Goal: Task Accomplishment & Management: Manage account settings

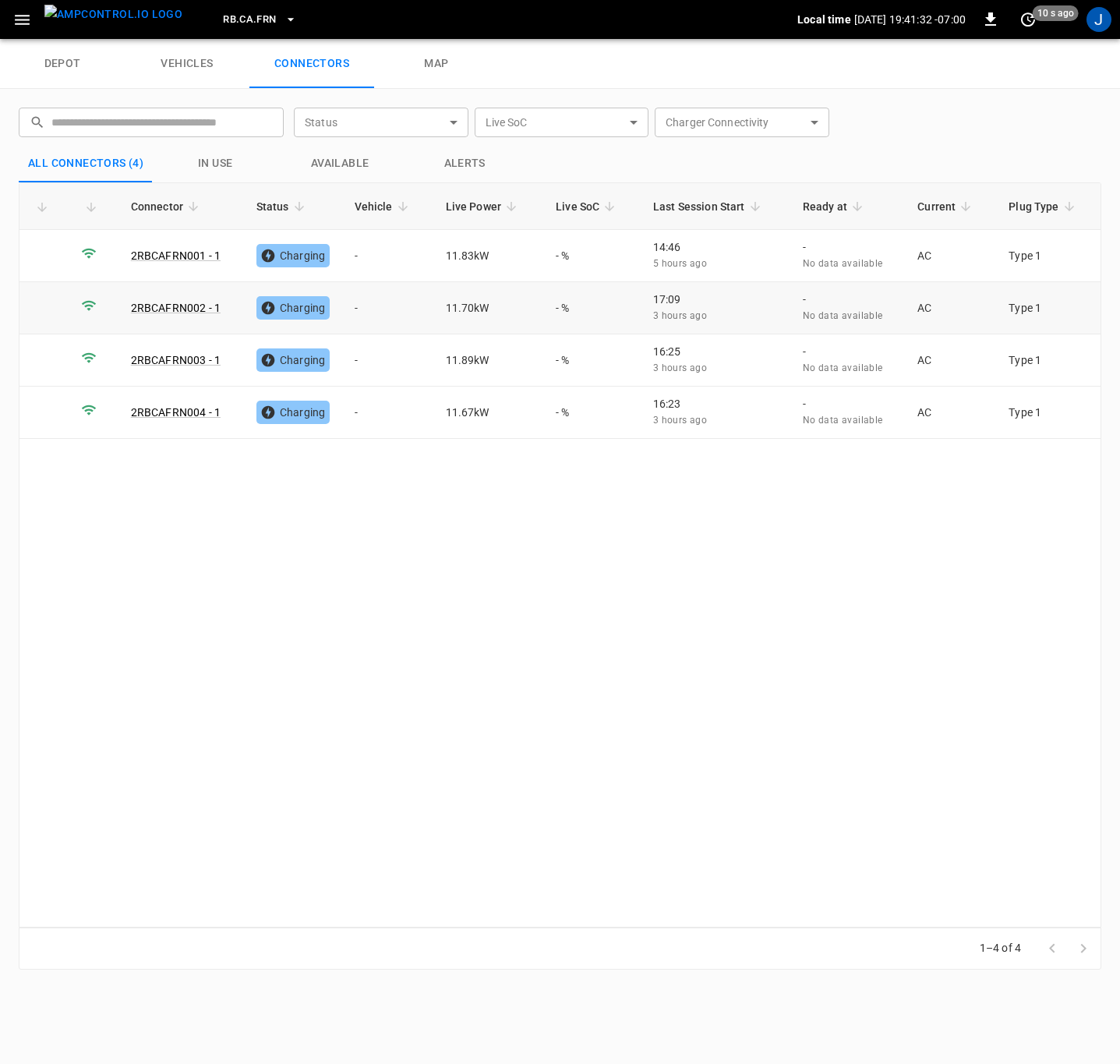
click at [362, 304] on td "-" at bounding box center [387, 308] width 91 height 52
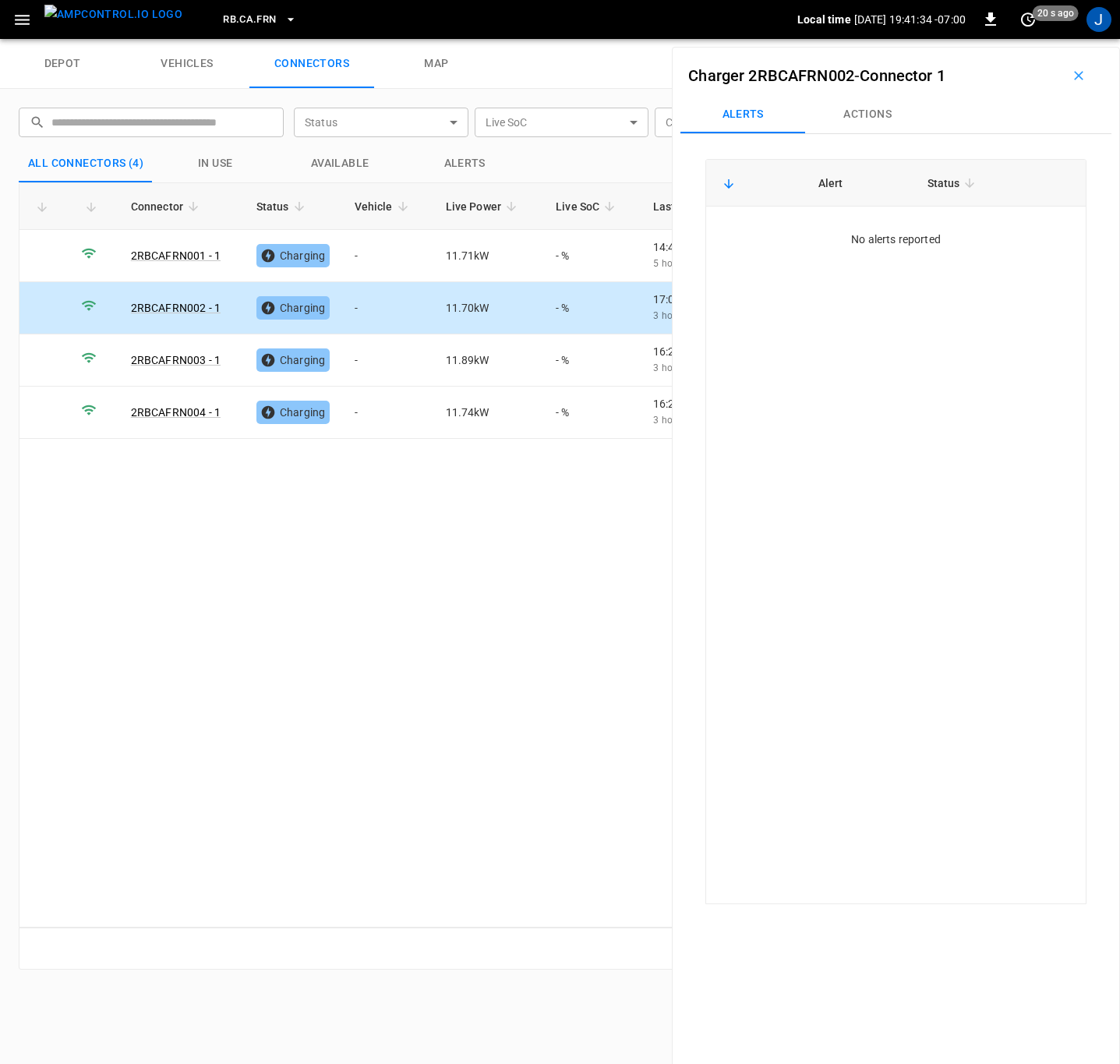
click at [868, 108] on button "Actions" at bounding box center [867, 114] width 125 height 37
click at [982, 225] on input "Vehicle Name" at bounding box center [958, 231] width 124 height 19
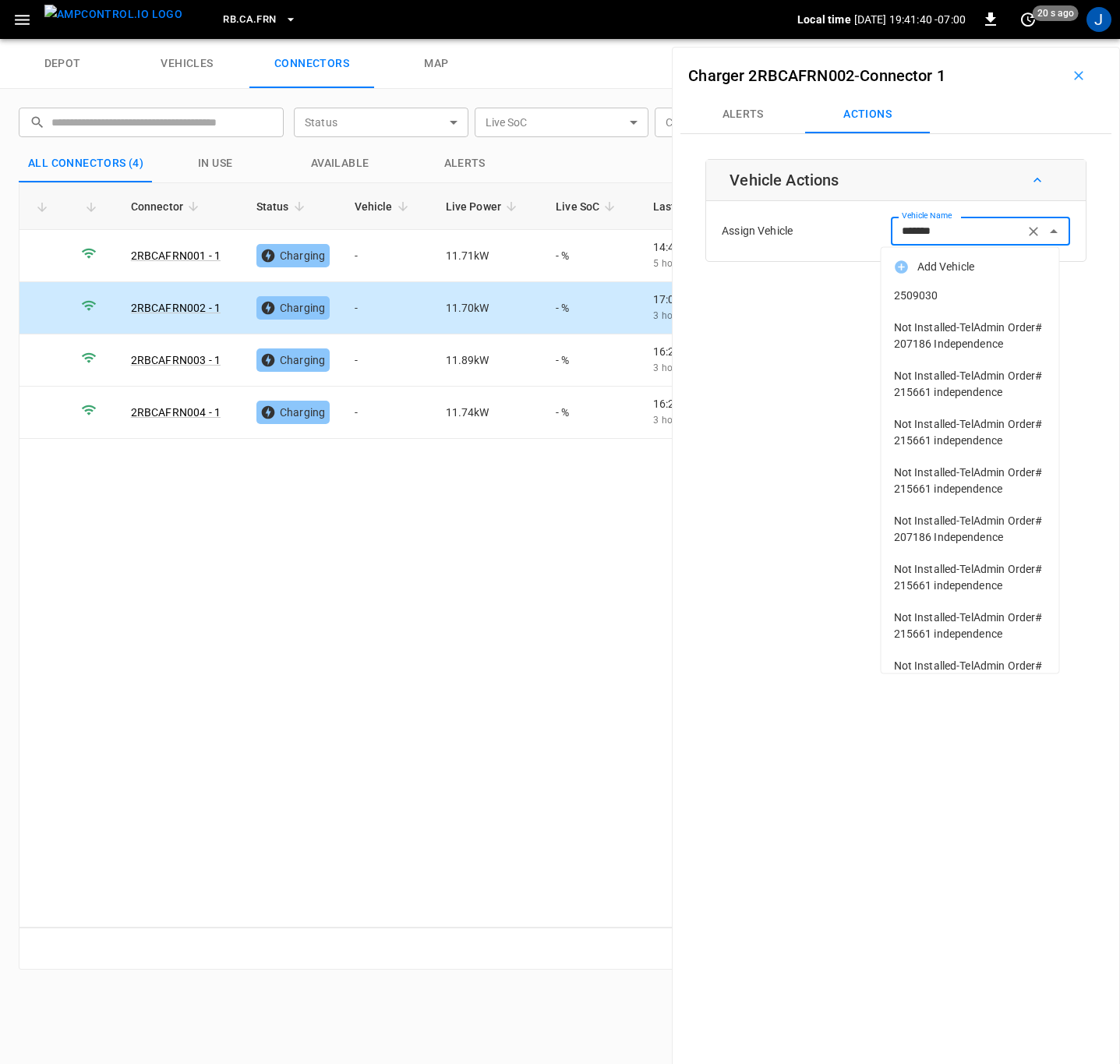
click at [945, 294] on span "2509030" at bounding box center [971, 295] width 153 height 16
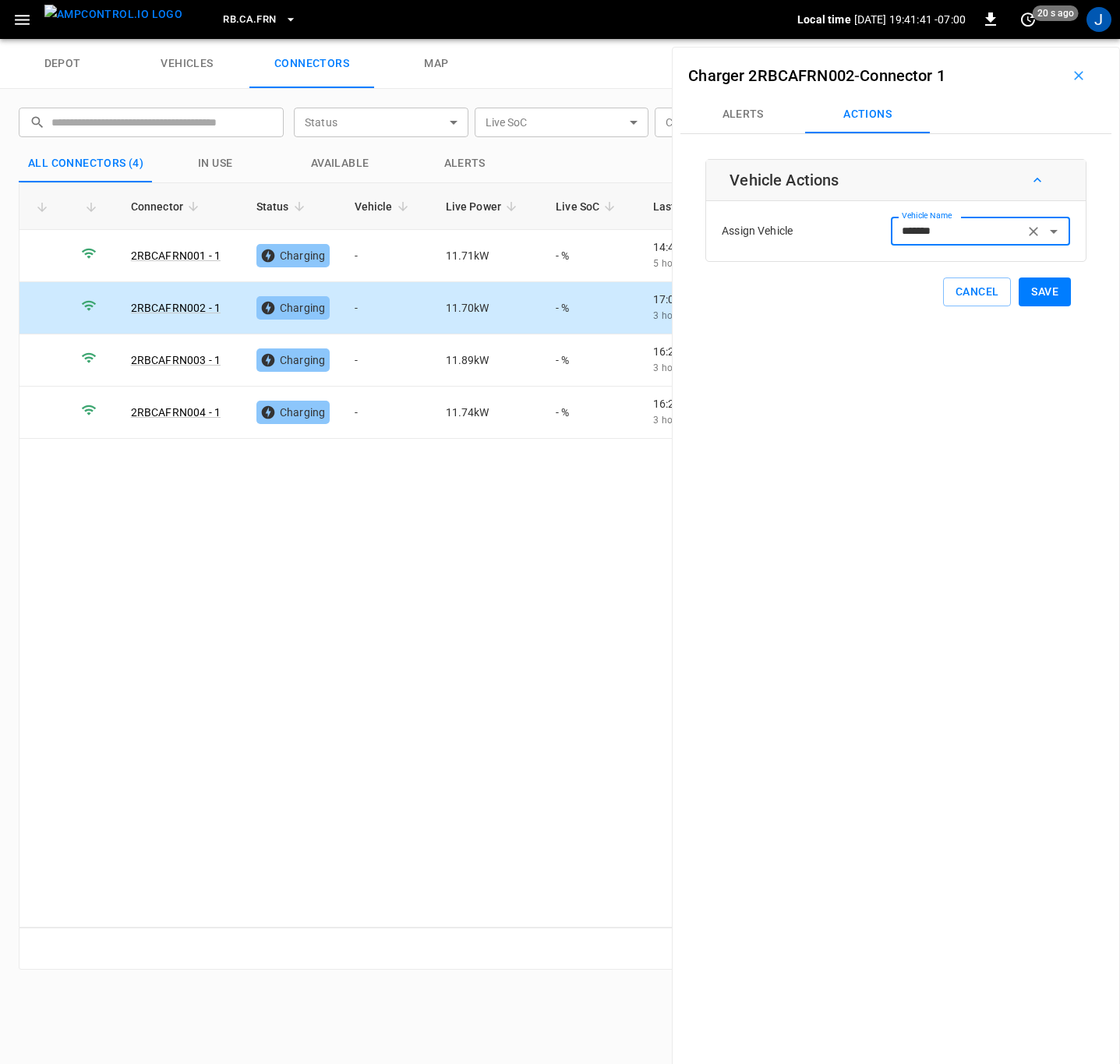
type input "*******"
click at [1024, 288] on button "Save" at bounding box center [1044, 292] width 52 height 29
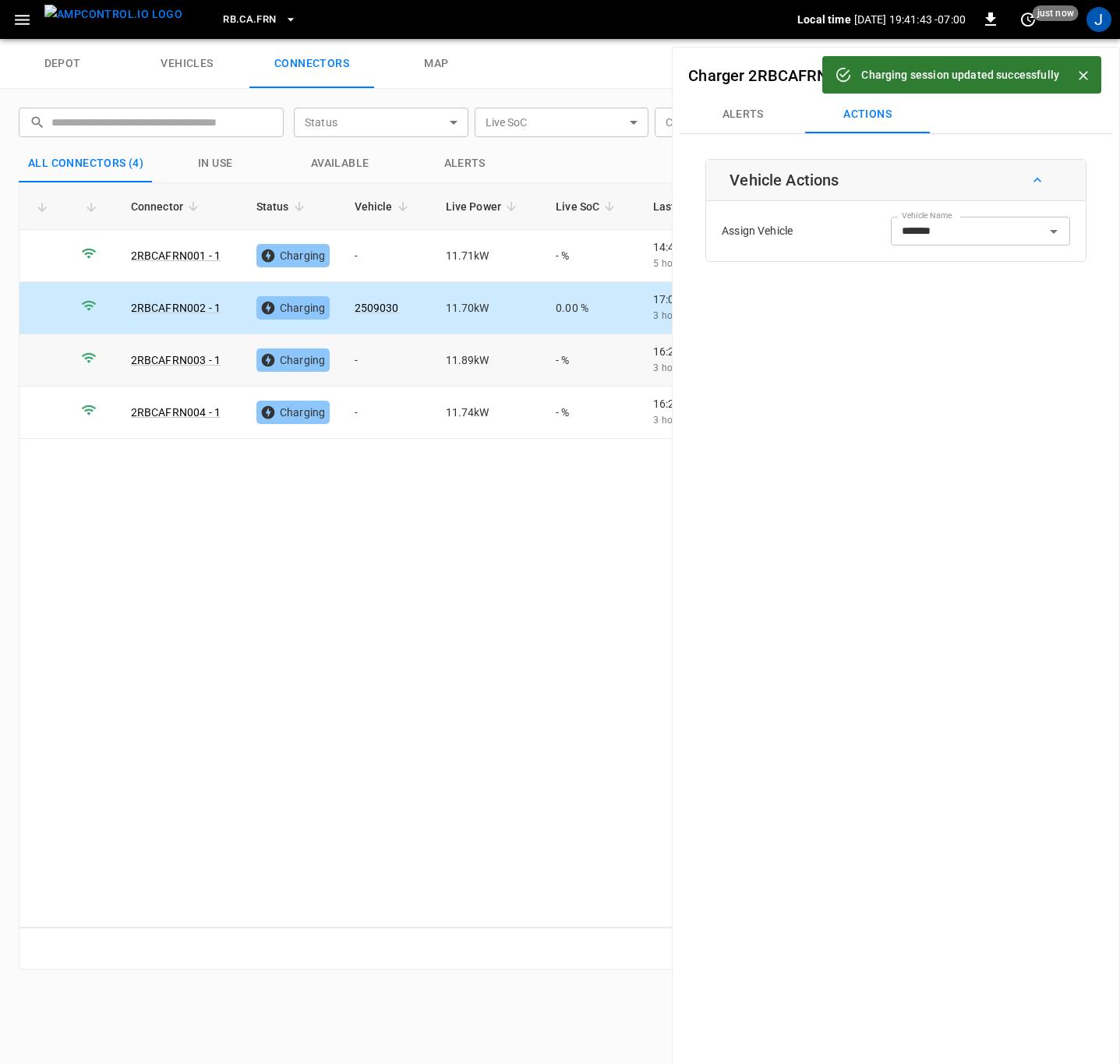
click at [396, 358] on td "-" at bounding box center [387, 360] width 91 height 52
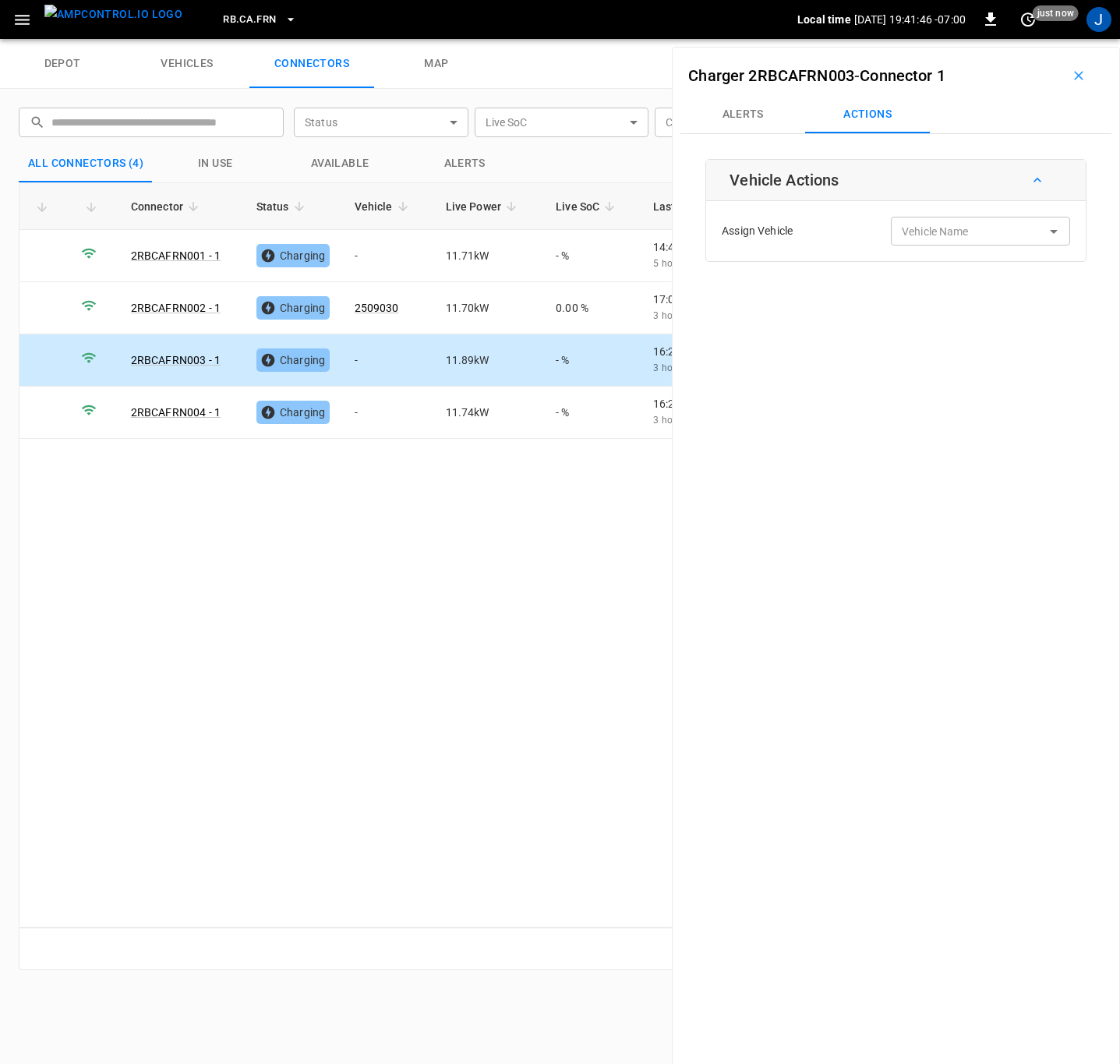
click at [917, 233] on div "Vehicle Name Vehicle Name" at bounding box center [980, 231] width 179 height 29
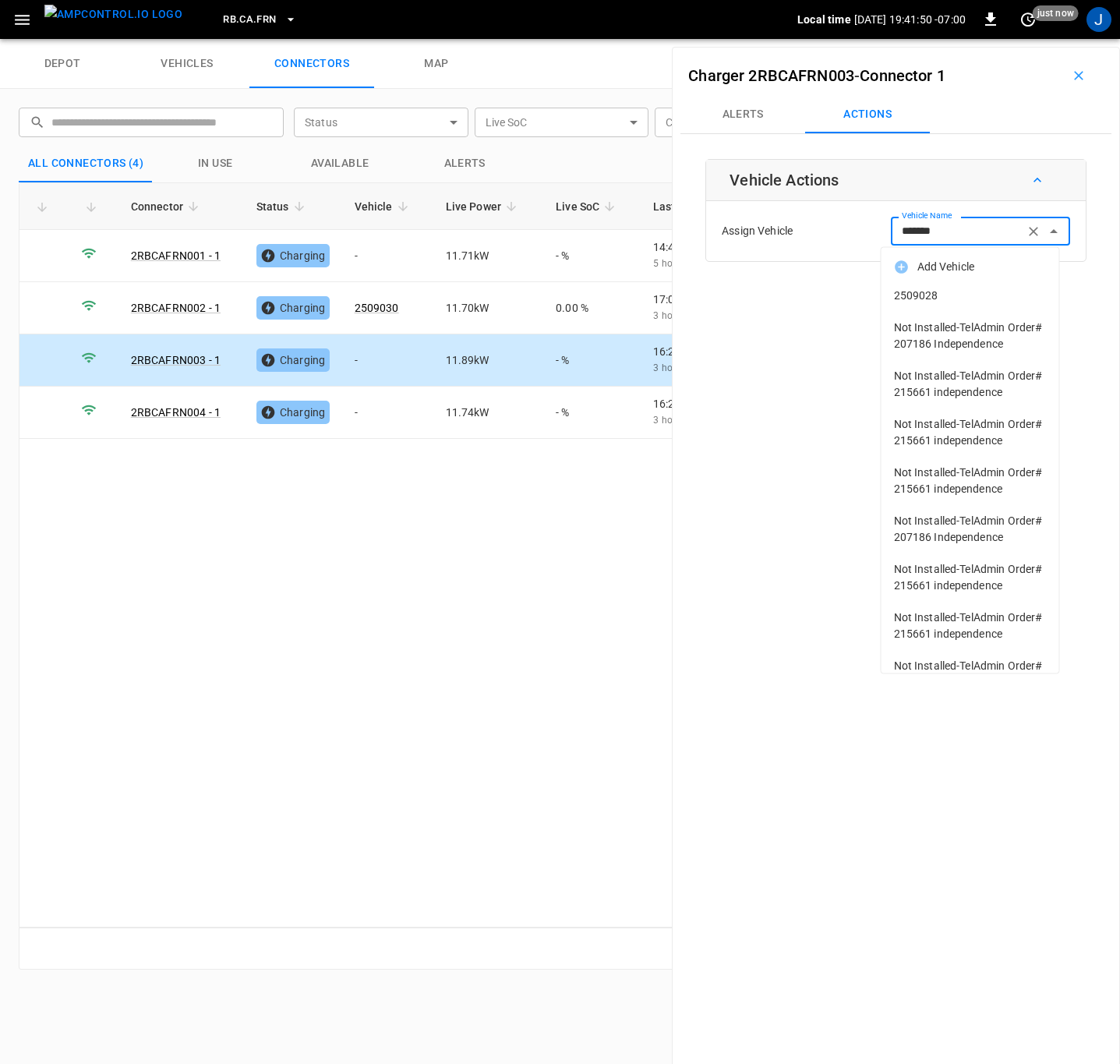
click at [945, 294] on span "2509028" at bounding box center [971, 295] width 153 height 16
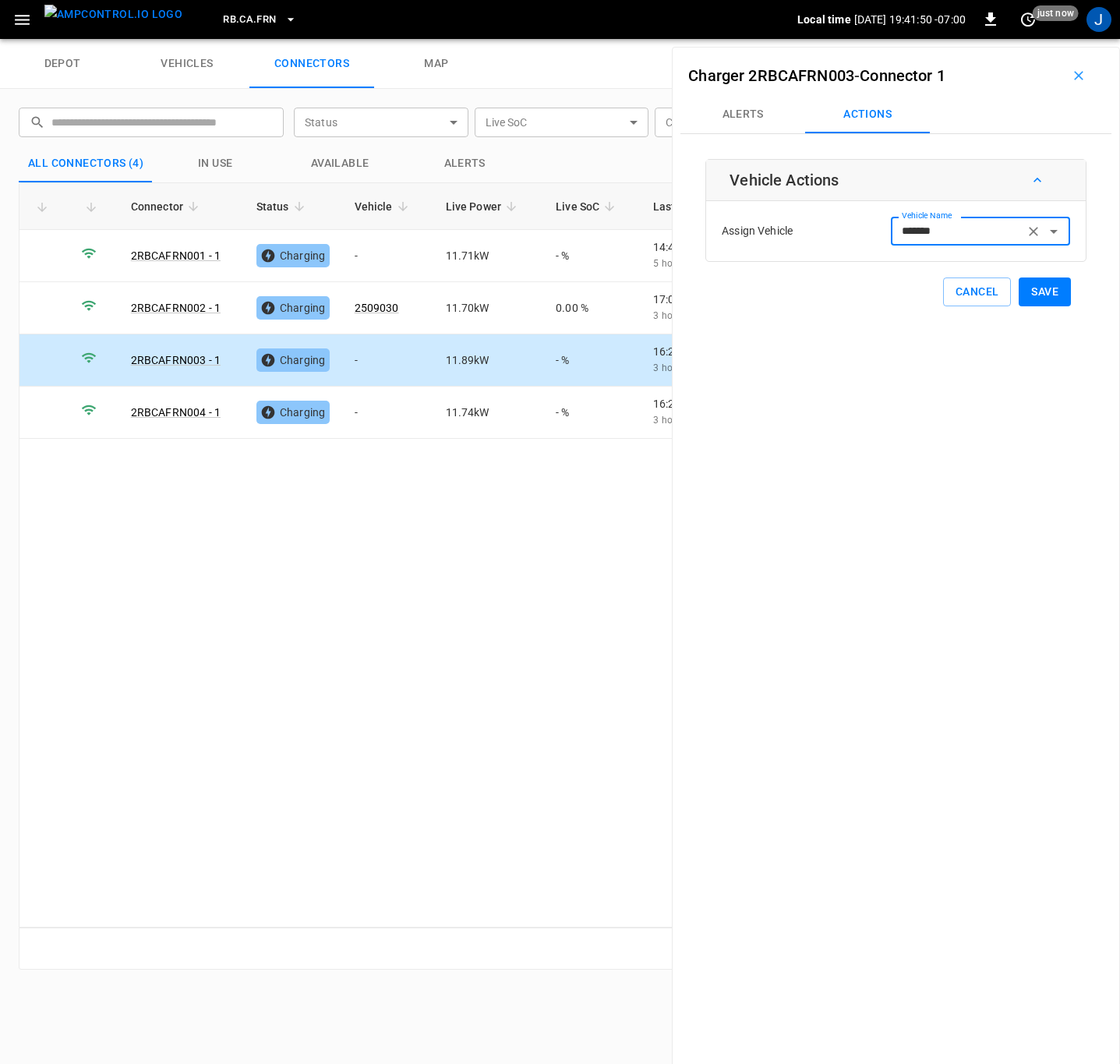
type input "*******"
click at [1033, 288] on button "Save" at bounding box center [1044, 292] width 52 height 29
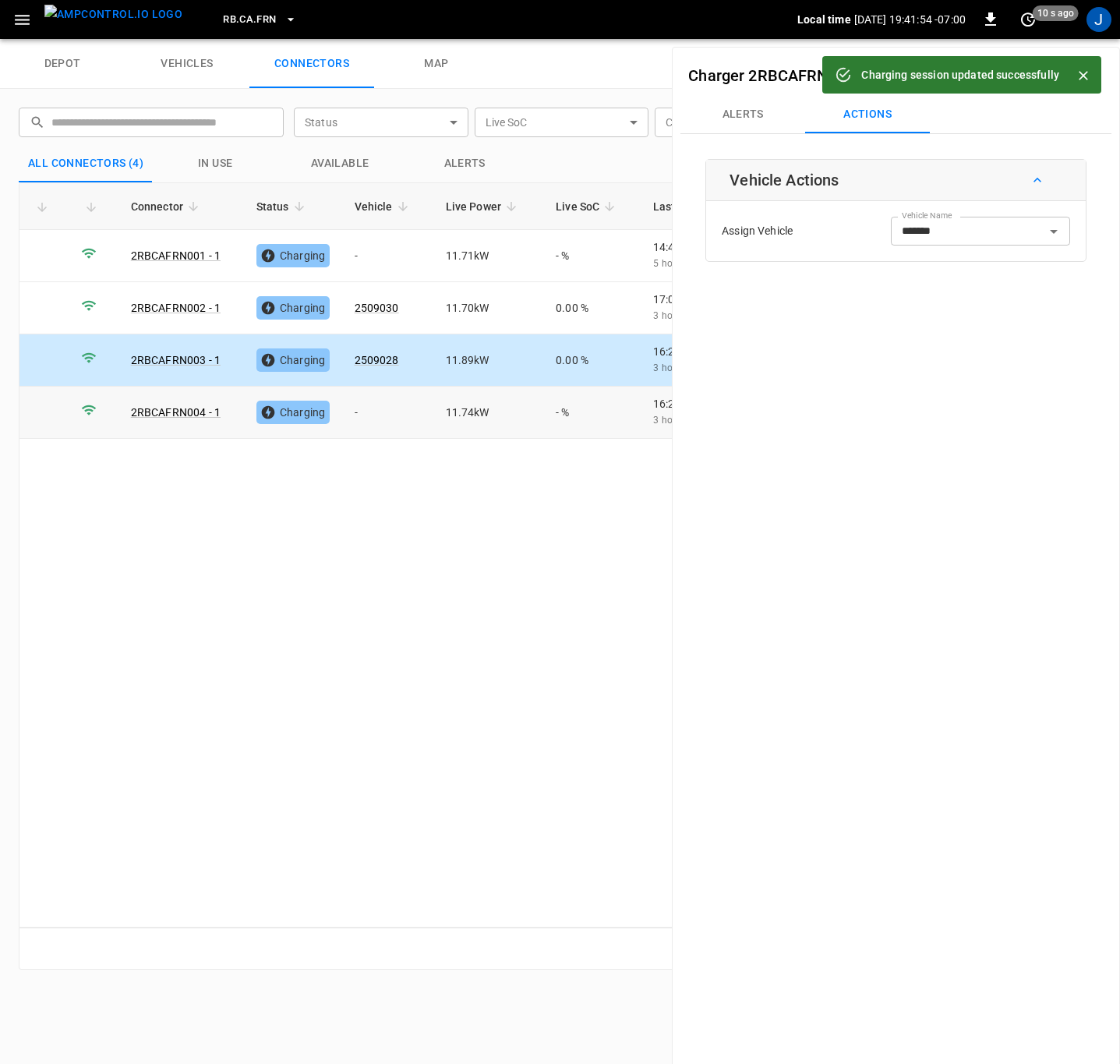
click at [399, 421] on td "-" at bounding box center [387, 412] width 91 height 52
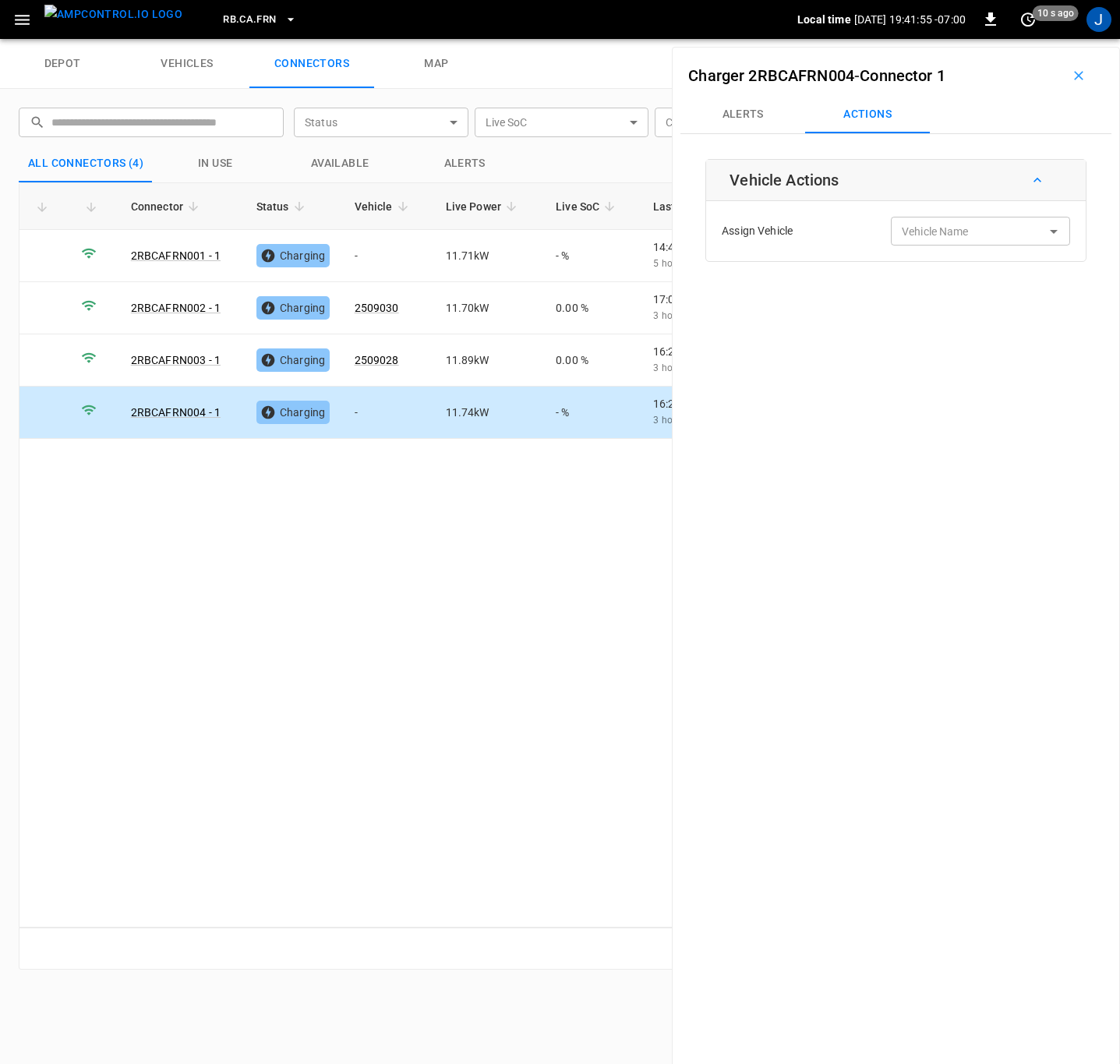
click at [941, 220] on div "Vehicle Name" at bounding box center [980, 231] width 179 height 29
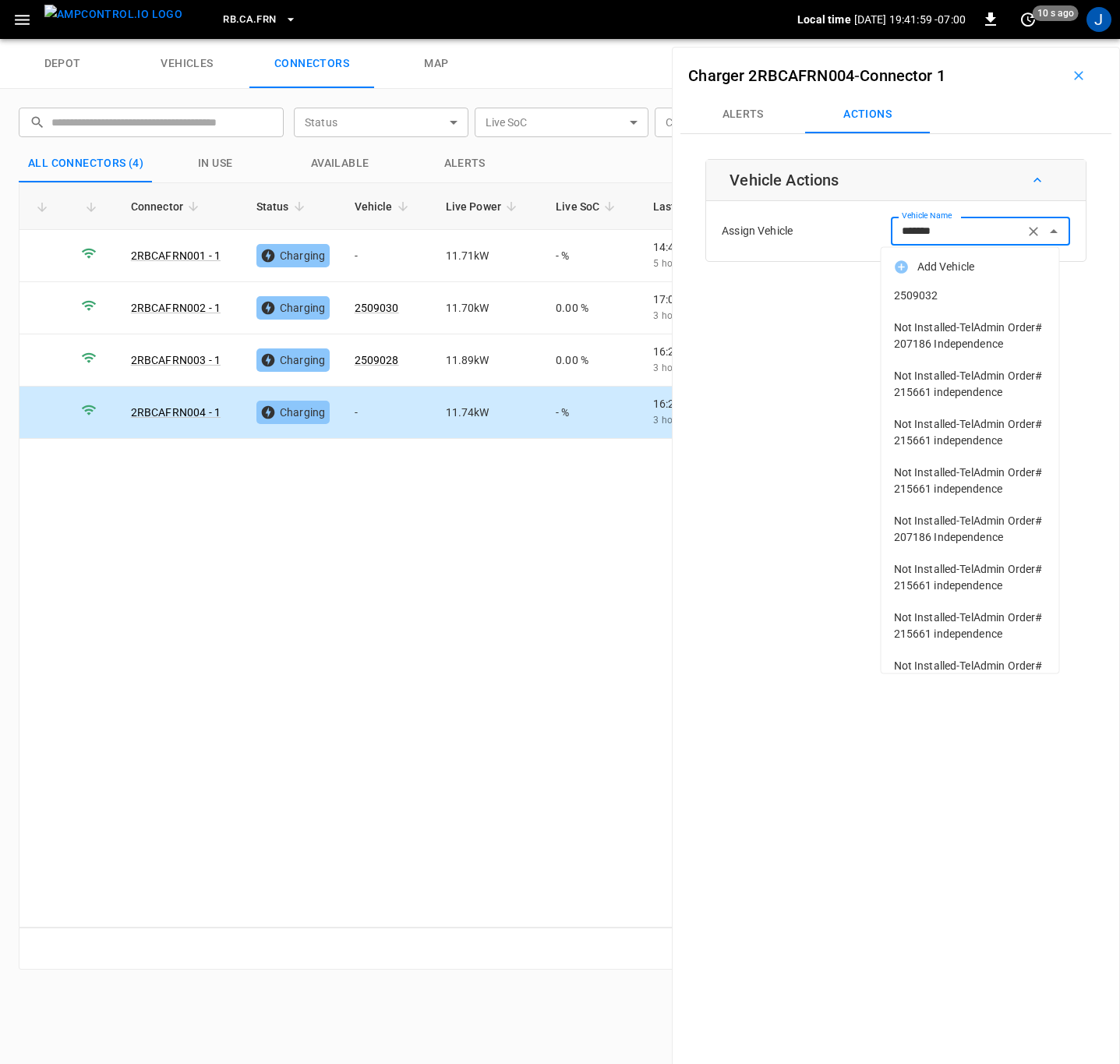
click at [919, 293] on span "2509032" at bounding box center [971, 295] width 153 height 16
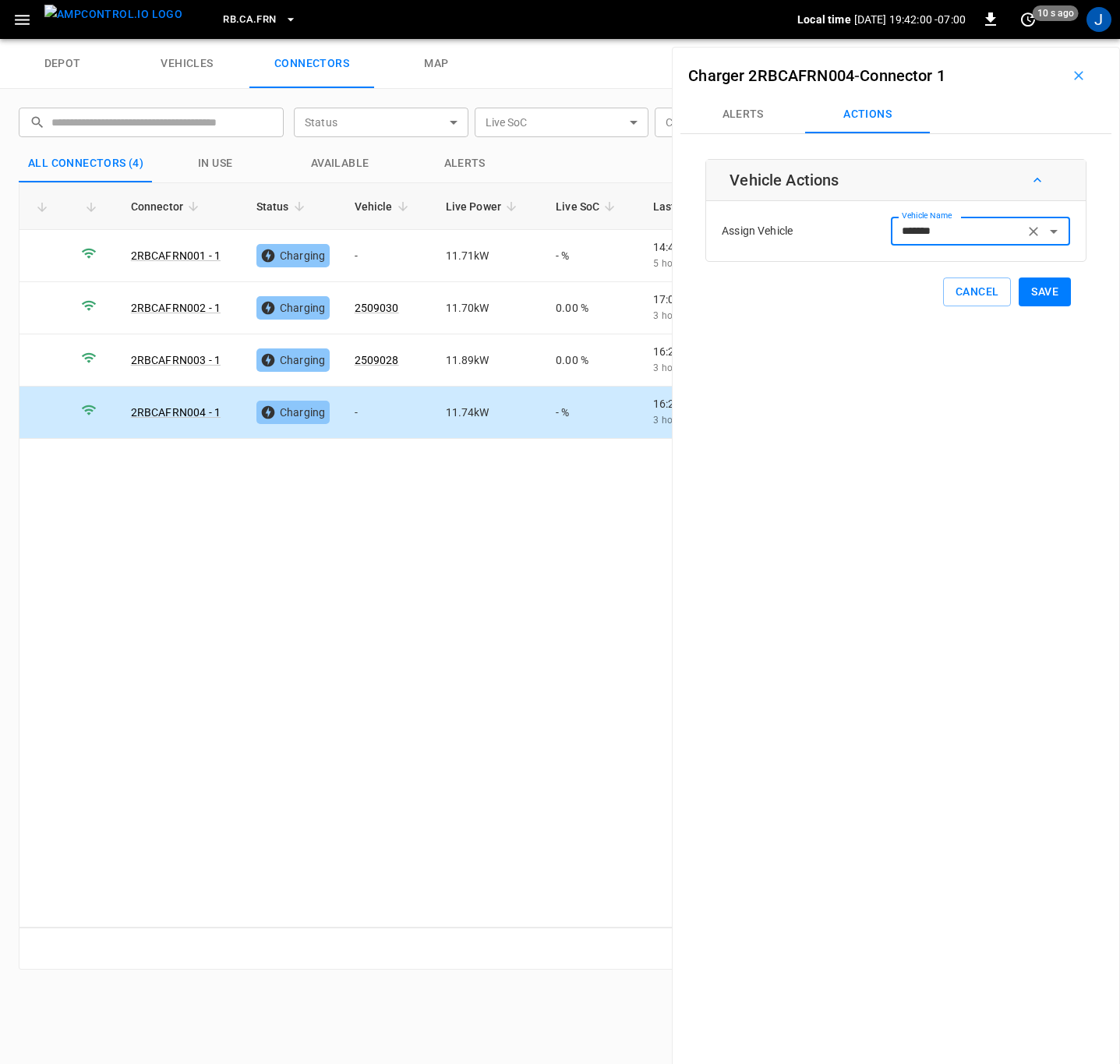
type input "*******"
click at [1037, 293] on button "Save" at bounding box center [1044, 292] width 52 height 29
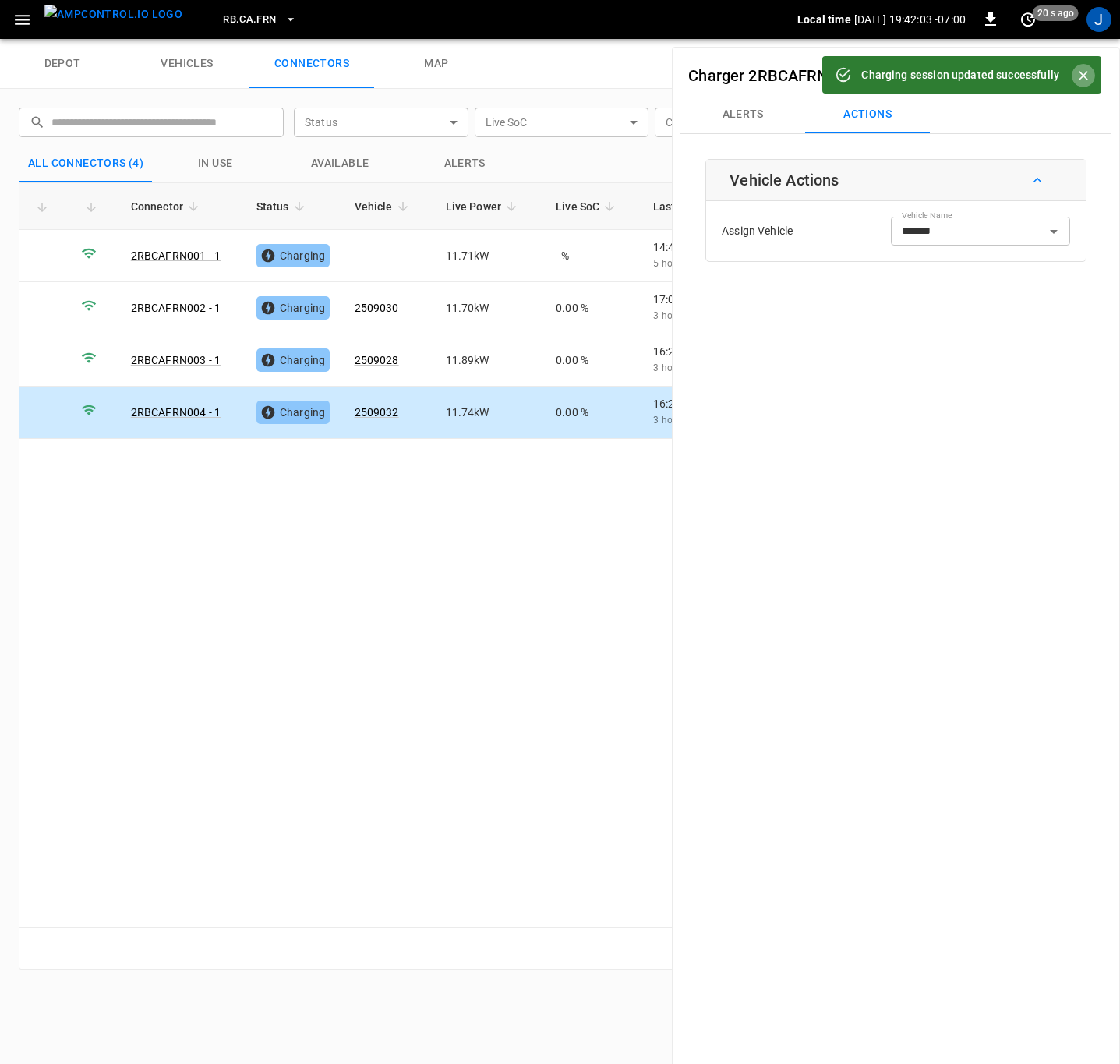
click at [1093, 80] on button "Close" at bounding box center [1083, 76] width 23 height 23
click at [1081, 75] on button "button" at bounding box center [1078, 76] width 49 height 25
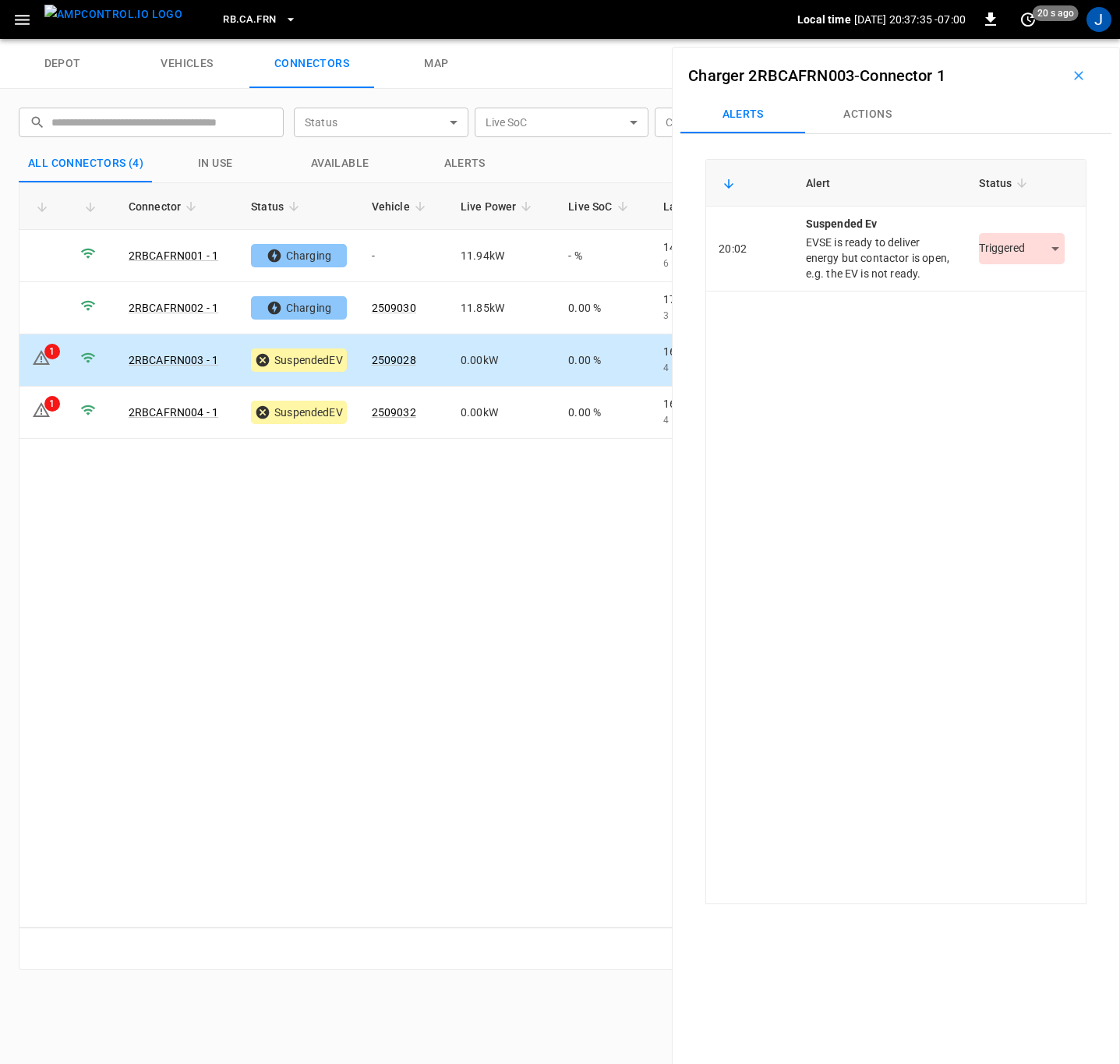
click at [1038, 39] on body "RB.CA.FRN Local time 2025-09-30 20:37:35 -07:00 0 20 s ago J depot vehicles con…" at bounding box center [560, 19] width 1120 height 39
click at [1022, 298] on li "Resolved" at bounding box center [1013, 296] width 97 height 26
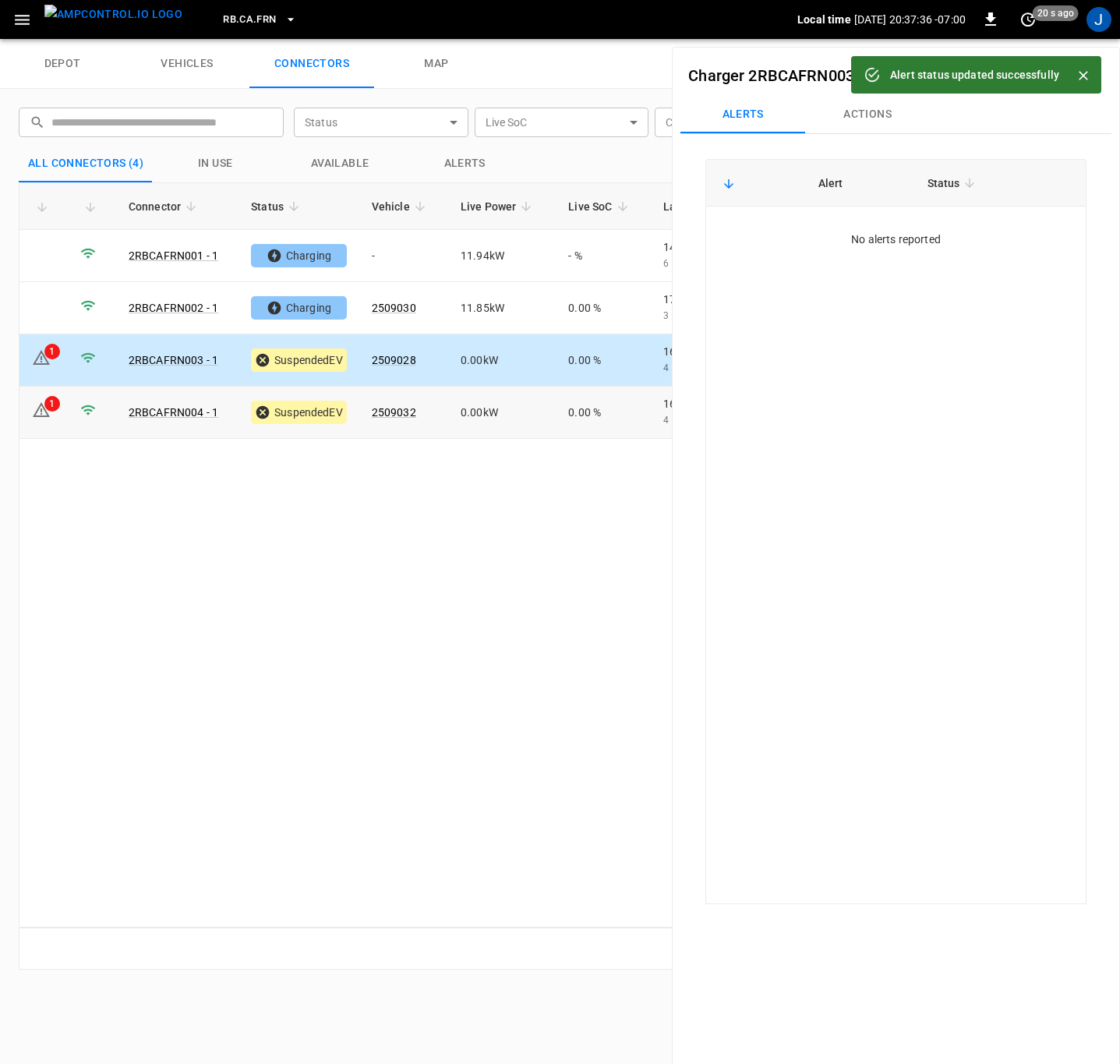
click at [38, 409] on icon at bounding box center [42, 409] width 17 height 15
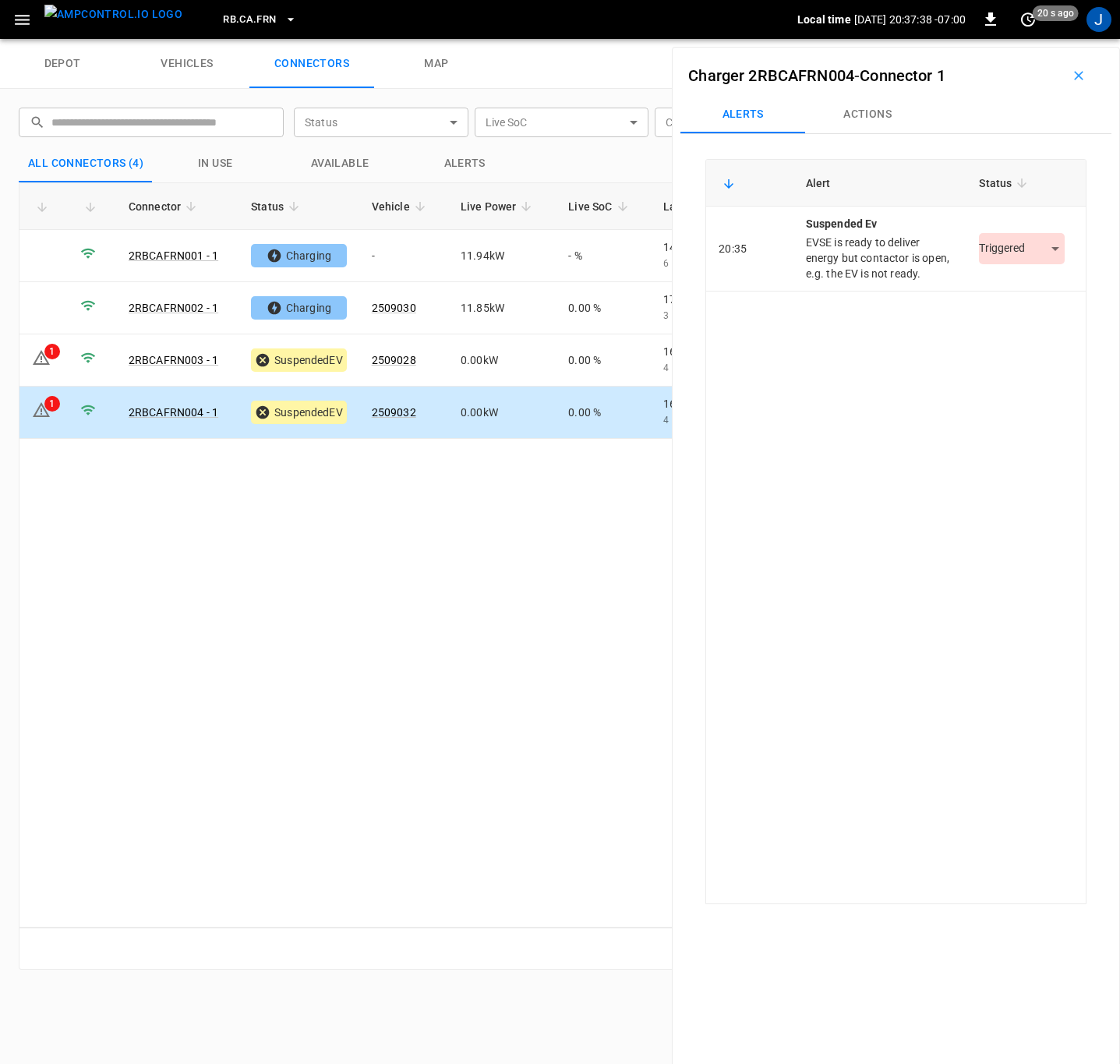
click at [1043, 39] on body "RB.CA.FRN Local time 2025-09-30 20:37:38 -07:00 0 20 s ago J depot vehicles con…" at bounding box center [560, 19] width 1120 height 39
click at [1013, 300] on li "Resolved" at bounding box center [1013, 296] width 97 height 26
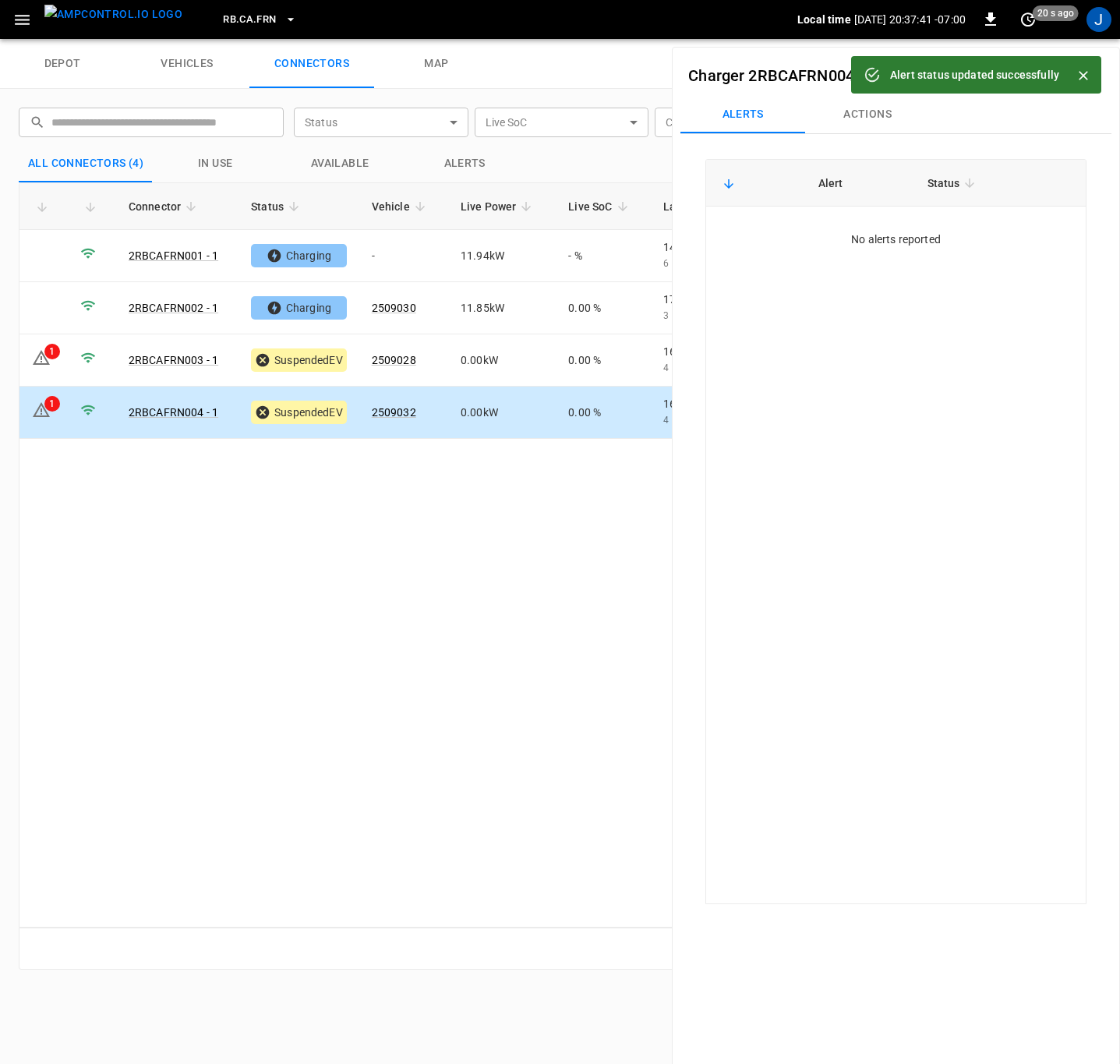
click at [334, 608] on div "Connector Status Vehicle Live Power Live SoC Last Session Start Ready at Curren…" at bounding box center [560, 555] width 1083 height 745
click at [1079, 71] on button "button" at bounding box center [1078, 76] width 49 height 25
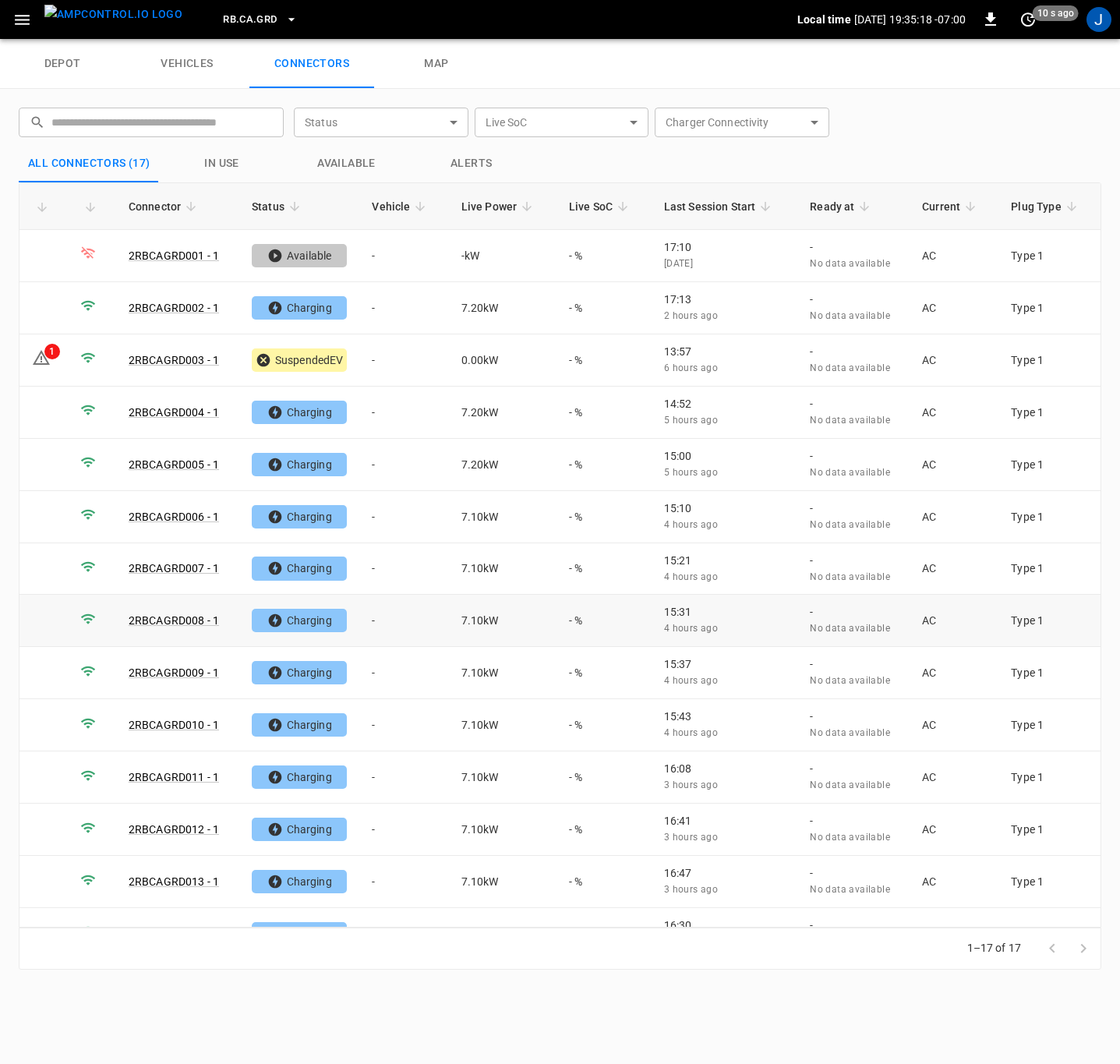
scroll to position [190, 0]
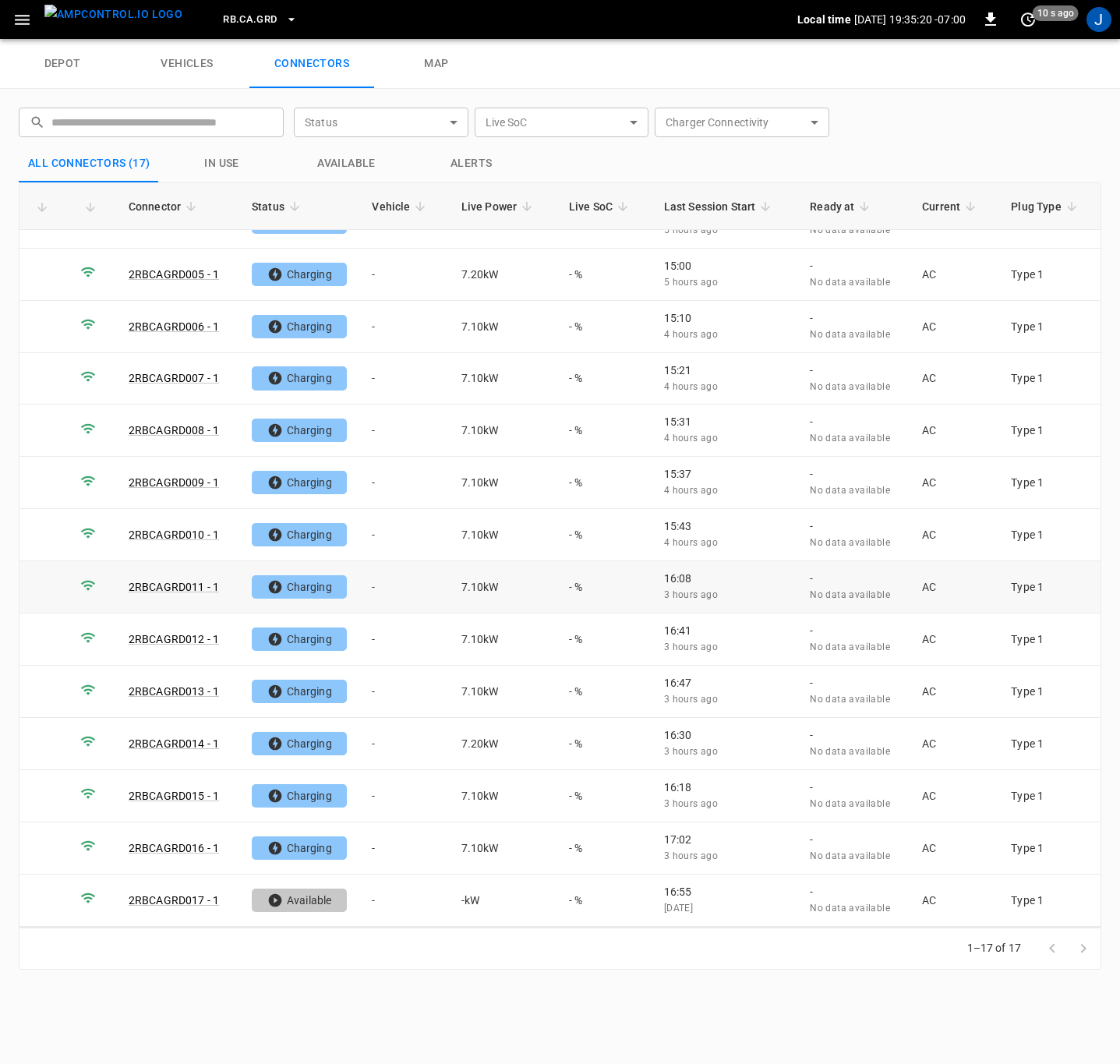
click at [374, 588] on td "-" at bounding box center [404, 587] width 89 height 52
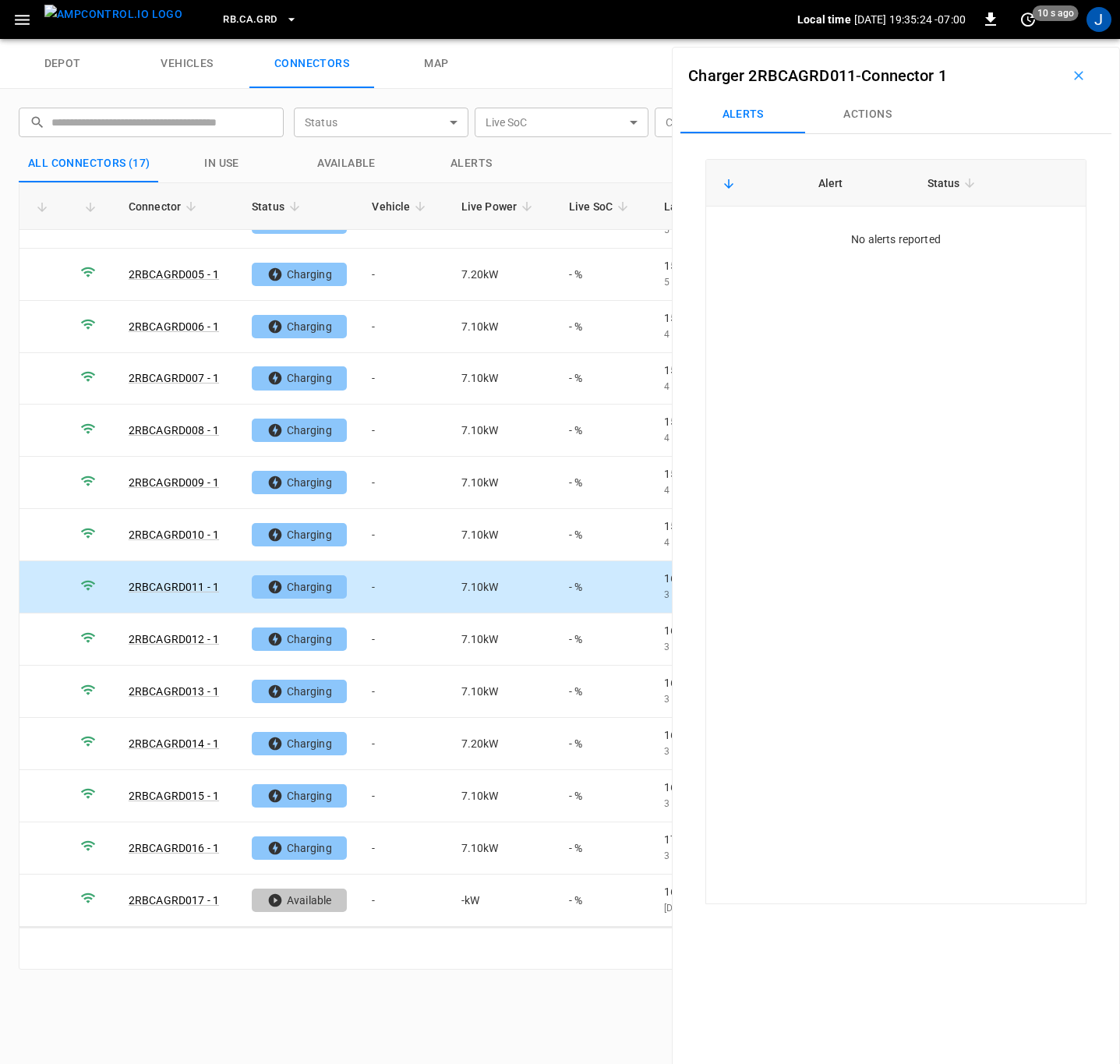
click at [874, 105] on button "Actions" at bounding box center [867, 114] width 125 height 37
click at [928, 220] on div "Vehicle Name" at bounding box center [980, 231] width 179 height 29
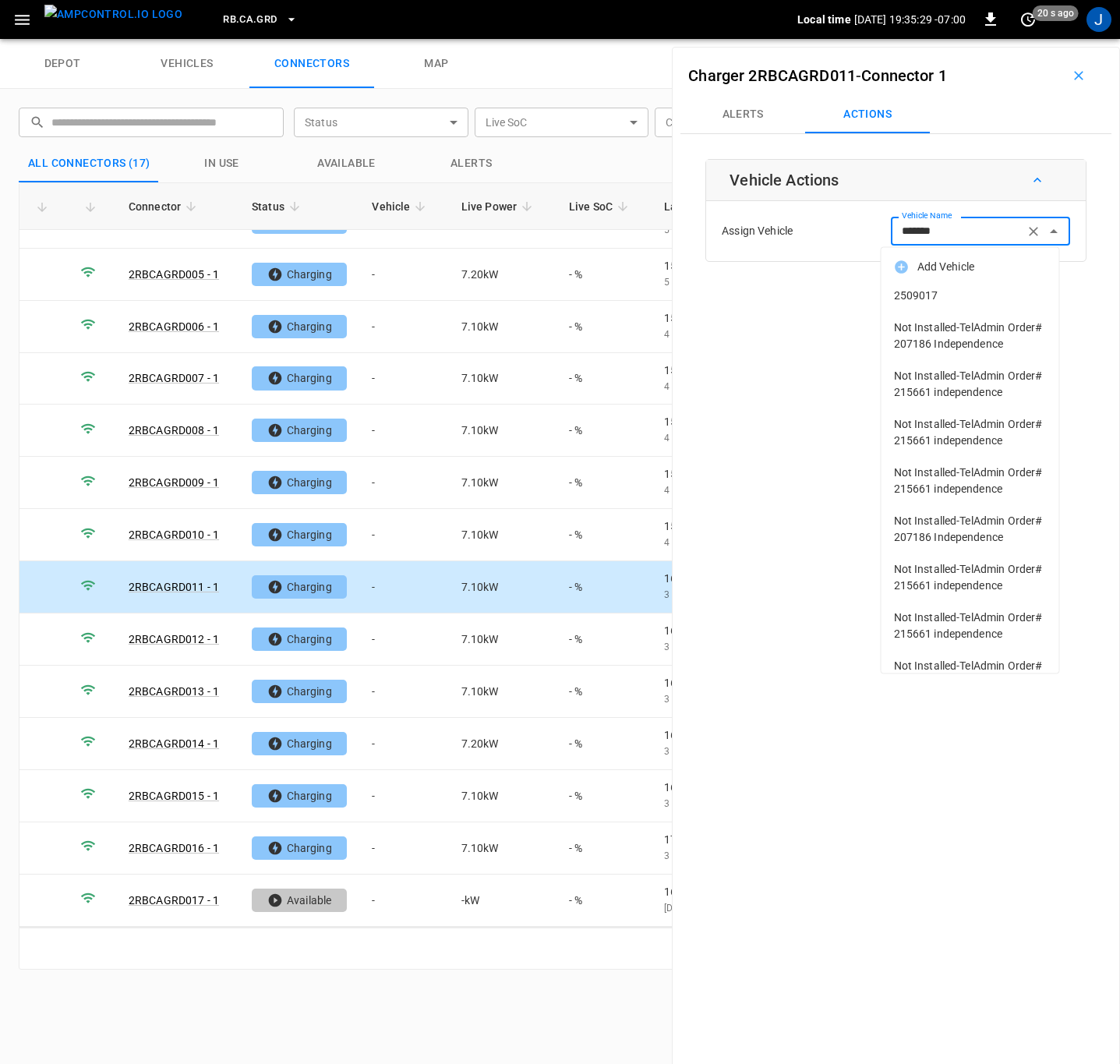
click at [919, 300] on span "2509017" at bounding box center [971, 295] width 153 height 16
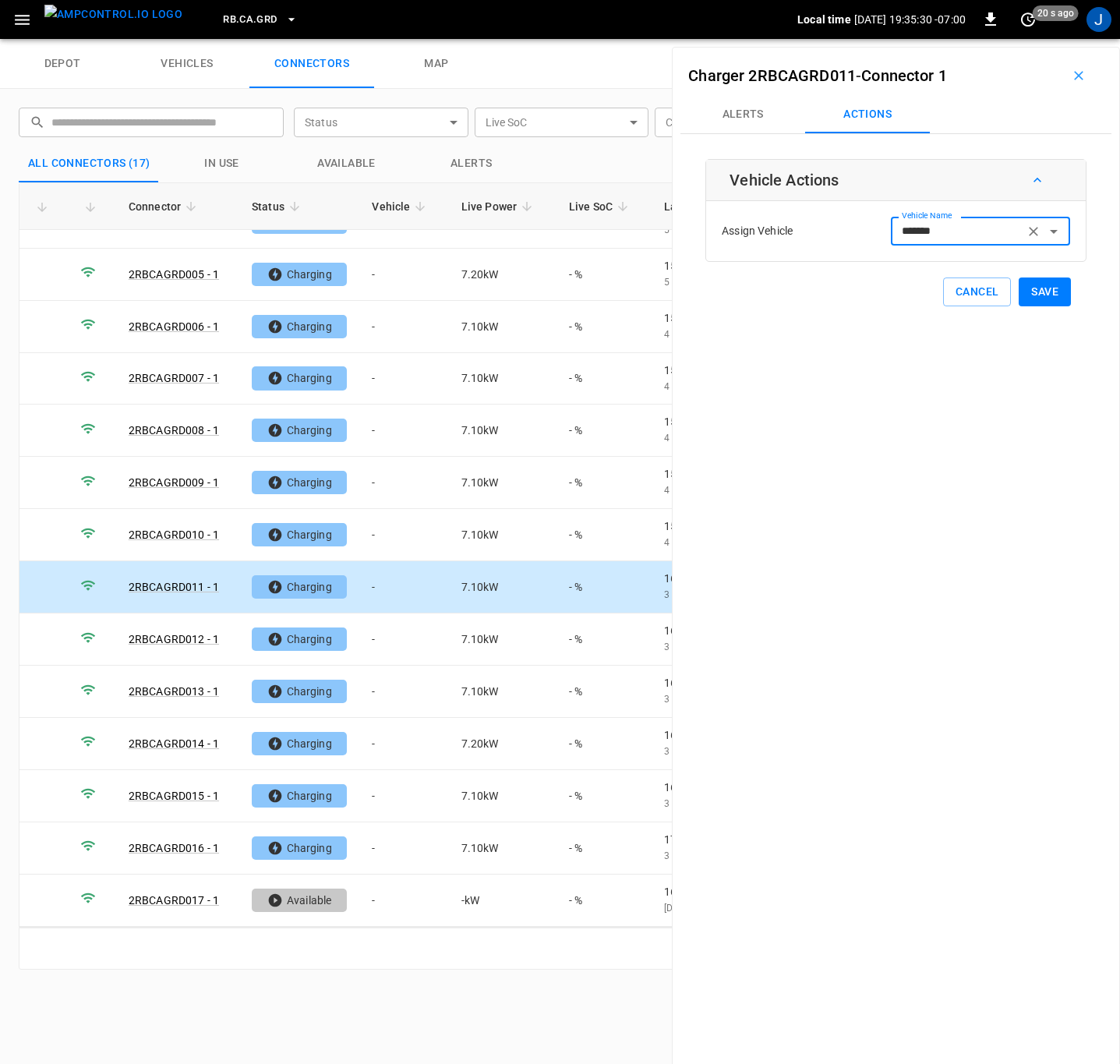
type input "*******"
click at [1041, 298] on button "Save" at bounding box center [1044, 292] width 52 height 29
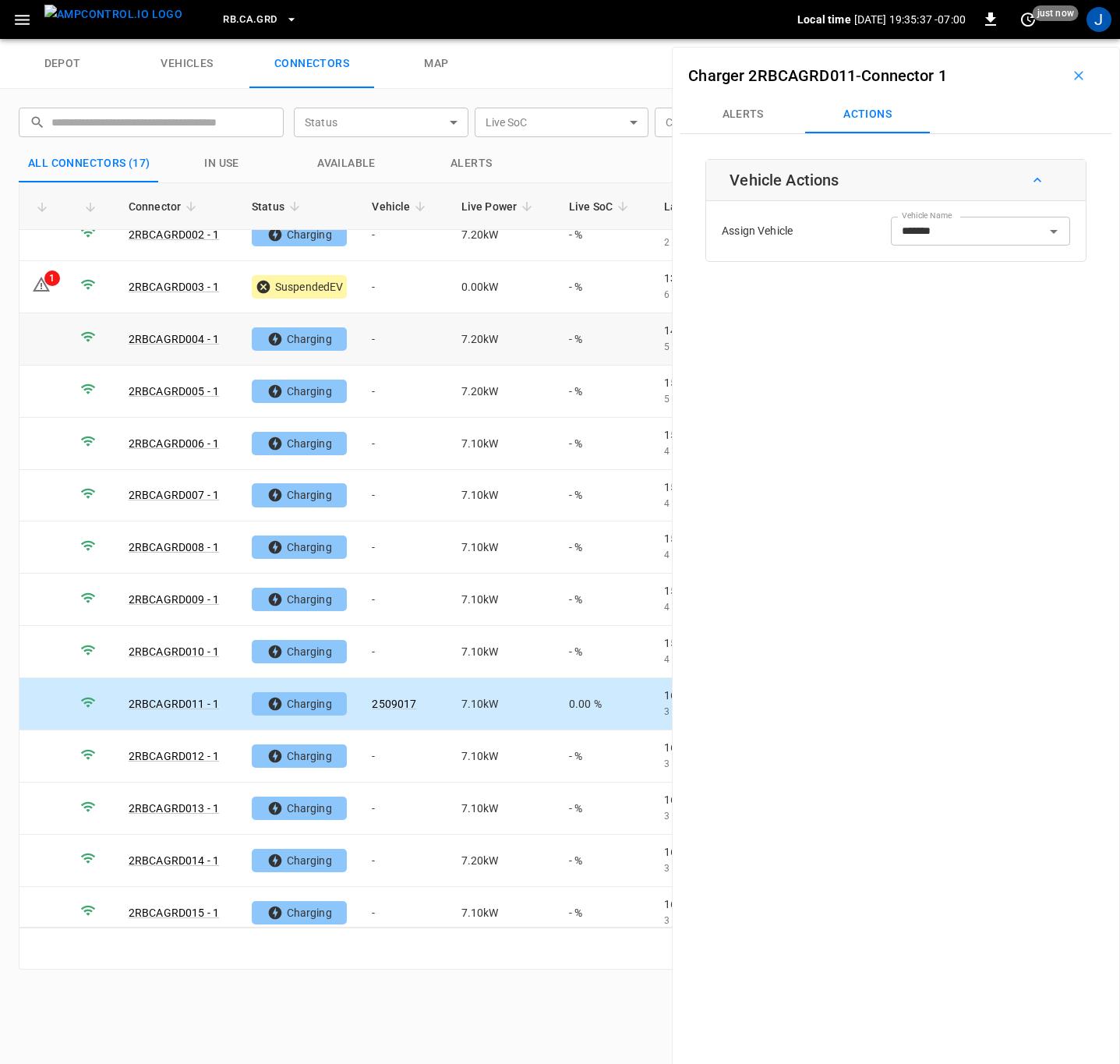
click at [378, 337] on td "-" at bounding box center [404, 339] width 89 height 52
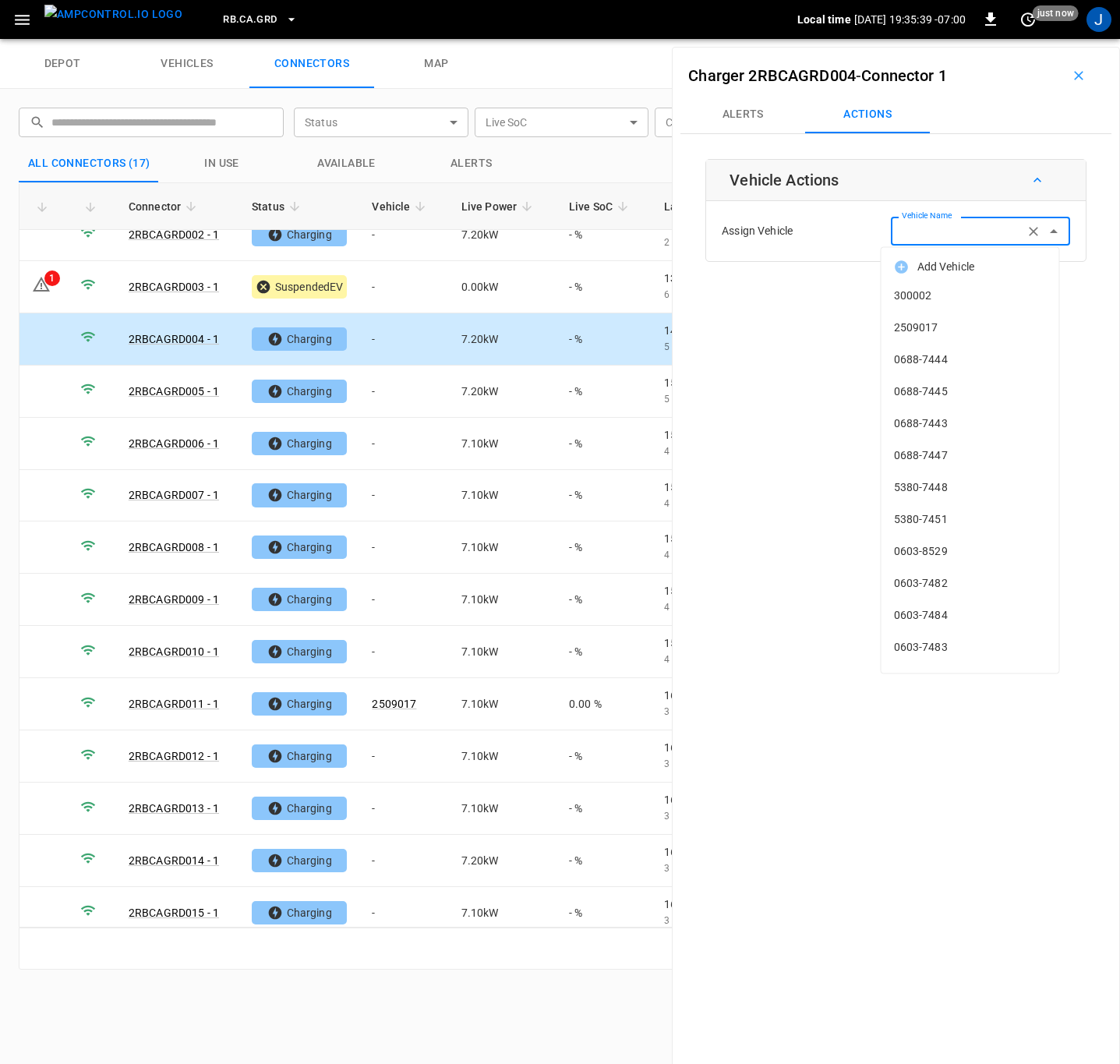
click at [935, 237] on input "Vehicle Name" at bounding box center [958, 231] width 124 height 19
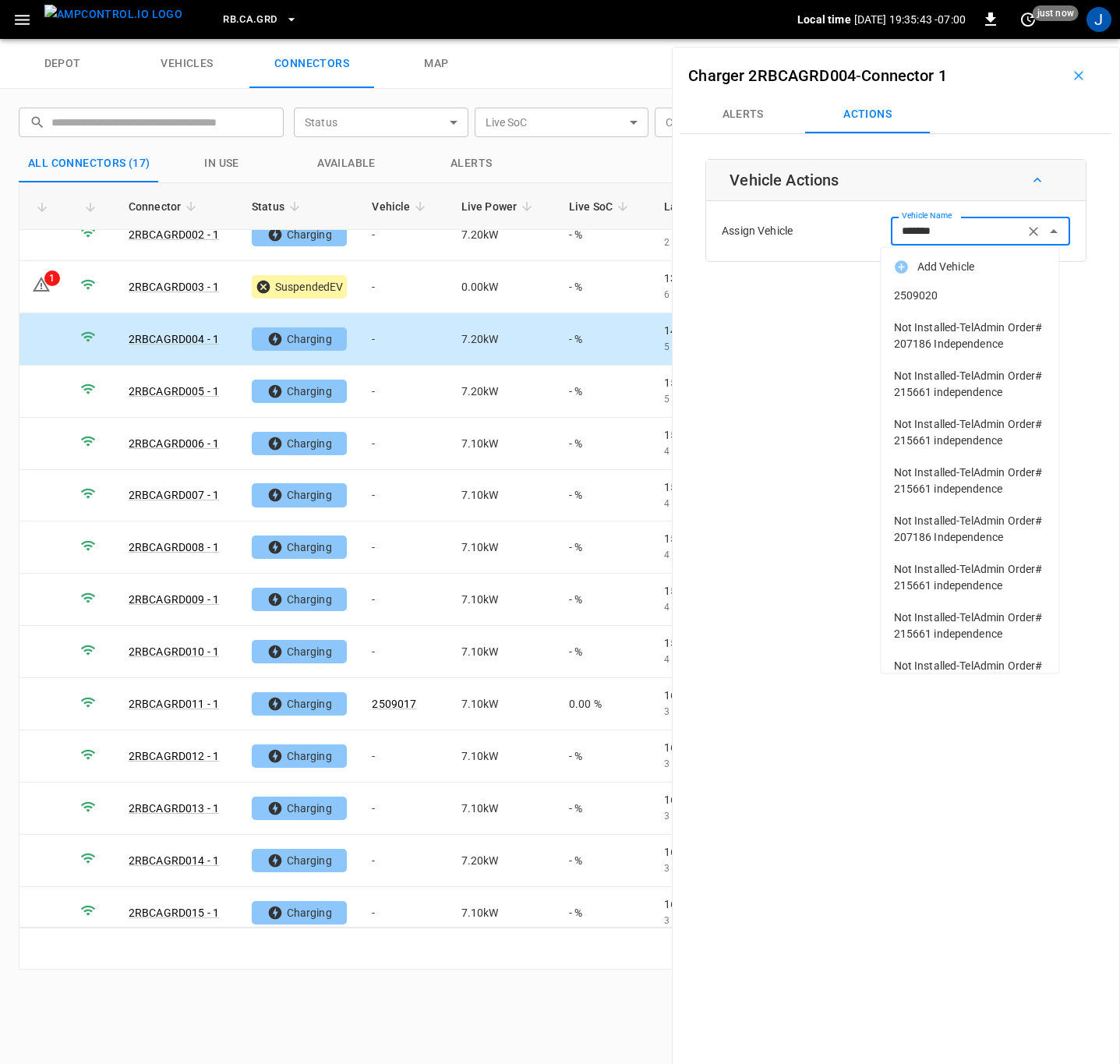
click at [931, 295] on span "2509020" at bounding box center [971, 295] width 153 height 16
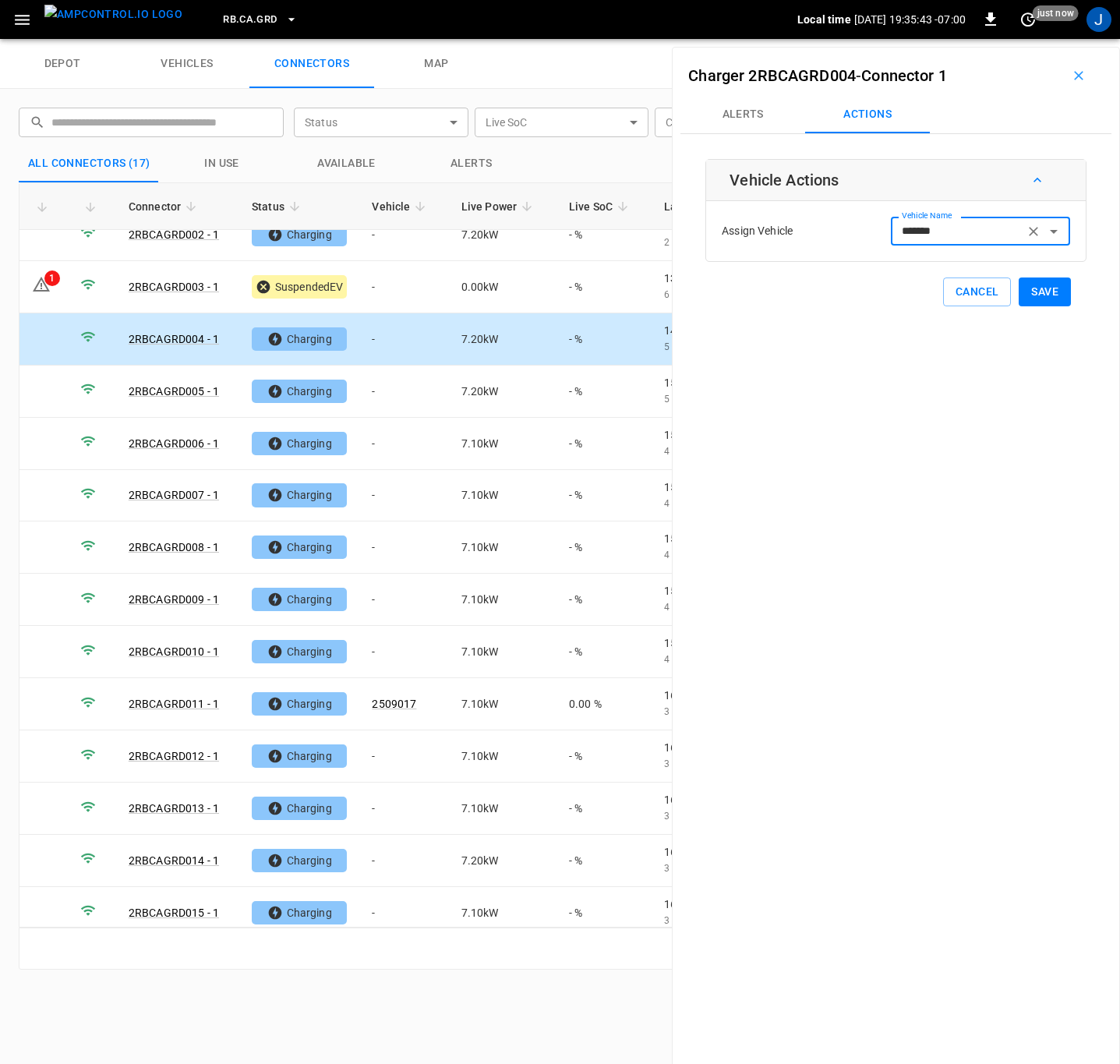
type input "*******"
click at [1034, 293] on button "Save" at bounding box center [1044, 292] width 52 height 29
click at [374, 651] on td "-" at bounding box center [404, 652] width 89 height 52
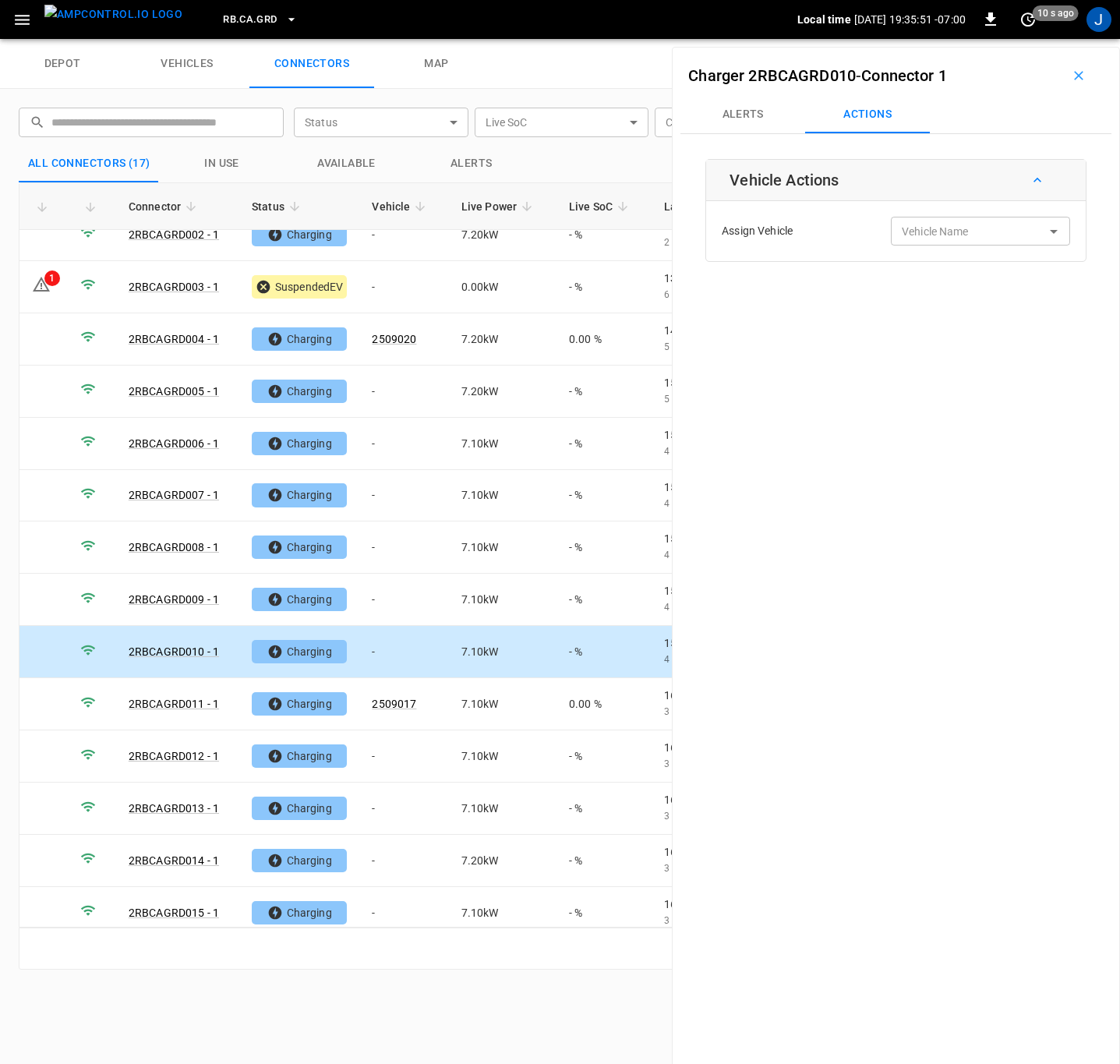
click at [919, 239] on input "Vehicle Name" at bounding box center [958, 231] width 124 height 19
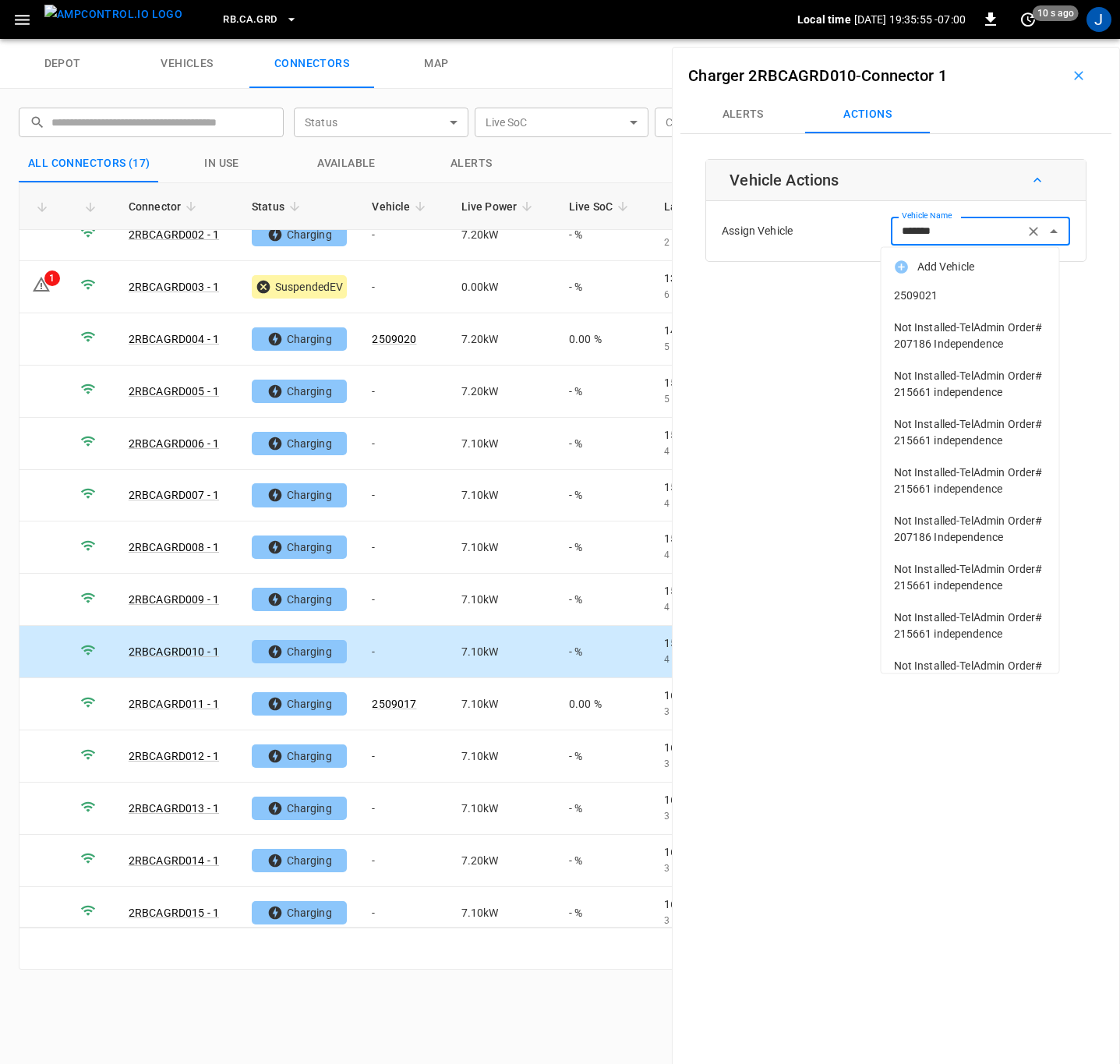
click at [933, 305] on li "2509021" at bounding box center [970, 295] width 178 height 32
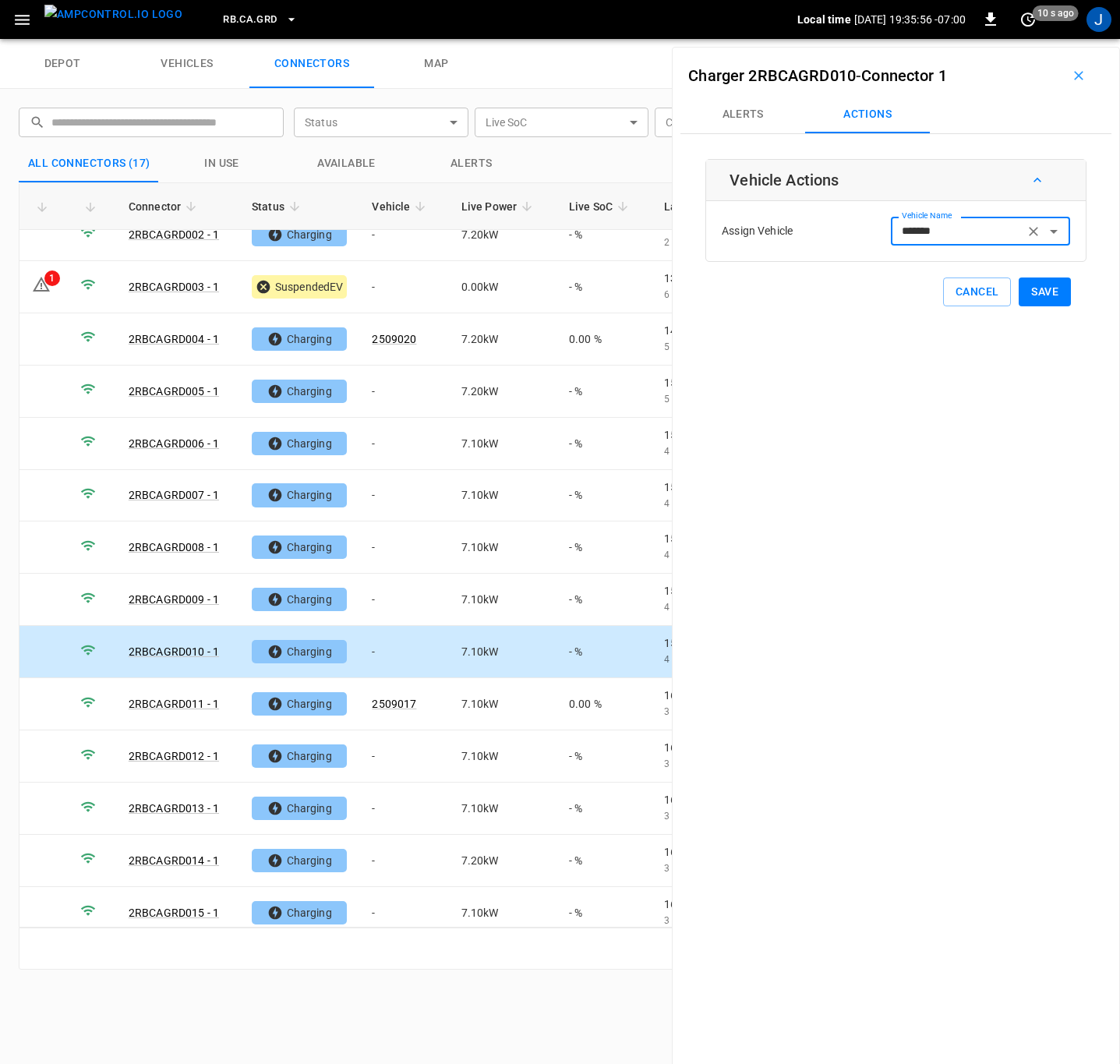
type input "*******"
click at [1024, 295] on button "Save" at bounding box center [1044, 292] width 52 height 29
click at [384, 904] on td "-" at bounding box center [404, 913] width 89 height 52
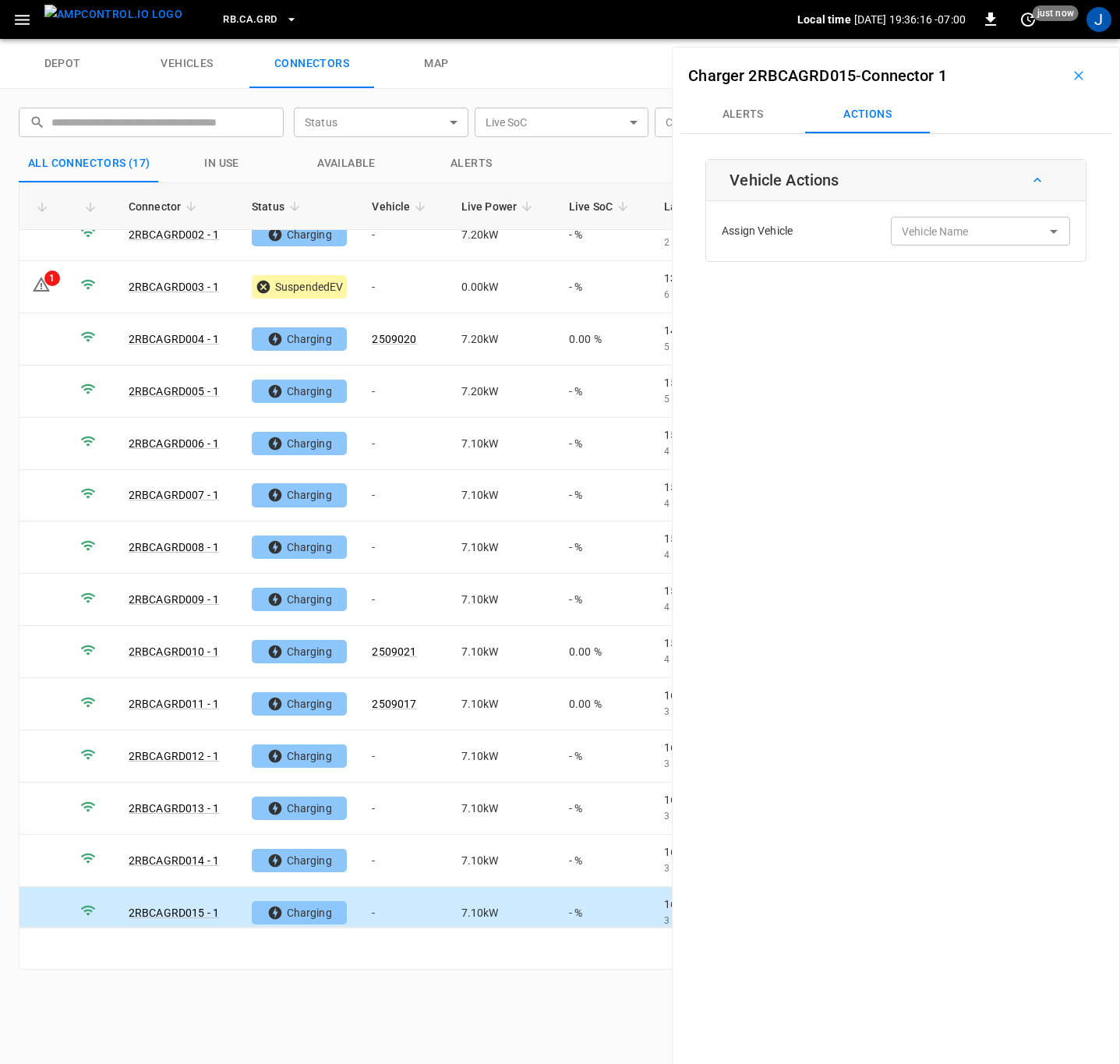
click at [906, 233] on div "Vehicle Name Vehicle Name" at bounding box center [980, 231] width 179 height 29
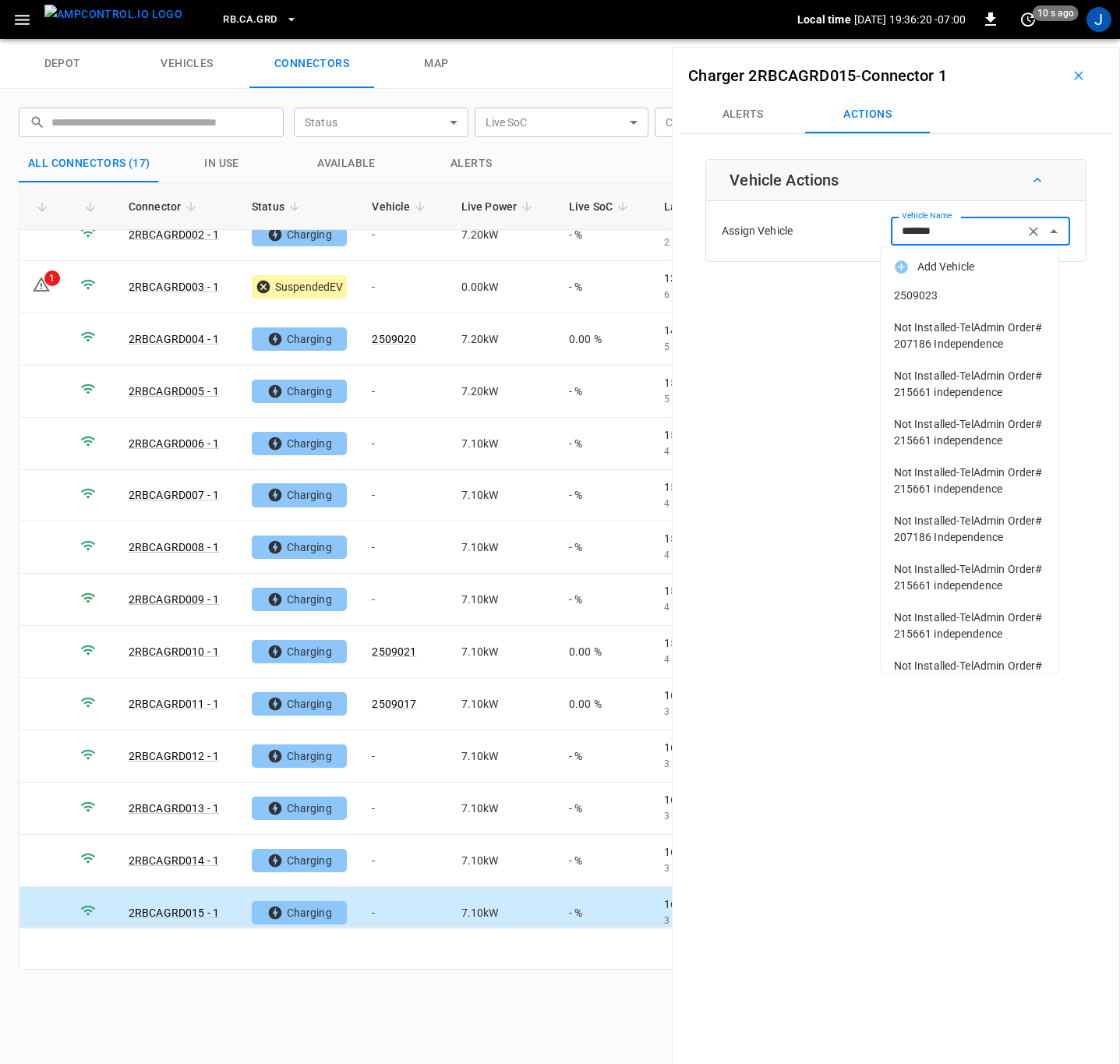
click at [919, 299] on span "2509023" at bounding box center [971, 295] width 153 height 16
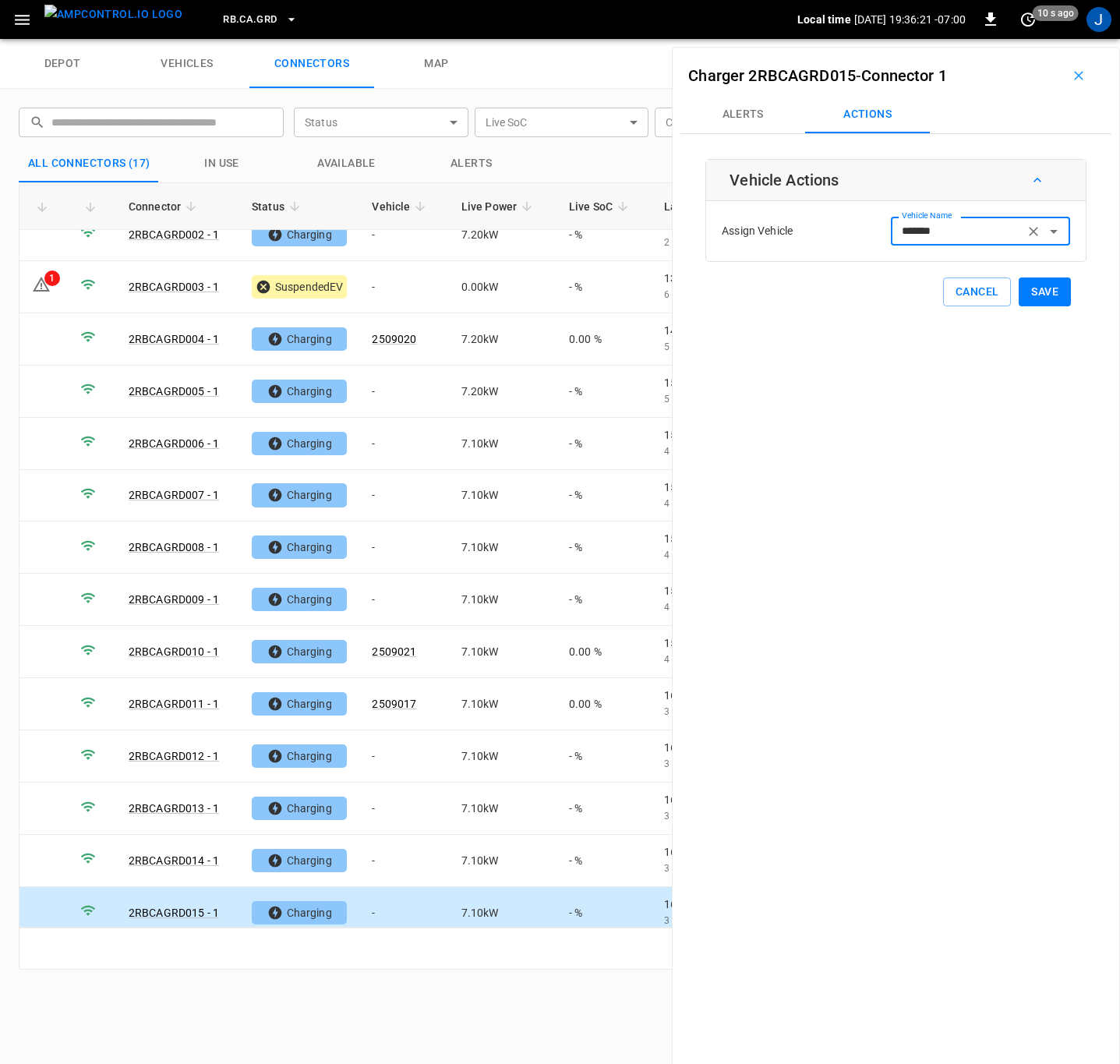
type input "*******"
click at [1030, 297] on button "Save" at bounding box center [1044, 292] width 52 height 29
click at [395, 381] on td "-" at bounding box center [404, 391] width 89 height 52
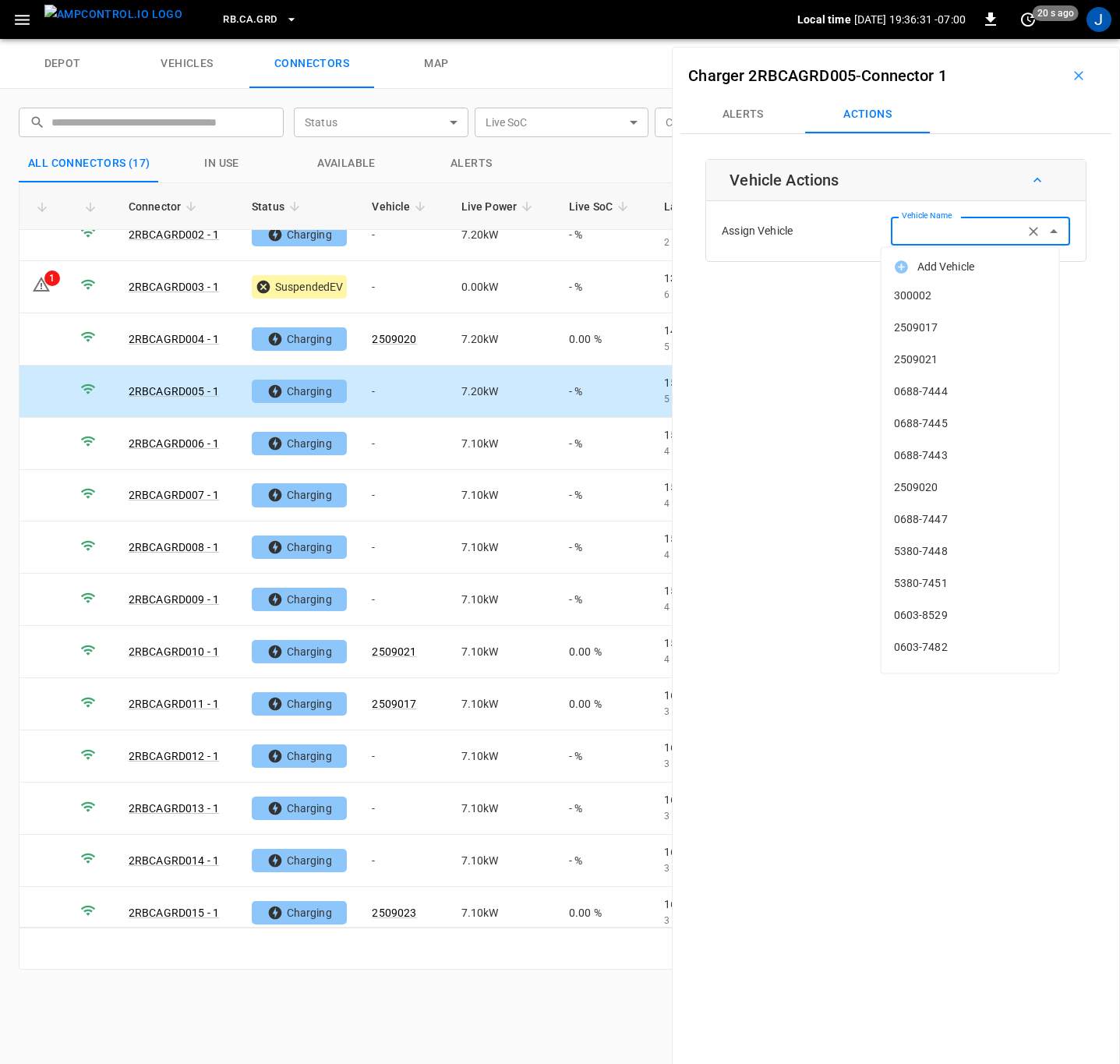
click at [933, 233] on div "Vehicle Name Vehicle Name" at bounding box center [980, 231] width 179 height 29
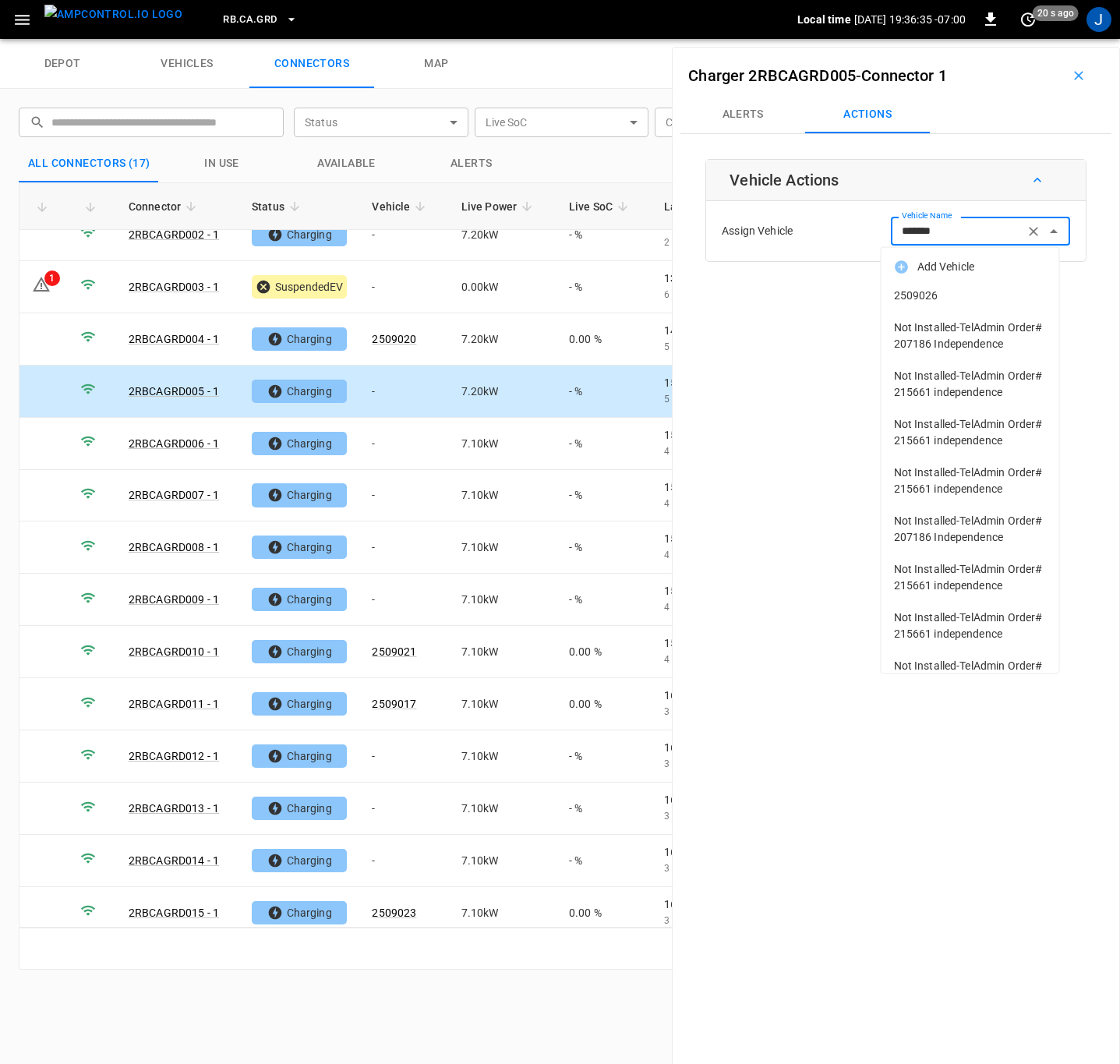
click at [926, 302] on span "2509026" at bounding box center [971, 295] width 153 height 16
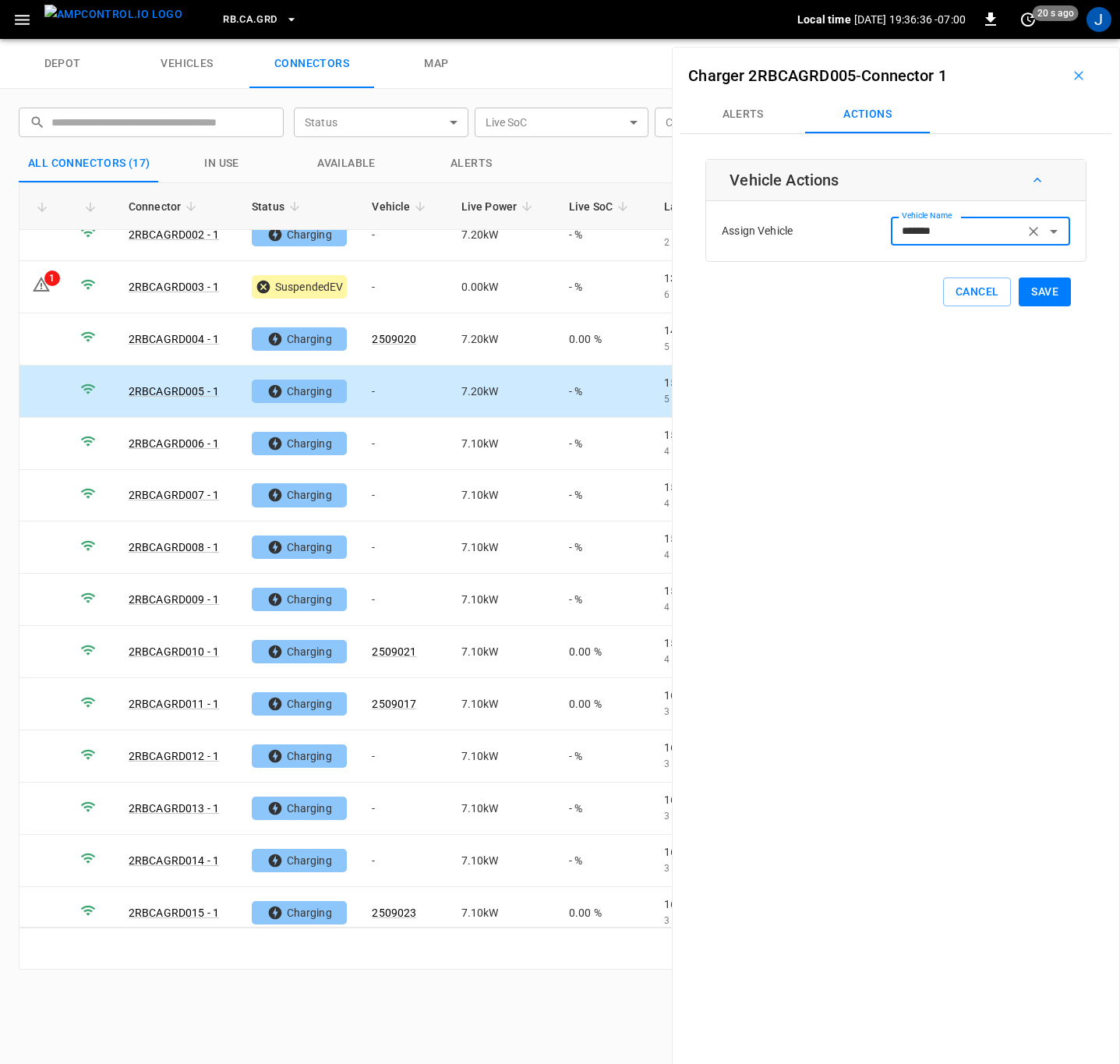
type input "*******"
click at [1029, 292] on button "Save" at bounding box center [1044, 292] width 52 height 29
click at [392, 437] on td "-" at bounding box center [404, 443] width 89 height 52
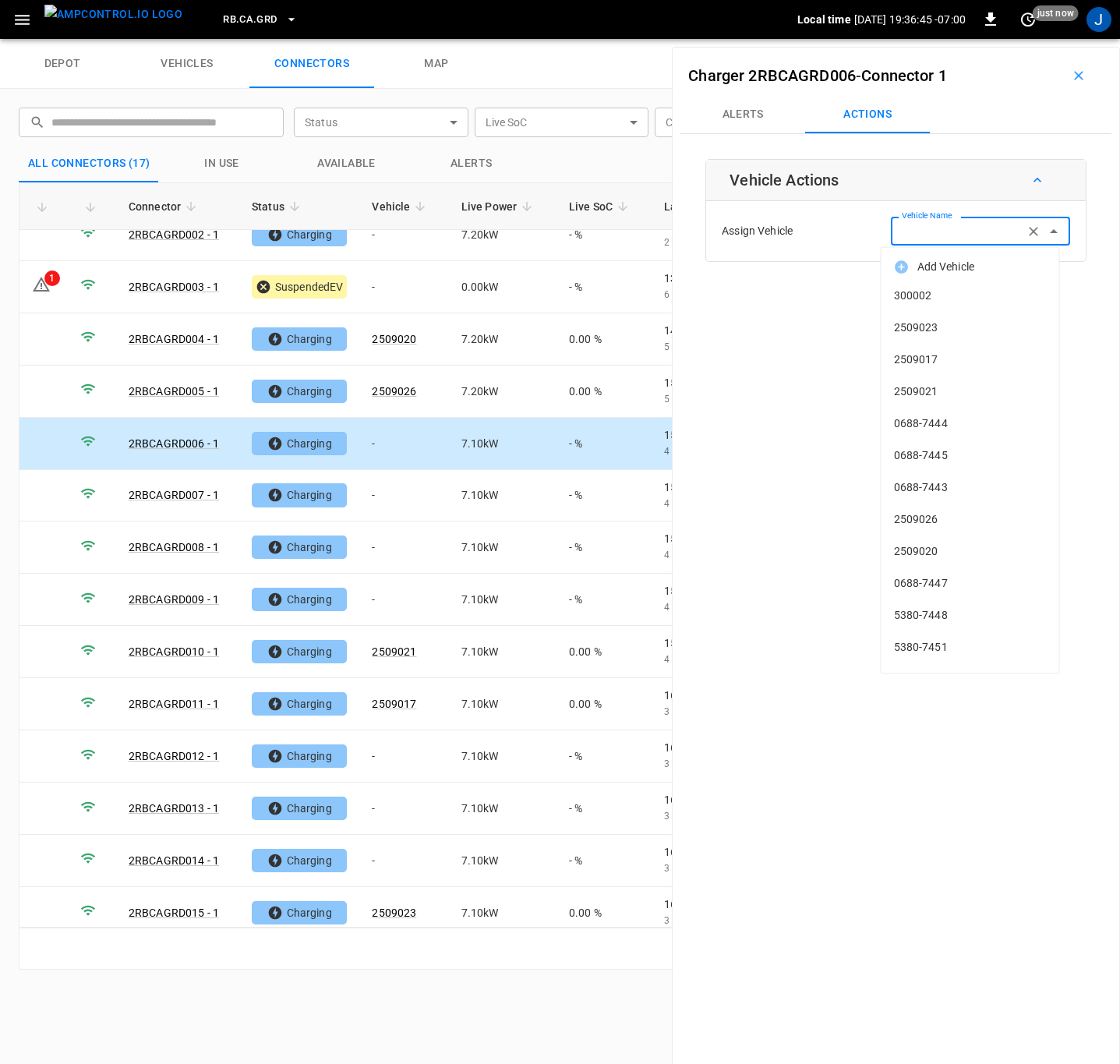
click at [972, 227] on input "Vehicle Name" at bounding box center [958, 231] width 124 height 19
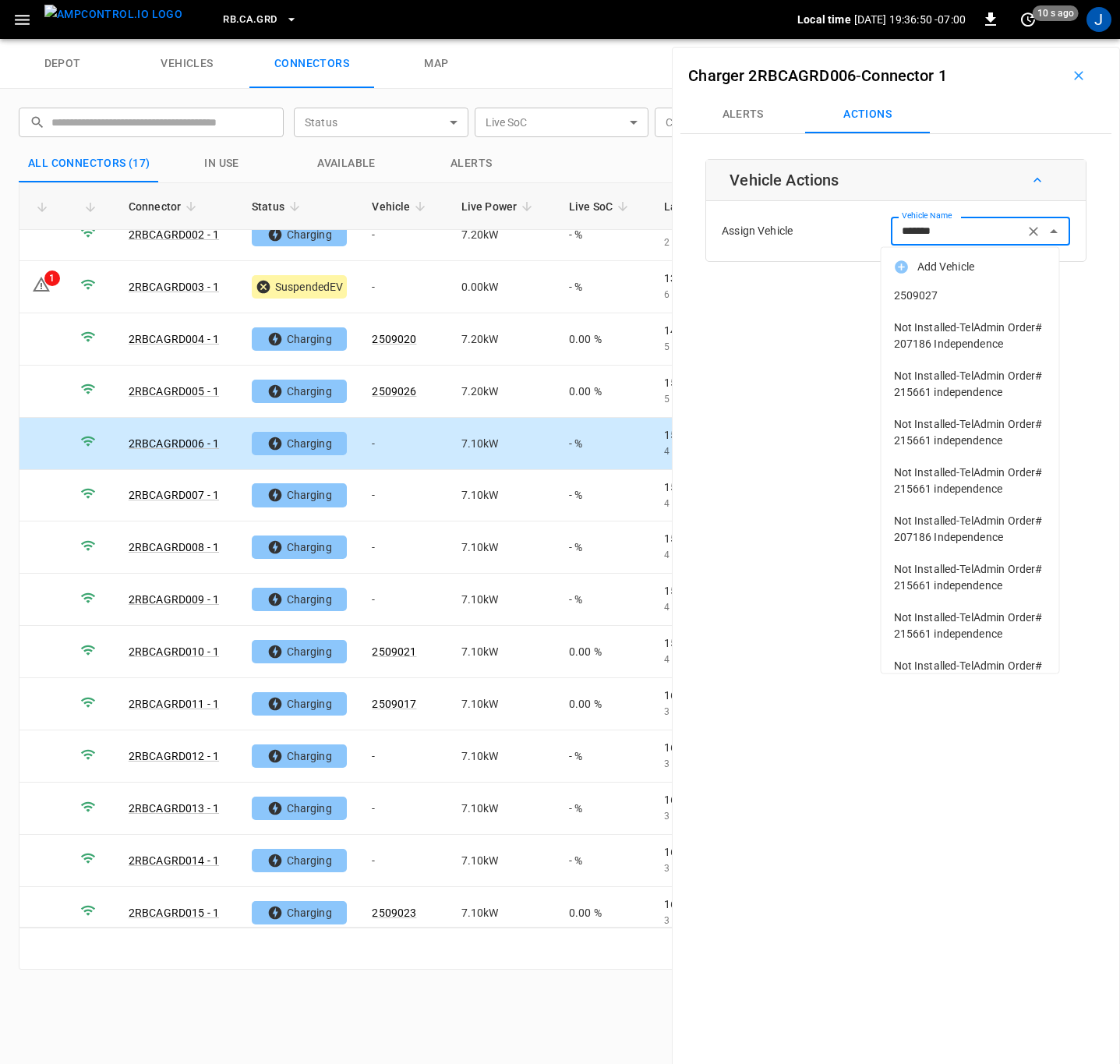
click at [907, 297] on span "2509027" at bounding box center [971, 295] width 153 height 16
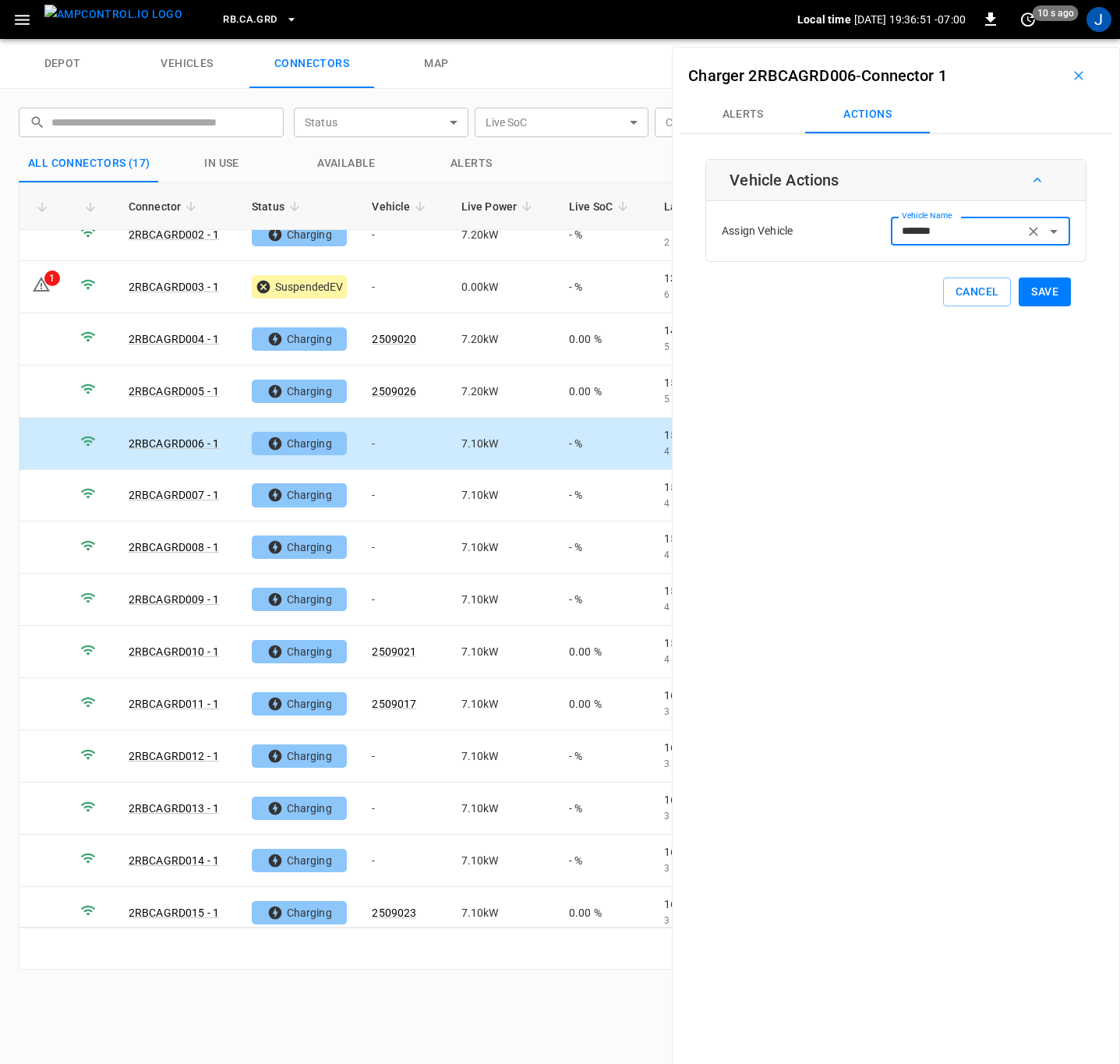
type input "*******"
click at [1031, 290] on button "Save" at bounding box center [1044, 292] width 52 height 29
click at [382, 555] on td "-" at bounding box center [404, 548] width 89 height 52
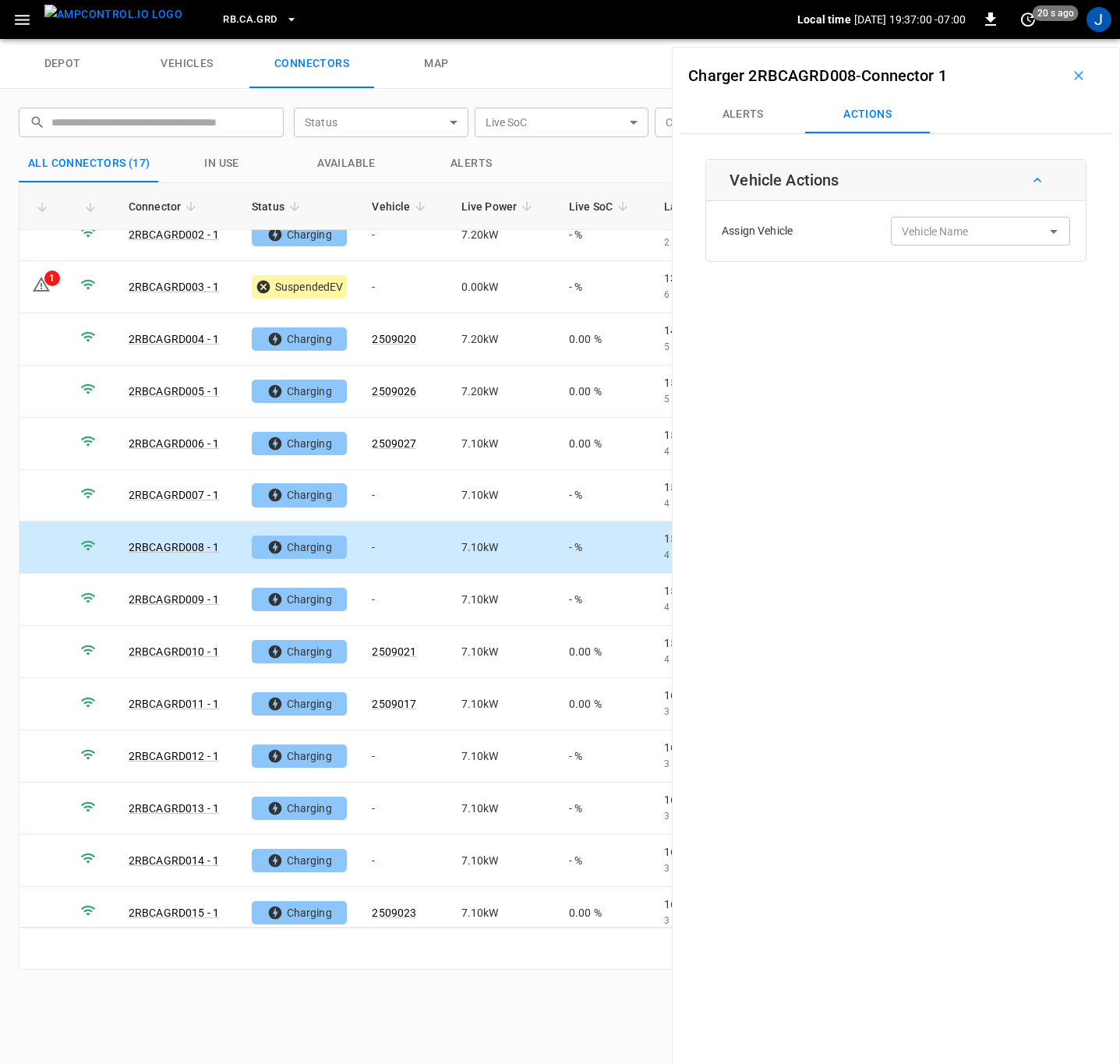
click at [950, 243] on div "Vehicle Name" at bounding box center [980, 231] width 179 height 29
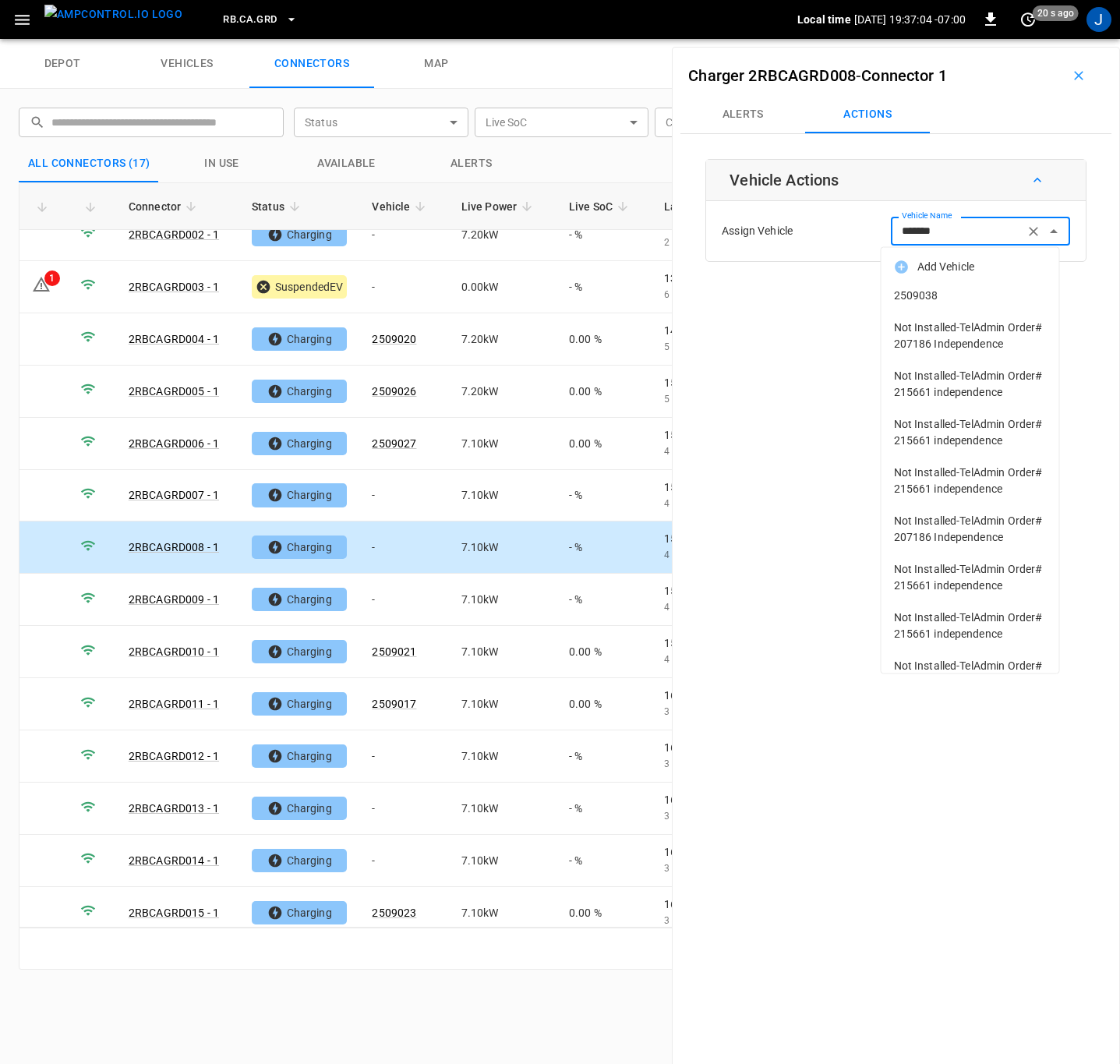
click at [929, 291] on span "2509038" at bounding box center [971, 295] width 153 height 16
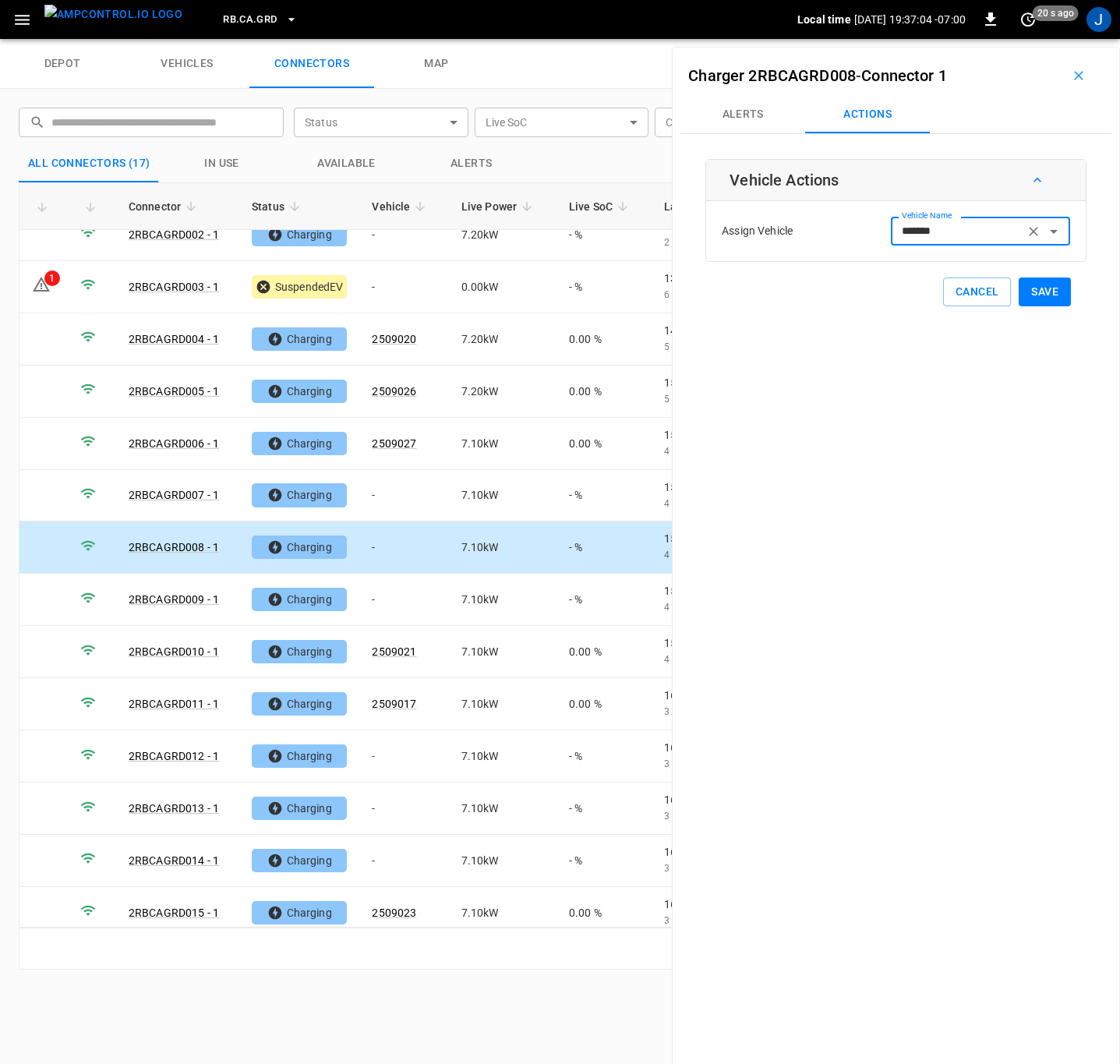
type input "*******"
click at [1037, 293] on button "Save" at bounding box center [1044, 292] width 52 height 29
click at [392, 606] on td "-" at bounding box center [404, 600] width 89 height 52
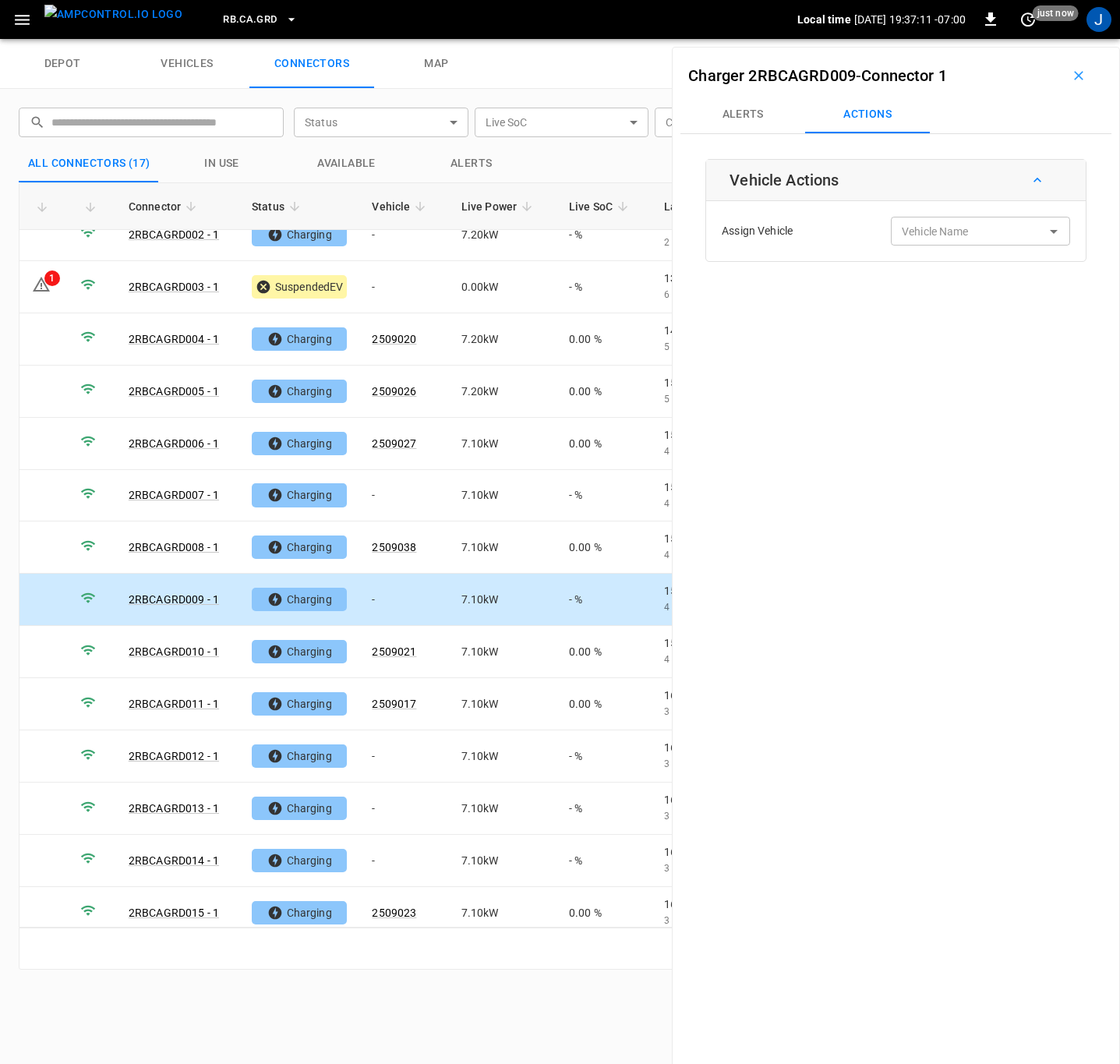
click at [943, 230] on div "Vehicle Name Vehicle Name" at bounding box center [980, 231] width 179 height 29
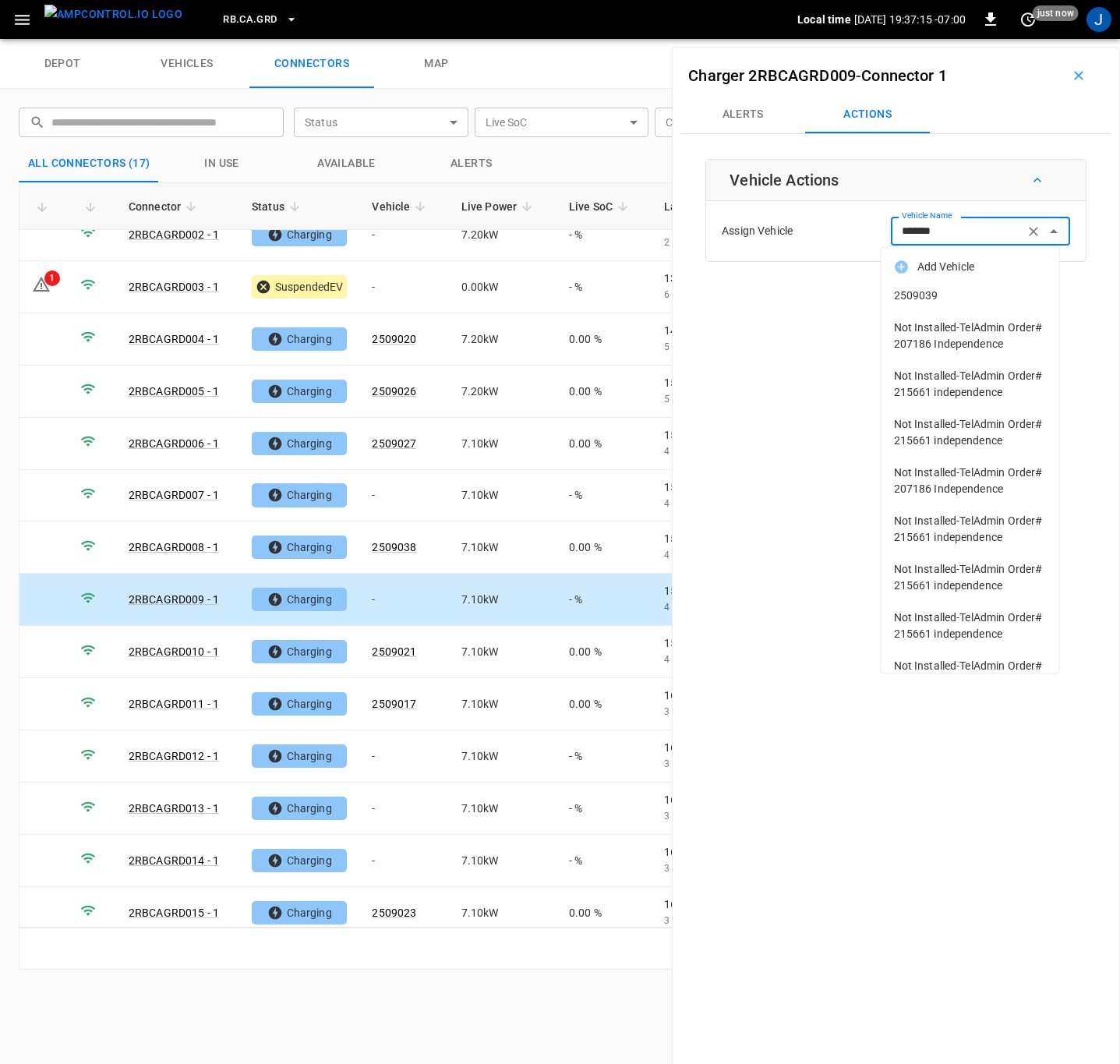
click at [919, 300] on span "2509039" at bounding box center [971, 295] width 153 height 16
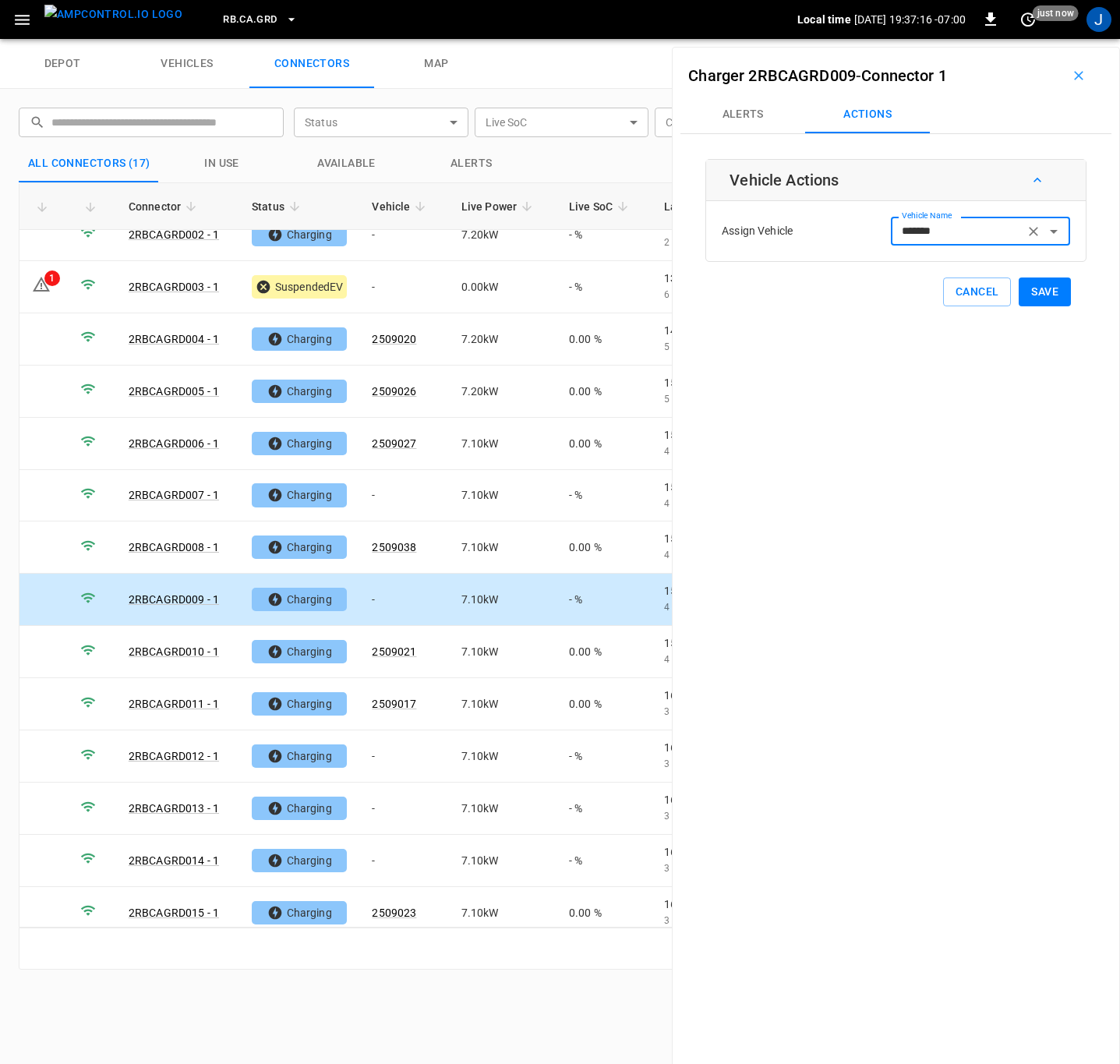
type input "*******"
click at [1045, 292] on button "Save" at bounding box center [1044, 292] width 52 height 29
click at [407, 499] on td "-" at bounding box center [404, 496] width 89 height 52
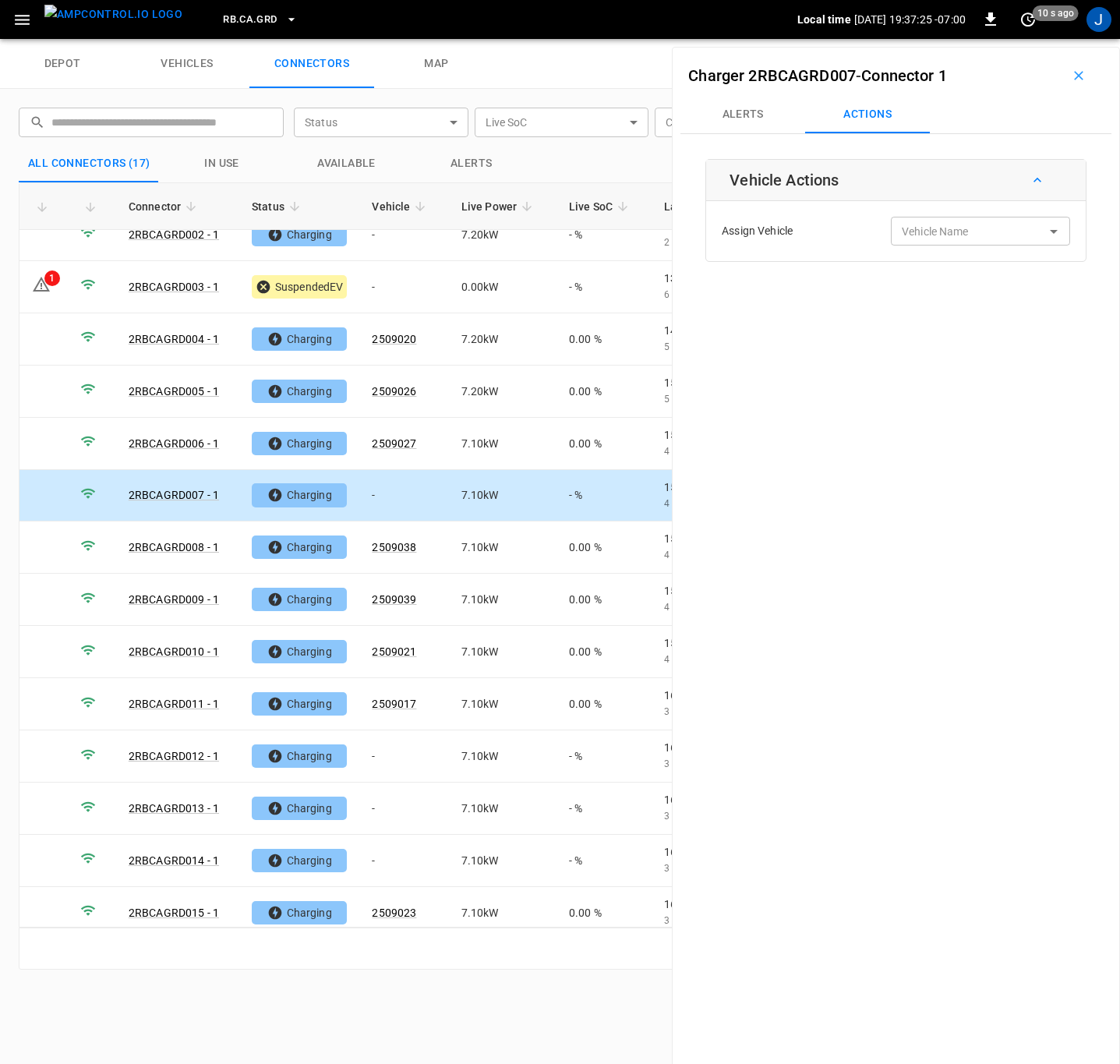
click at [922, 237] on input "Vehicle Name" at bounding box center [958, 231] width 124 height 19
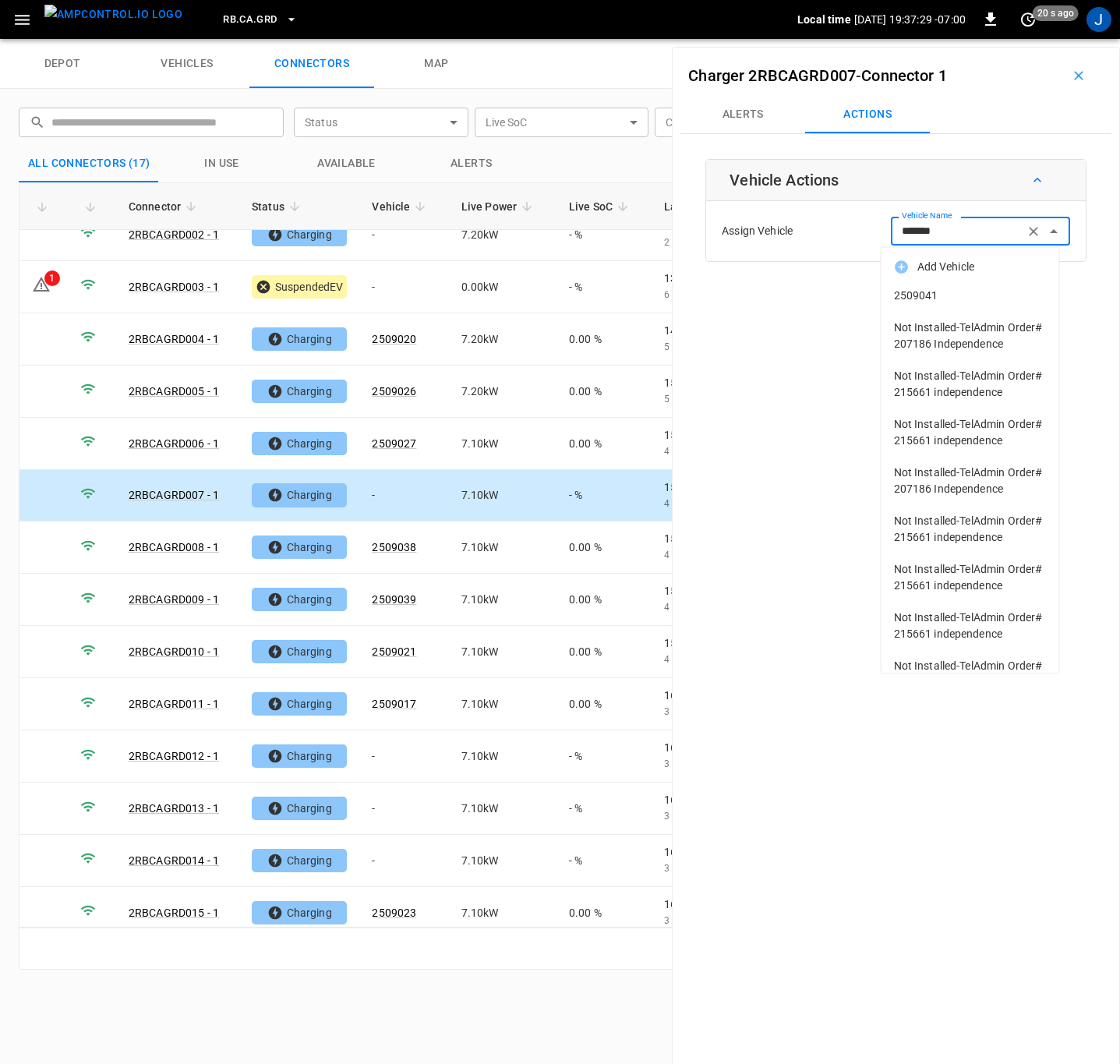
click at [921, 293] on span "2509041" at bounding box center [971, 295] width 153 height 16
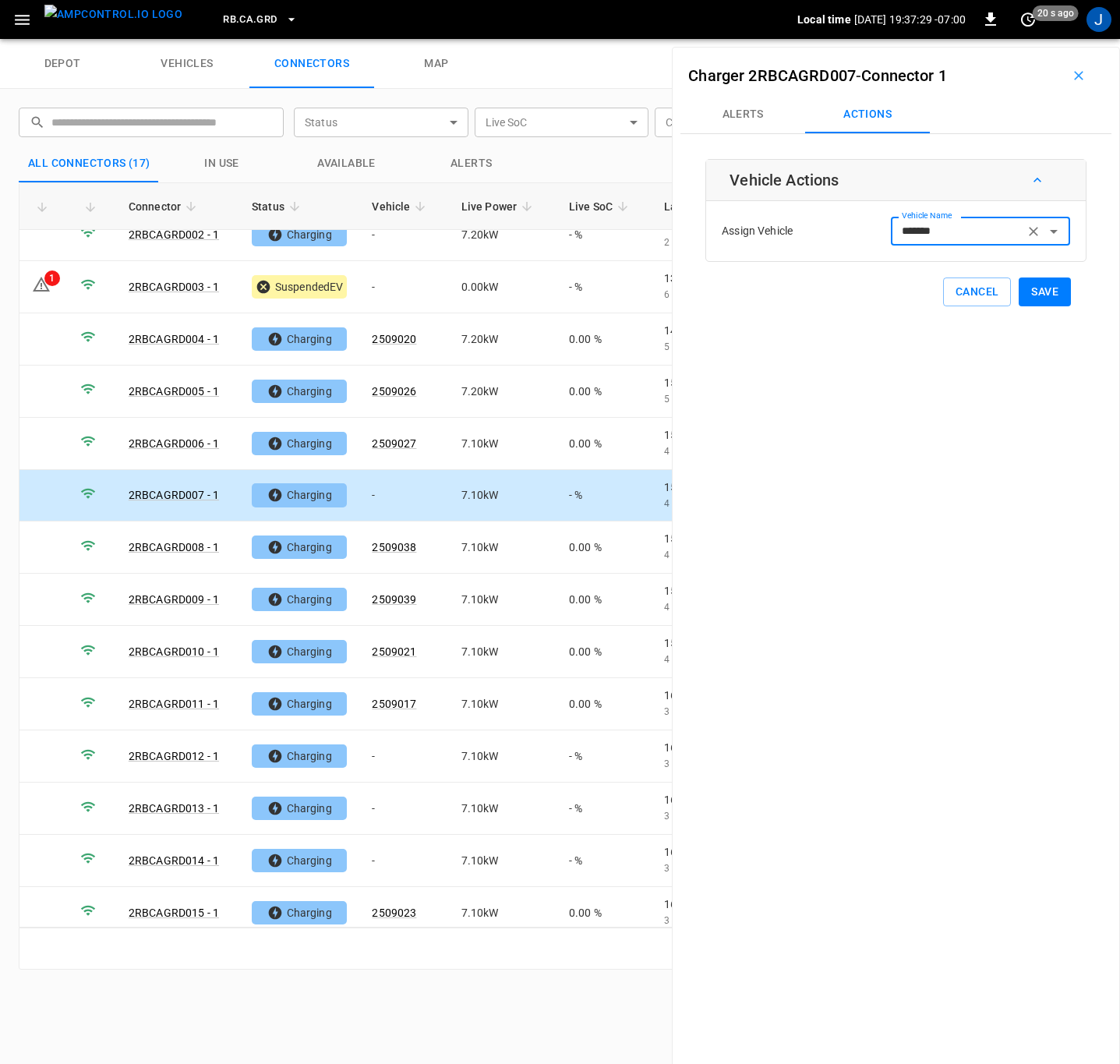
type input "*******"
click at [1039, 287] on button "Save" at bounding box center [1044, 292] width 52 height 29
click at [384, 758] on td "-" at bounding box center [404, 756] width 89 height 52
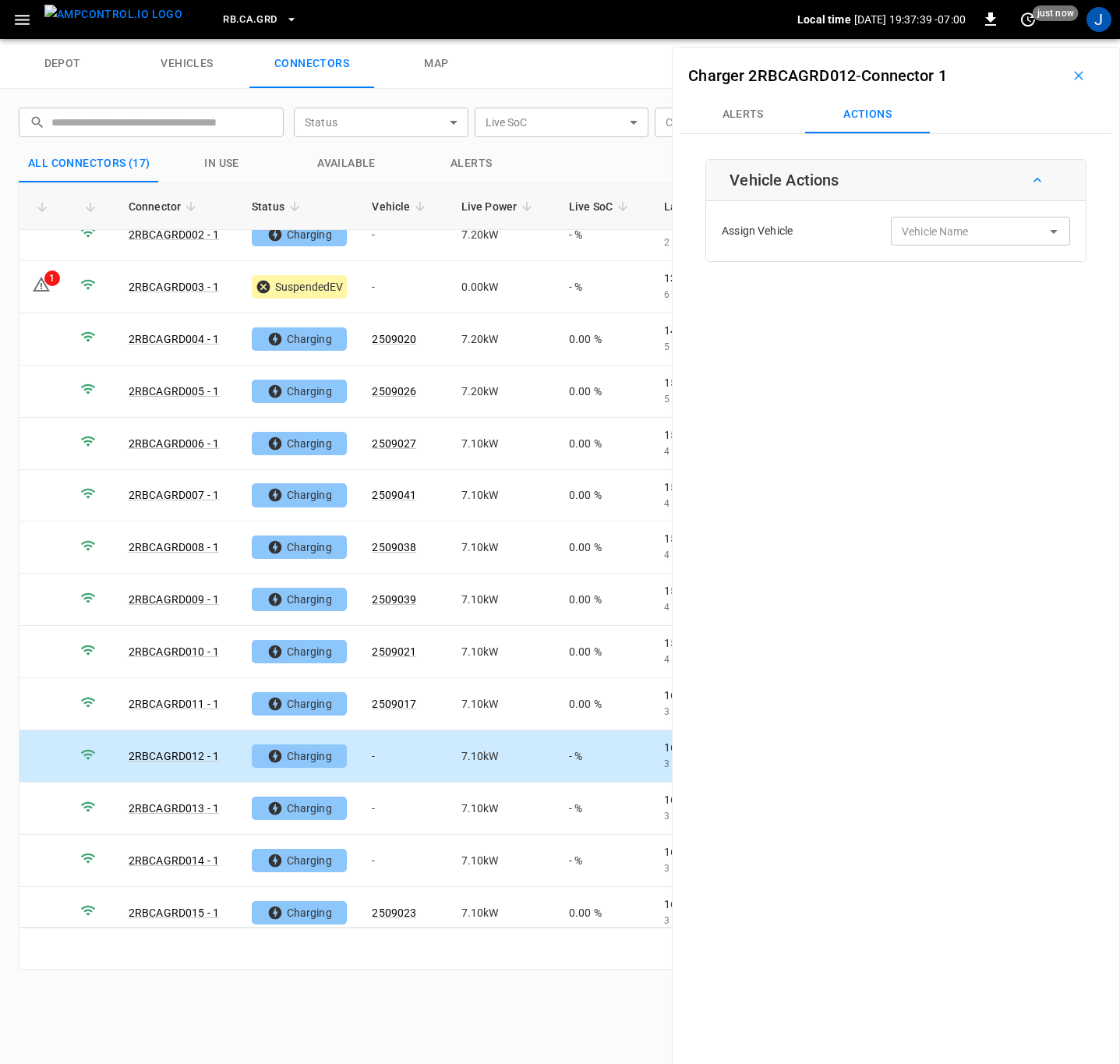
click at [950, 239] on input "Vehicle Name" at bounding box center [958, 231] width 124 height 19
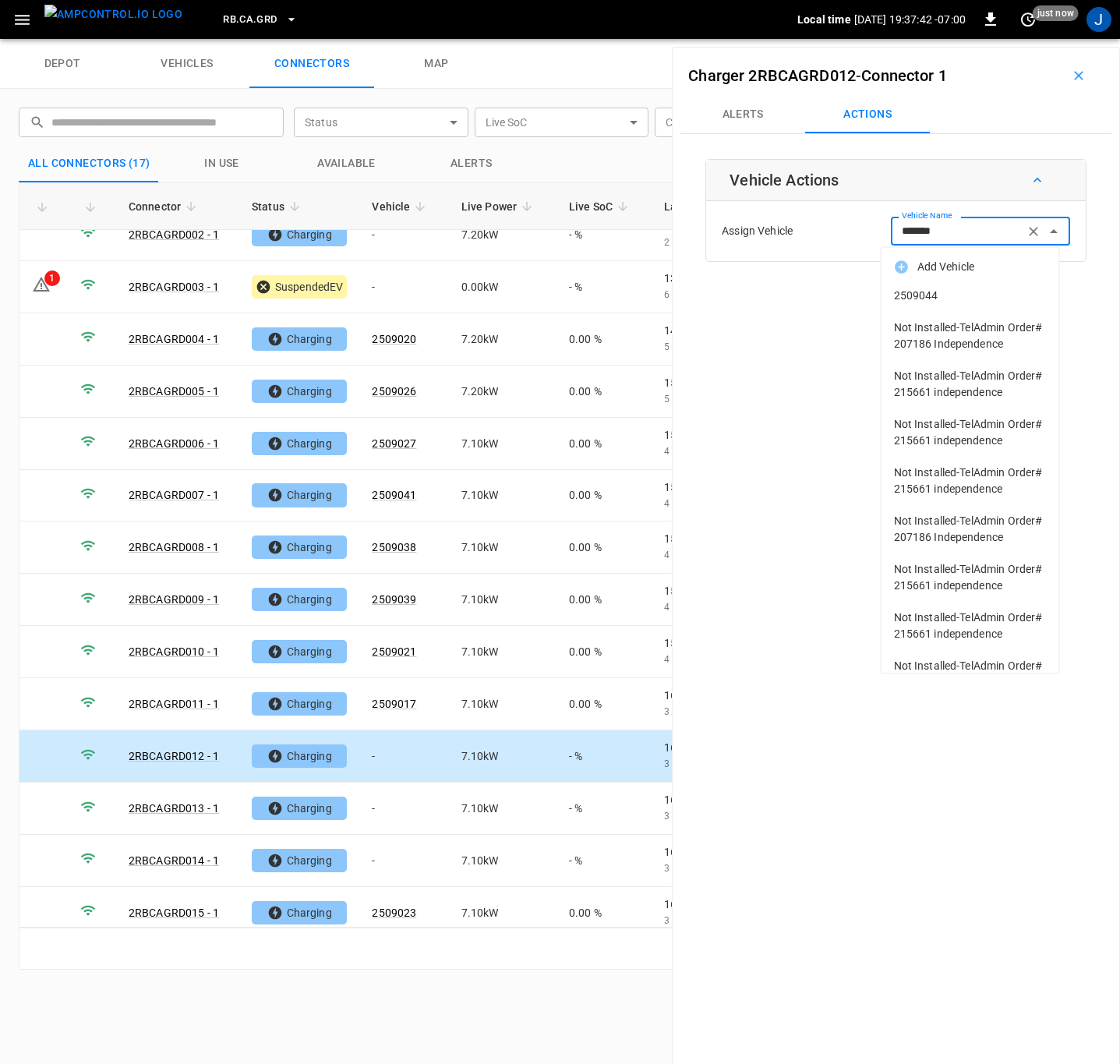
click at [925, 294] on span "2509044" at bounding box center [971, 295] width 153 height 16
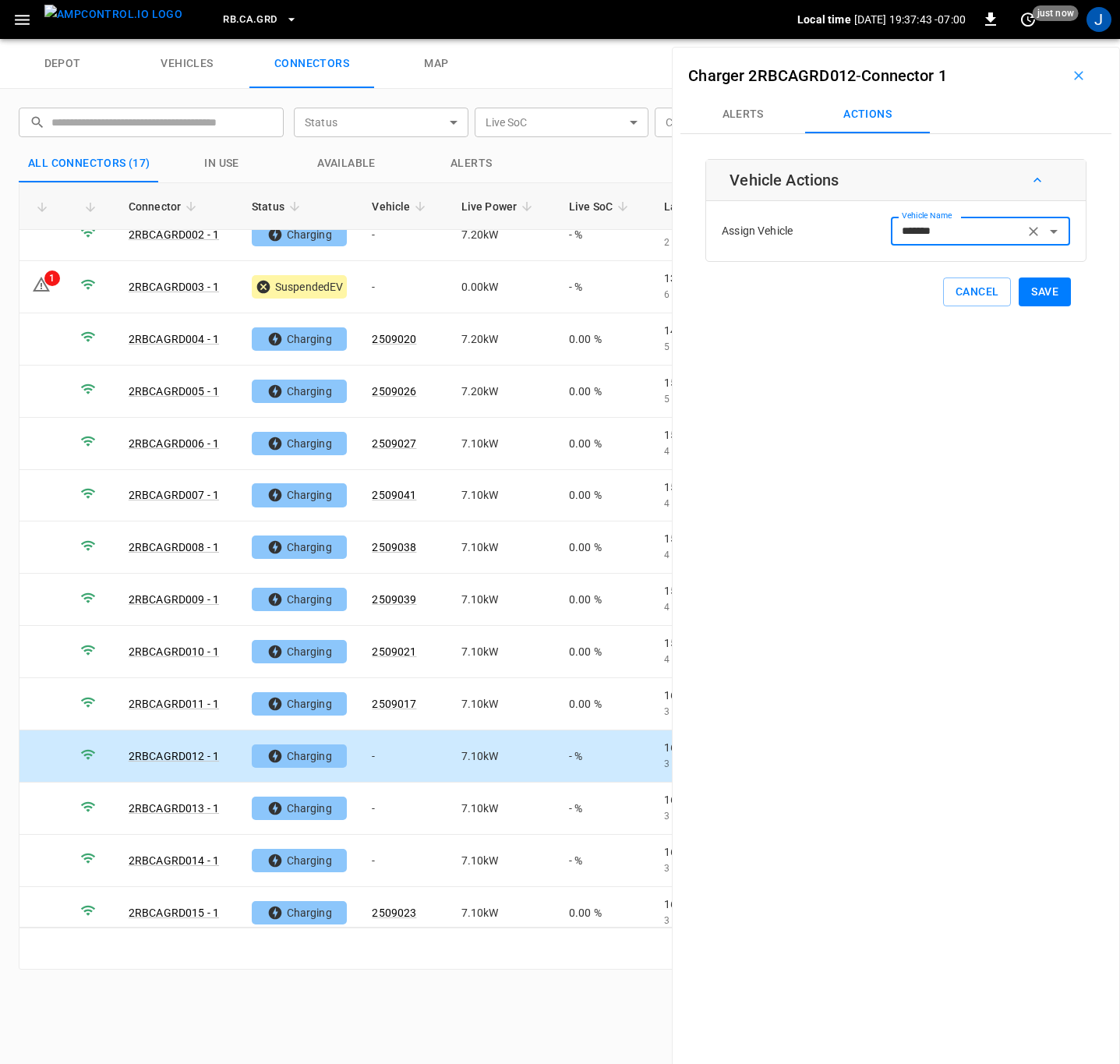
type input "*******"
click at [1033, 297] on button "Save" at bounding box center [1044, 292] width 52 height 29
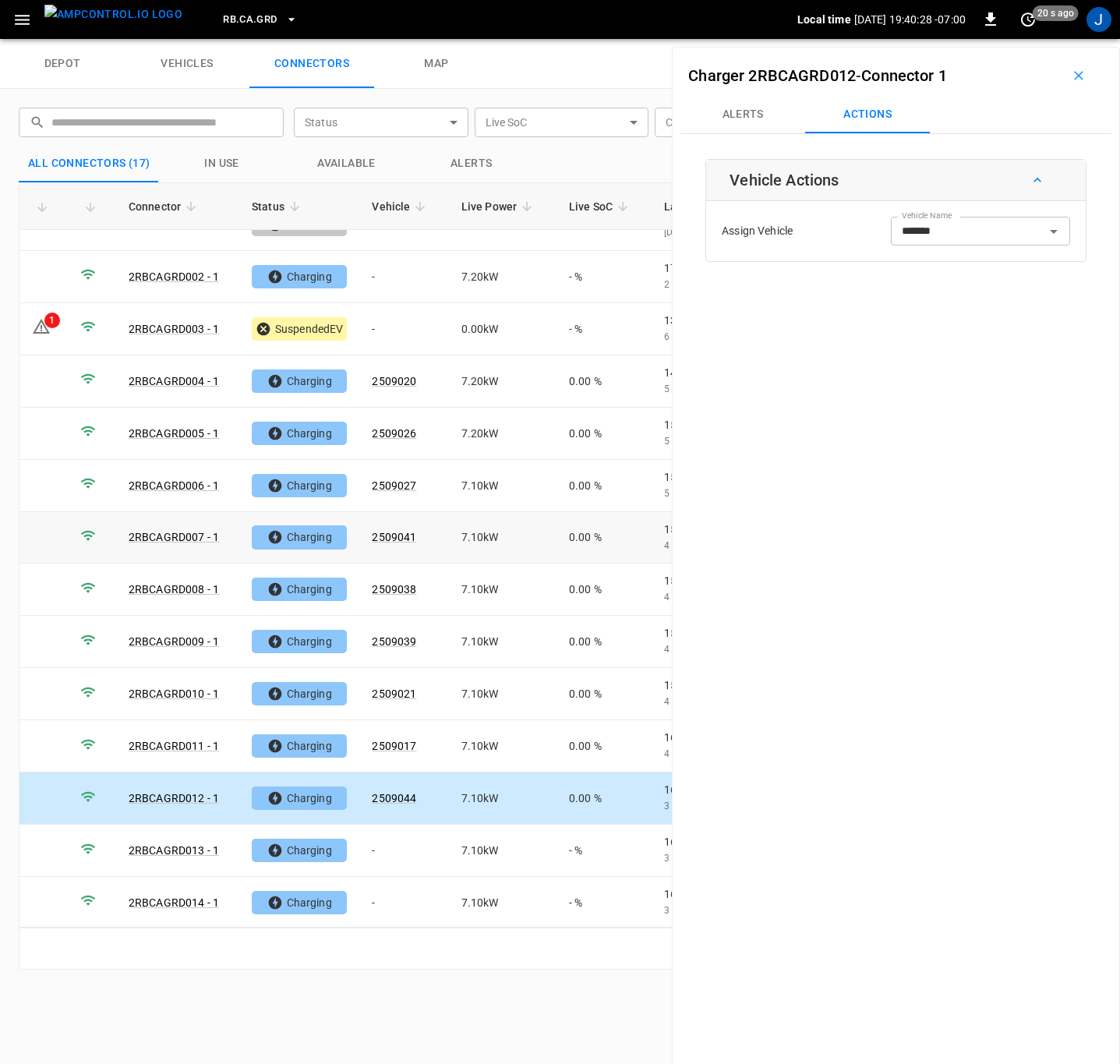
scroll to position [0, 0]
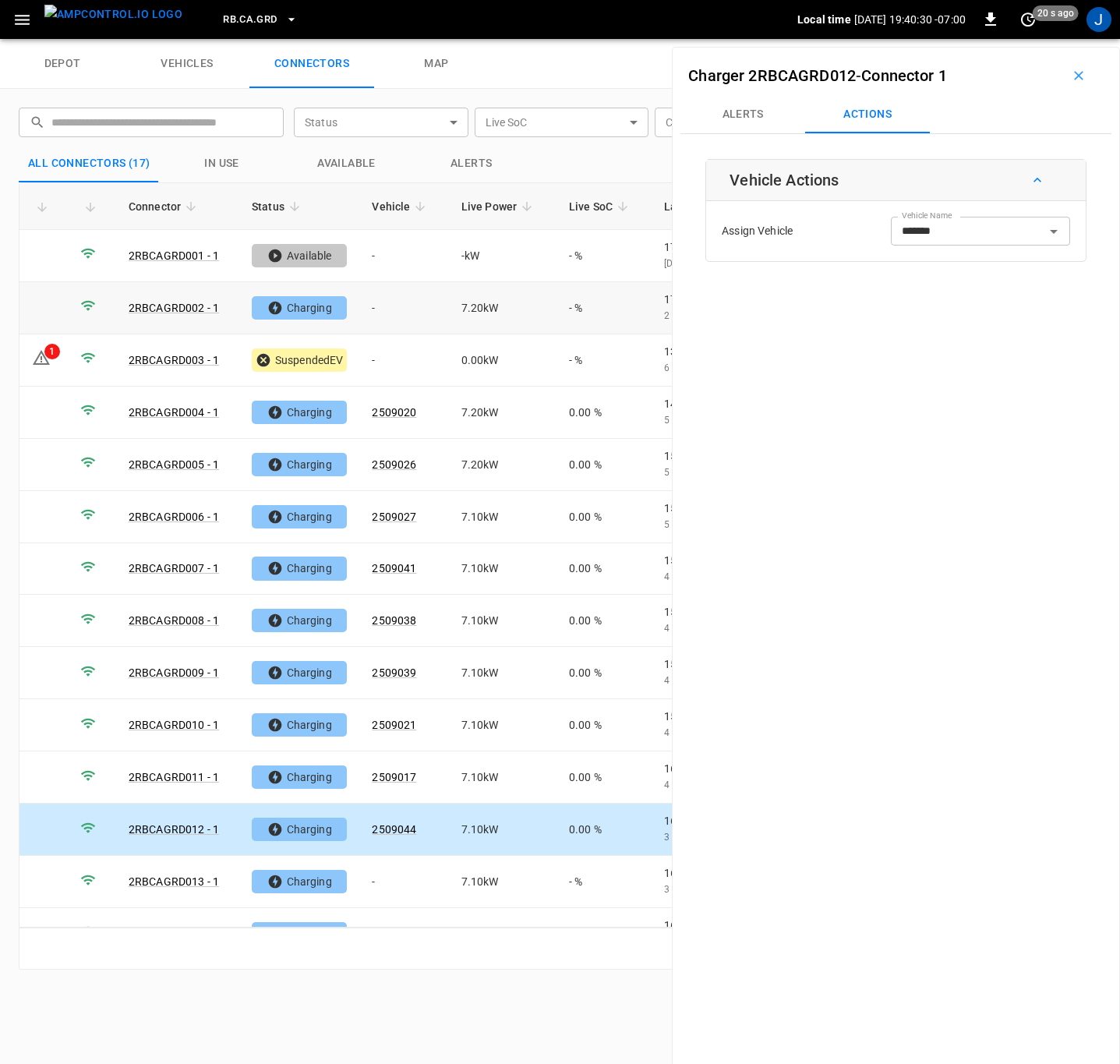
click at [385, 311] on td "-" at bounding box center [404, 308] width 89 height 52
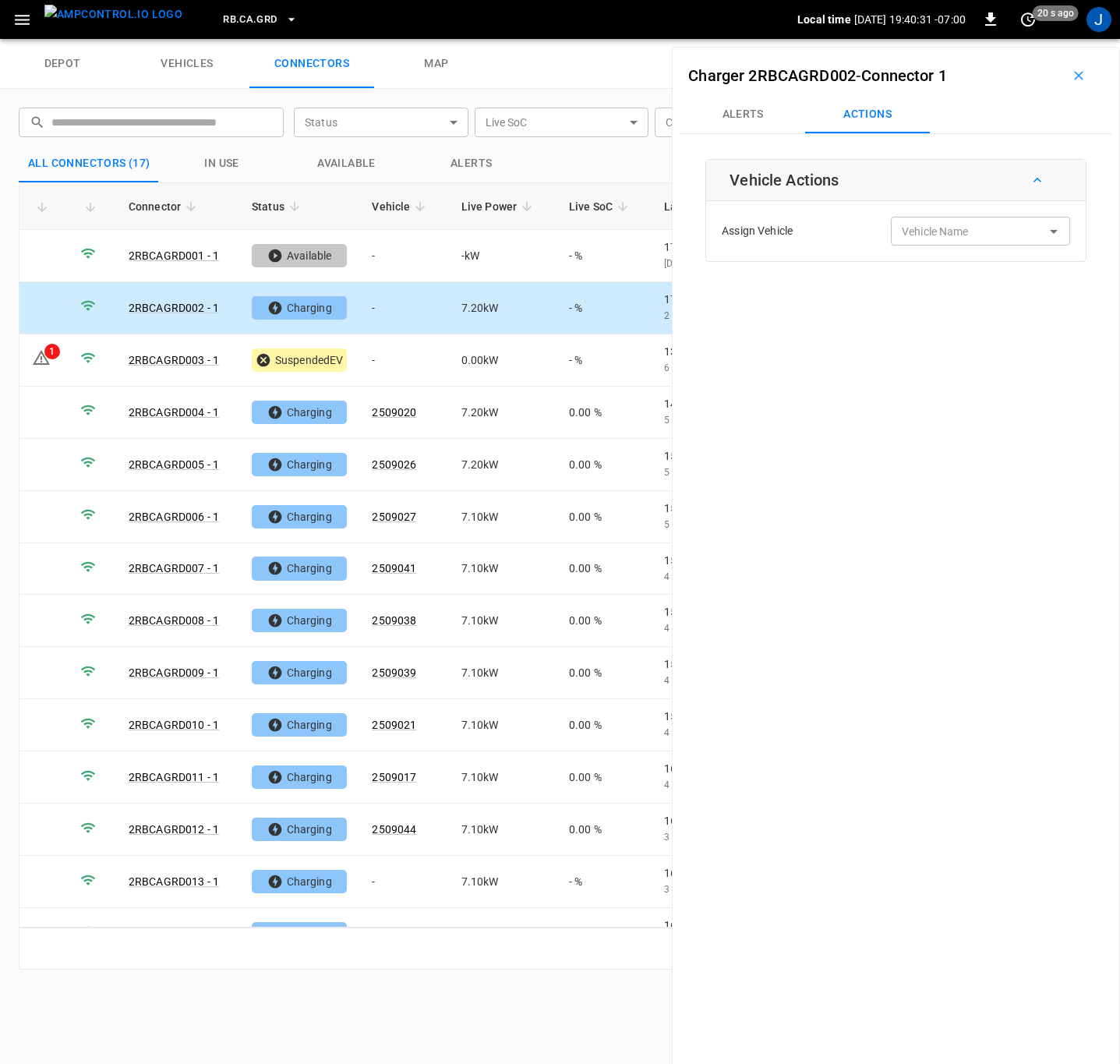
click at [925, 233] on div "Vehicle Name Vehicle Name" at bounding box center [980, 231] width 179 height 29
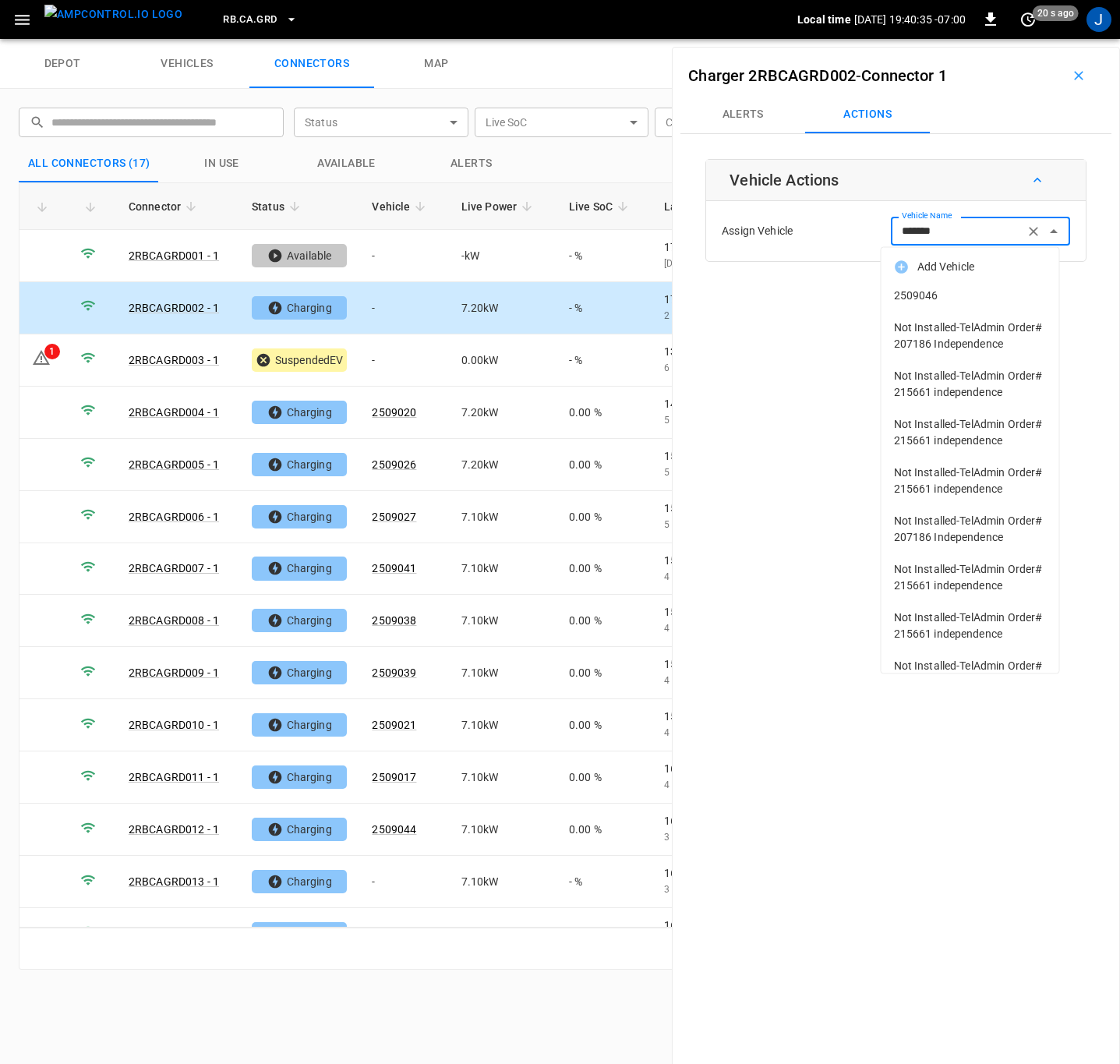
click at [906, 294] on span "2509046" at bounding box center [971, 295] width 153 height 16
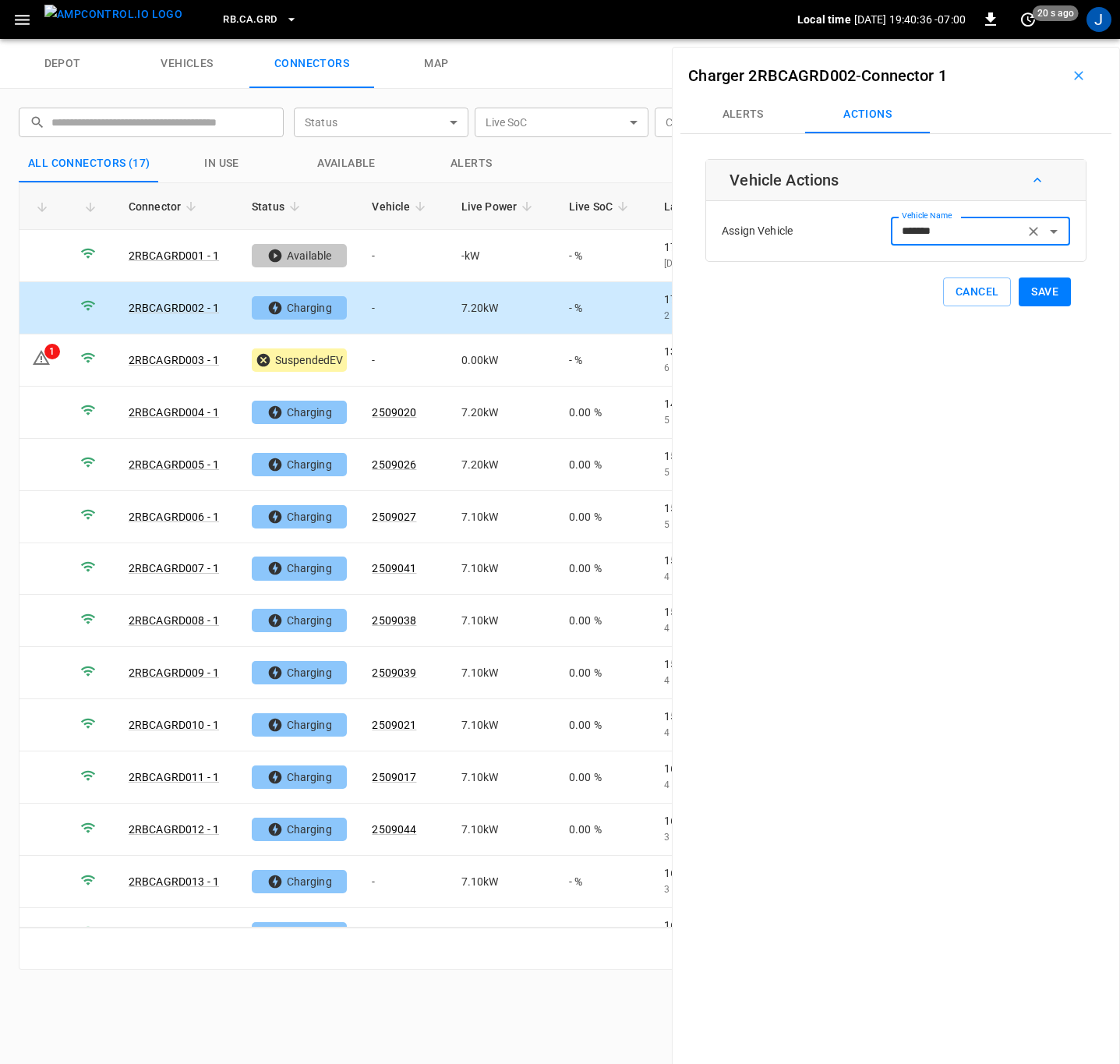
type input "*******"
click at [1044, 286] on button "Save" at bounding box center [1044, 292] width 52 height 29
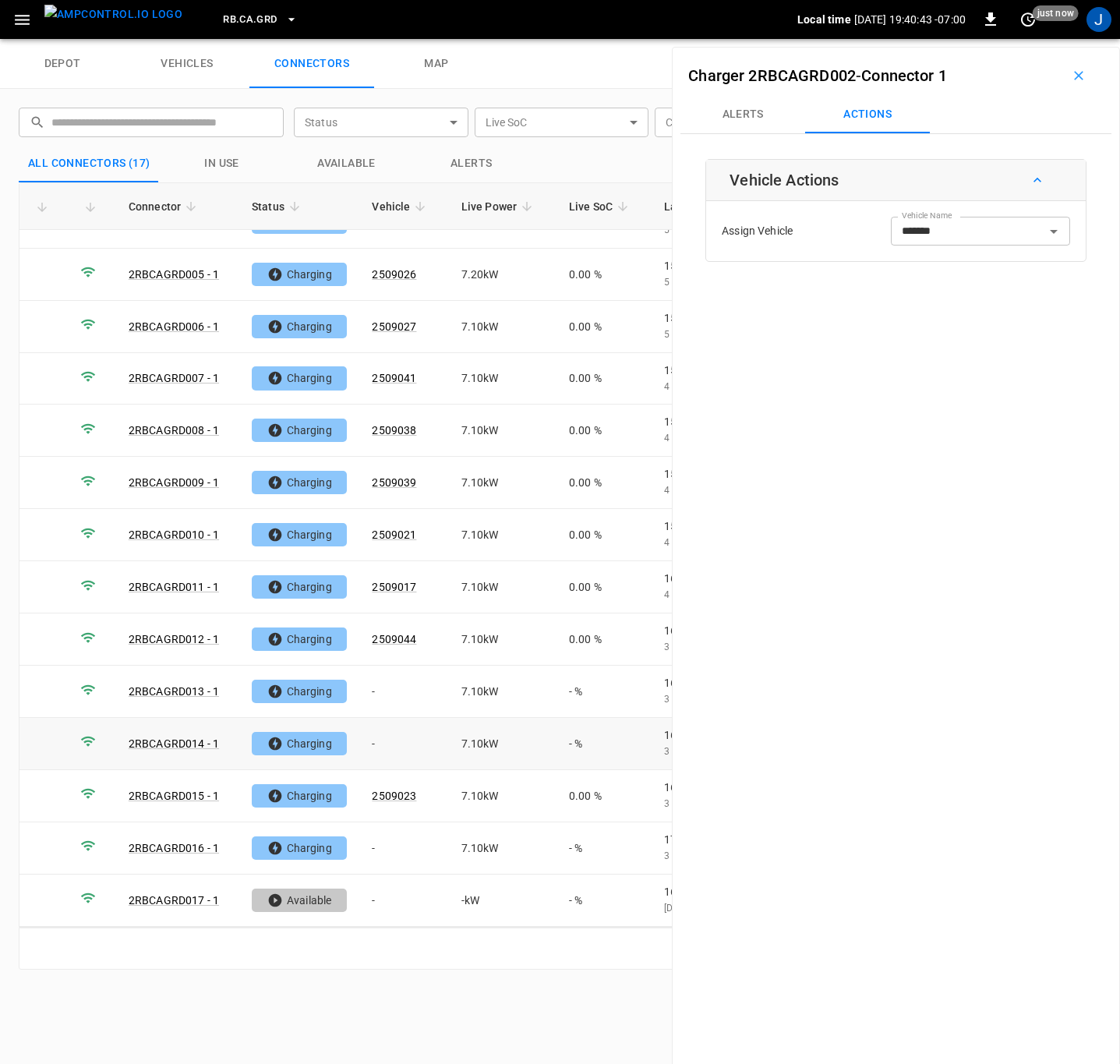
click at [391, 741] on td "-" at bounding box center [404, 744] width 89 height 52
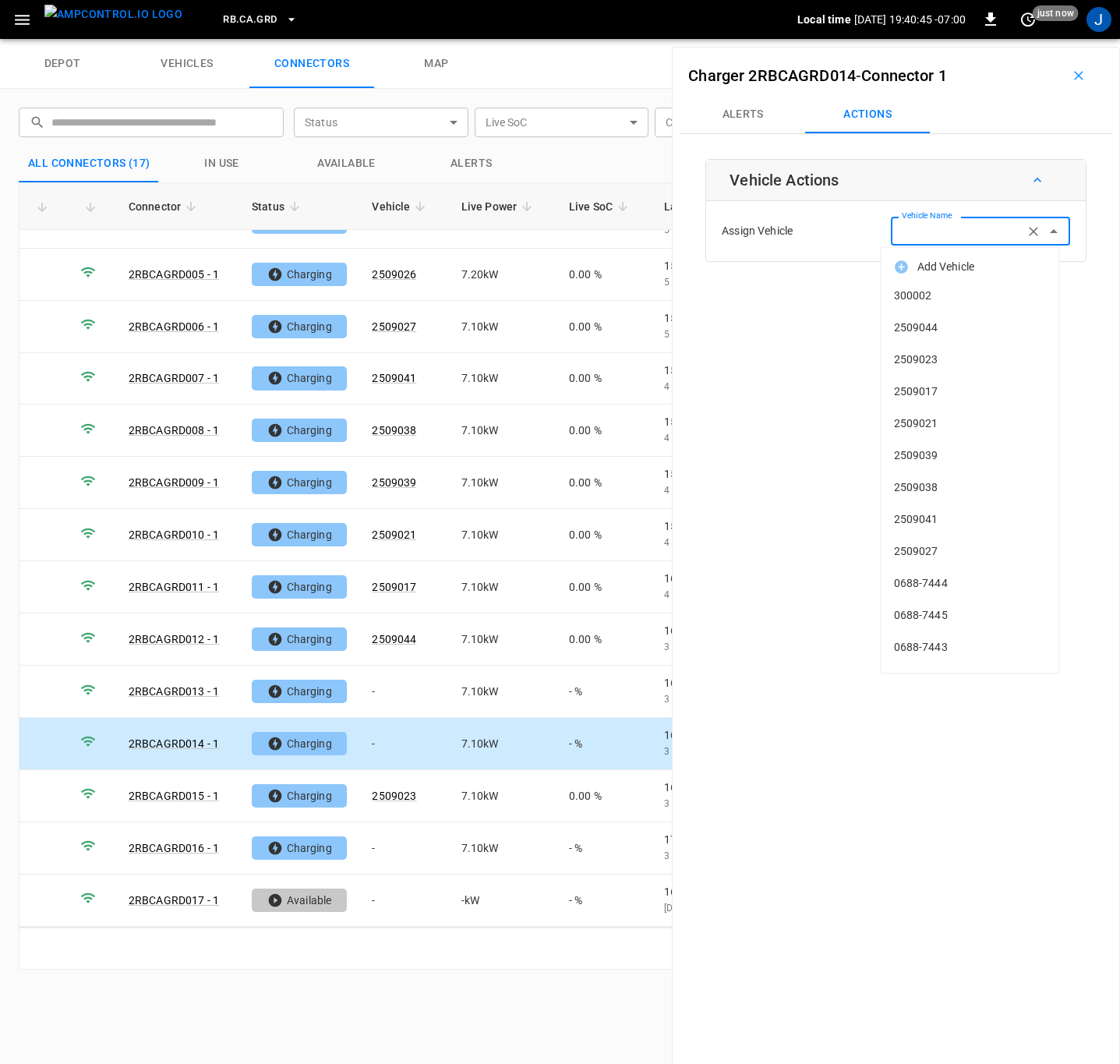
click at [968, 225] on input "Vehicle Name" at bounding box center [958, 231] width 124 height 19
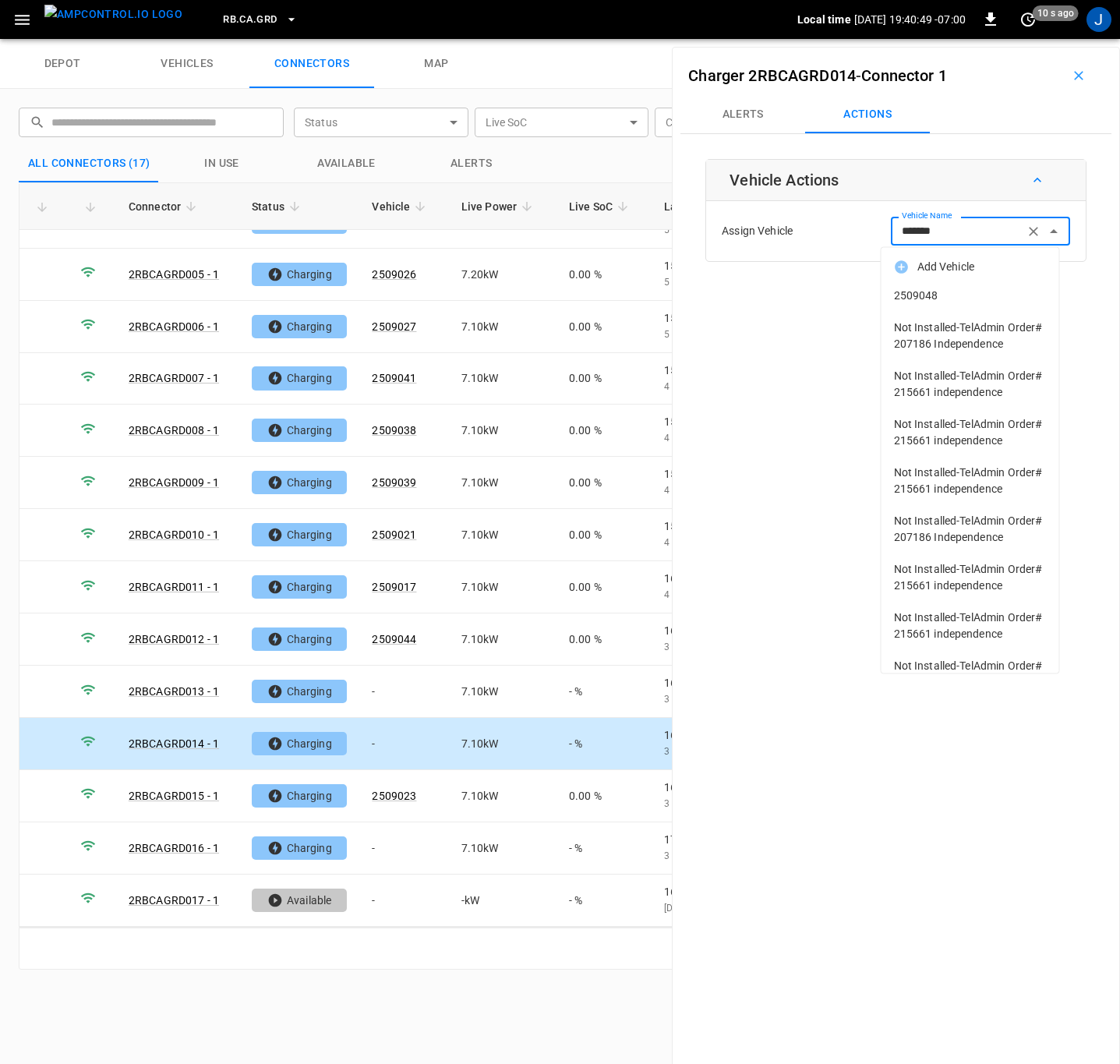
click at [924, 293] on span "2509048" at bounding box center [971, 295] width 153 height 16
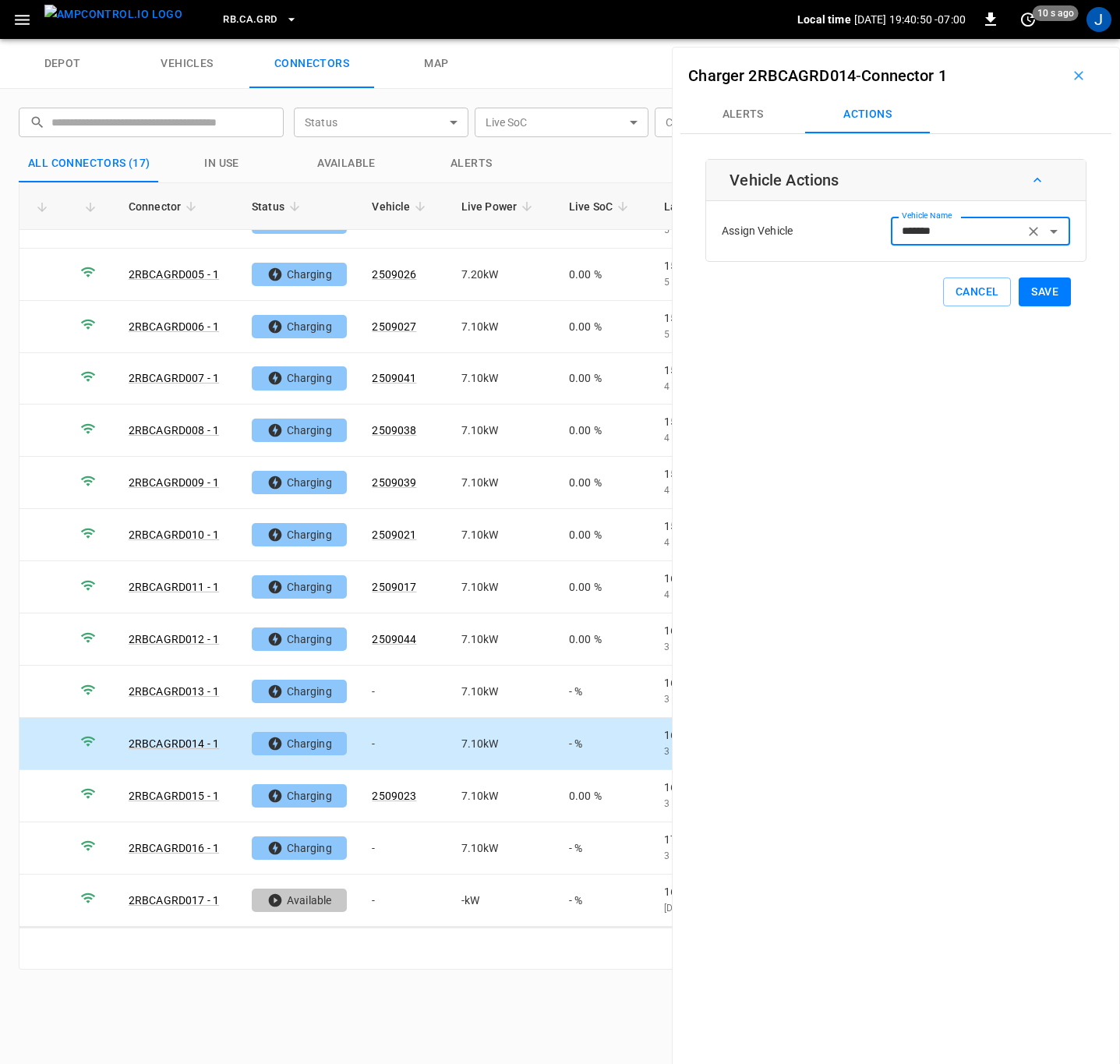
type input "*******"
click at [1026, 291] on button "Save" at bounding box center [1044, 292] width 52 height 29
click at [402, 697] on td "-" at bounding box center [404, 692] width 89 height 52
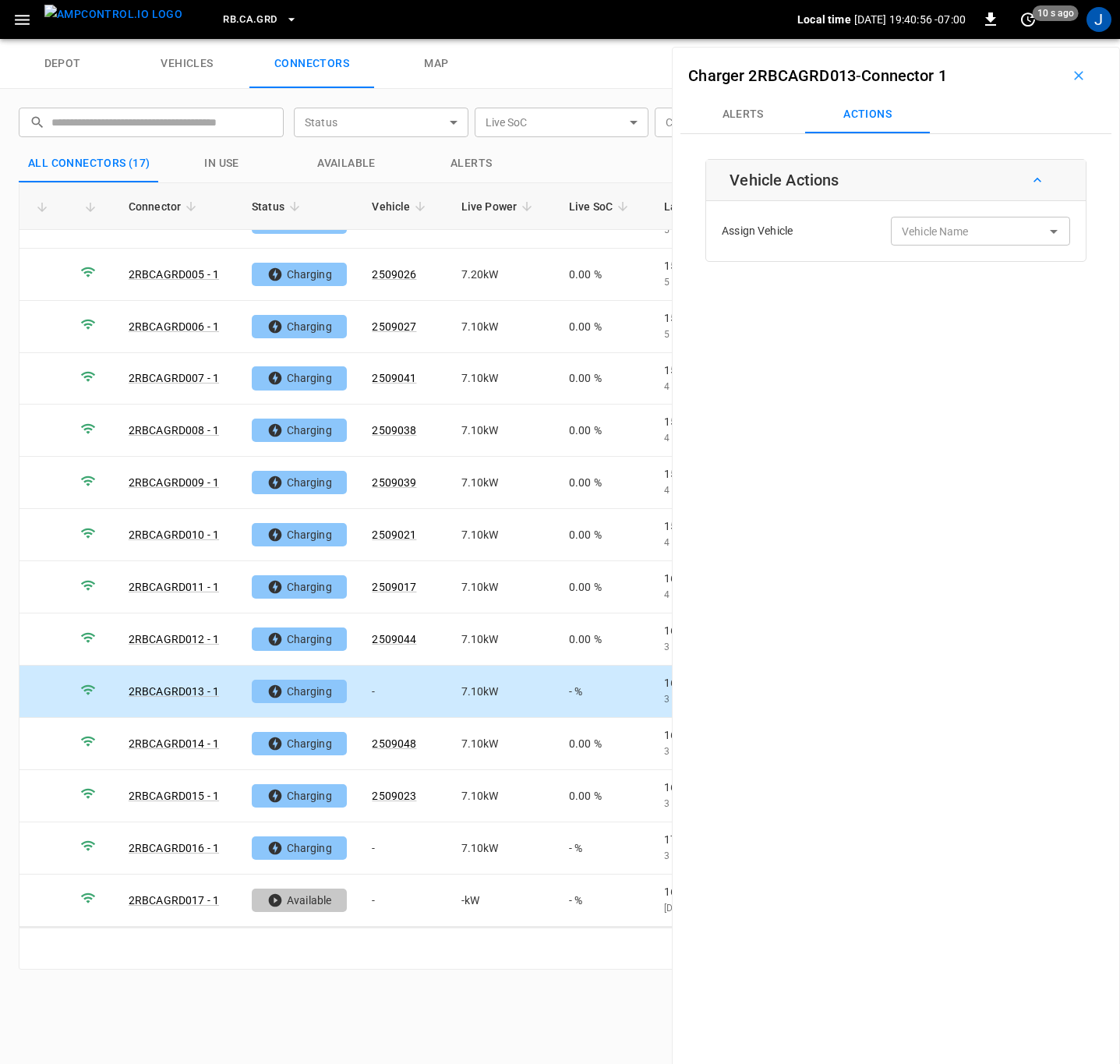
click at [935, 225] on div "Vehicle Name Vehicle Name" at bounding box center [980, 231] width 179 height 29
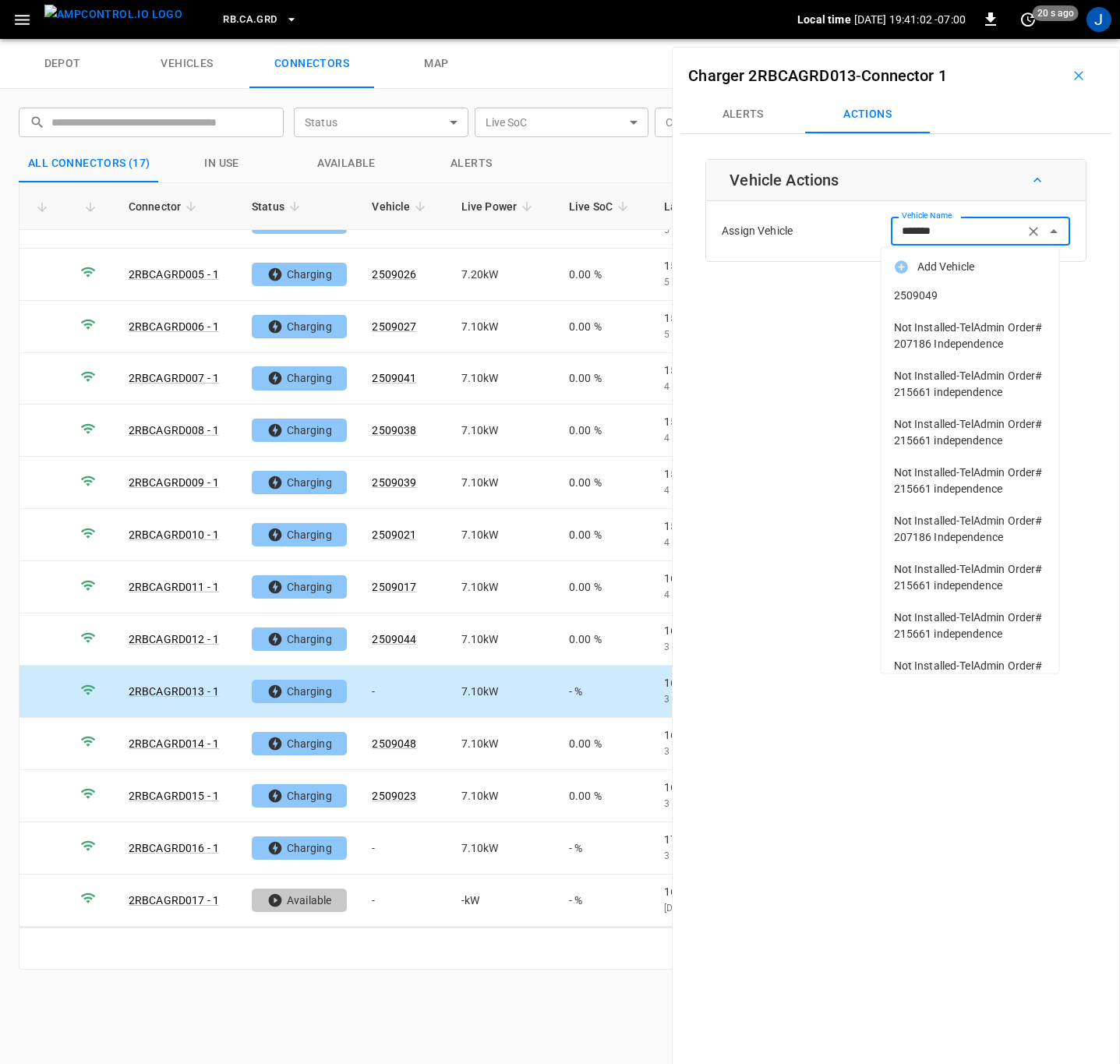
click at [924, 288] on span "2509049" at bounding box center [971, 295] width 153 height 16
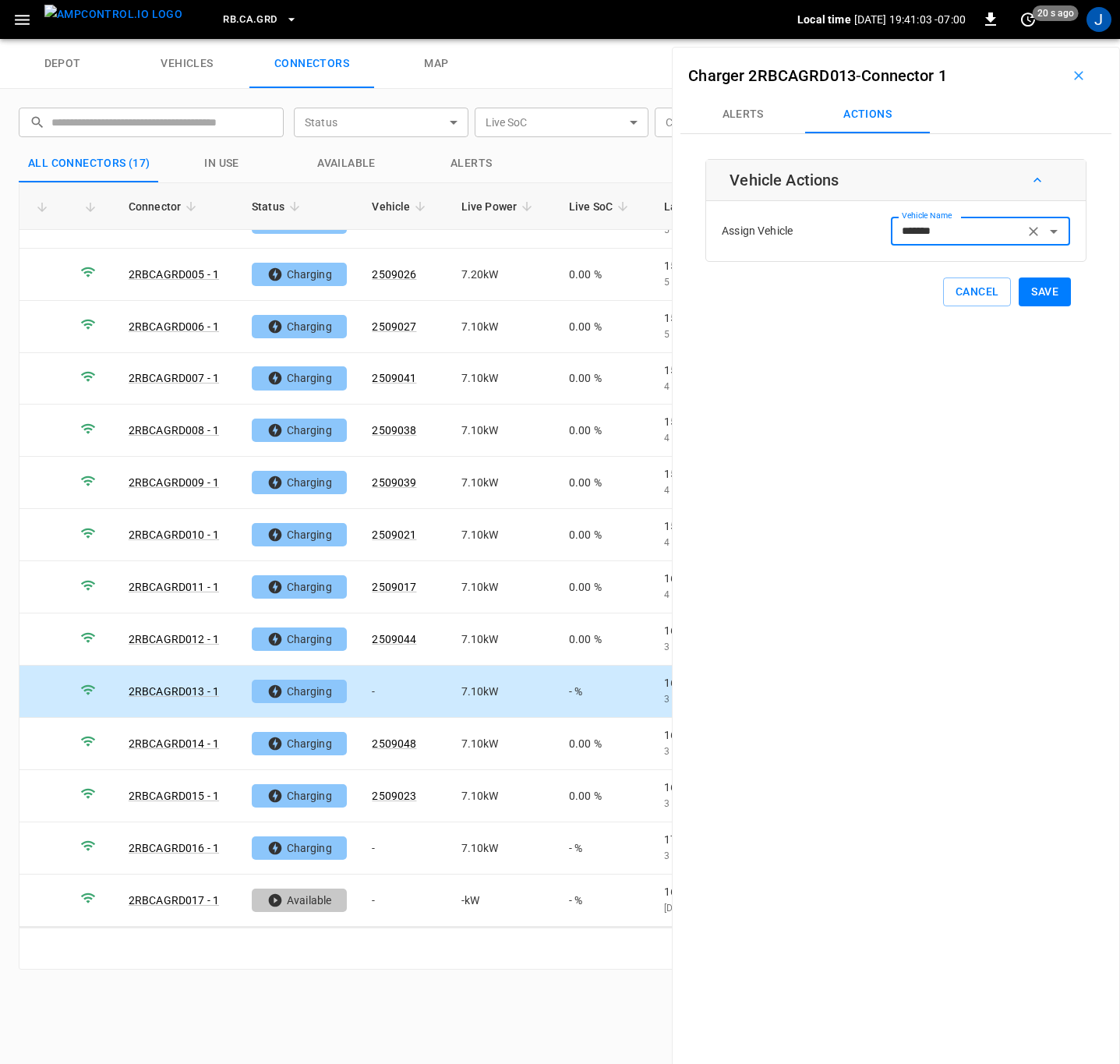
type input "*******"
click at [1038, 292] on button "Save" at bounding box center [1044, 292] width 52 height 29
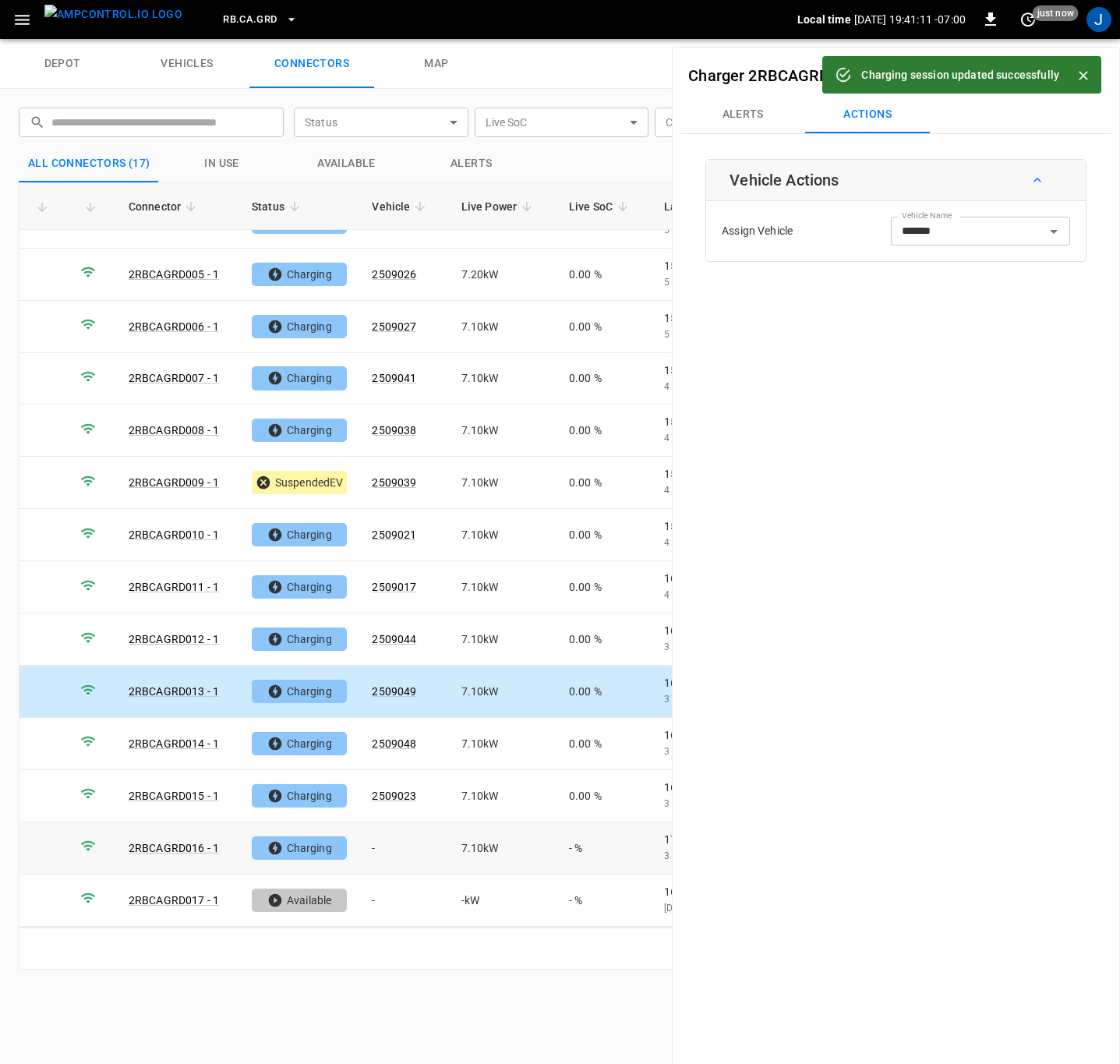
click at [374, 844] on td "-" at bounding box center [404, 848] width 89 height 52
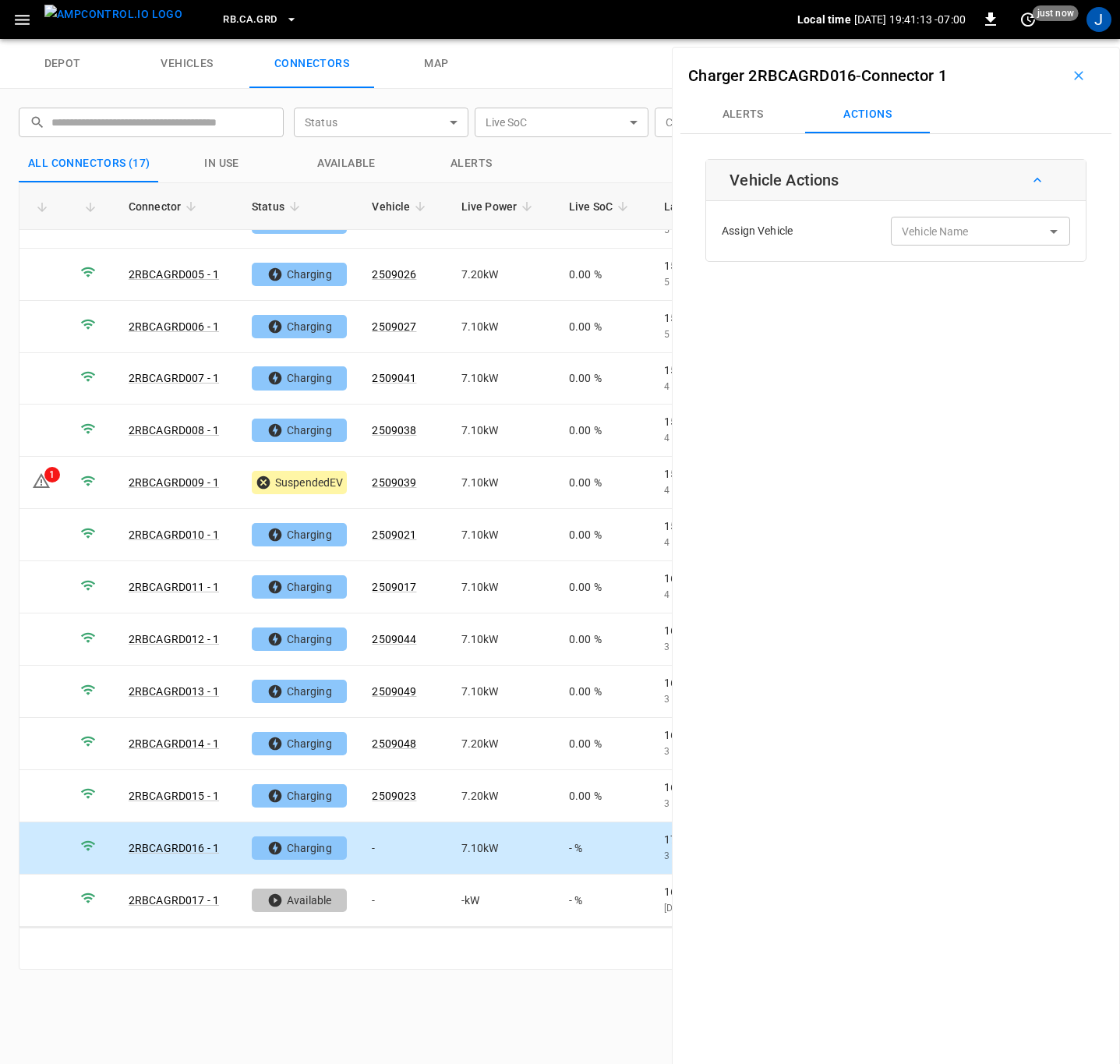
click at [972, 240] on input "Vehicle Name" at bounding box center [958, 231] width 124 height 19
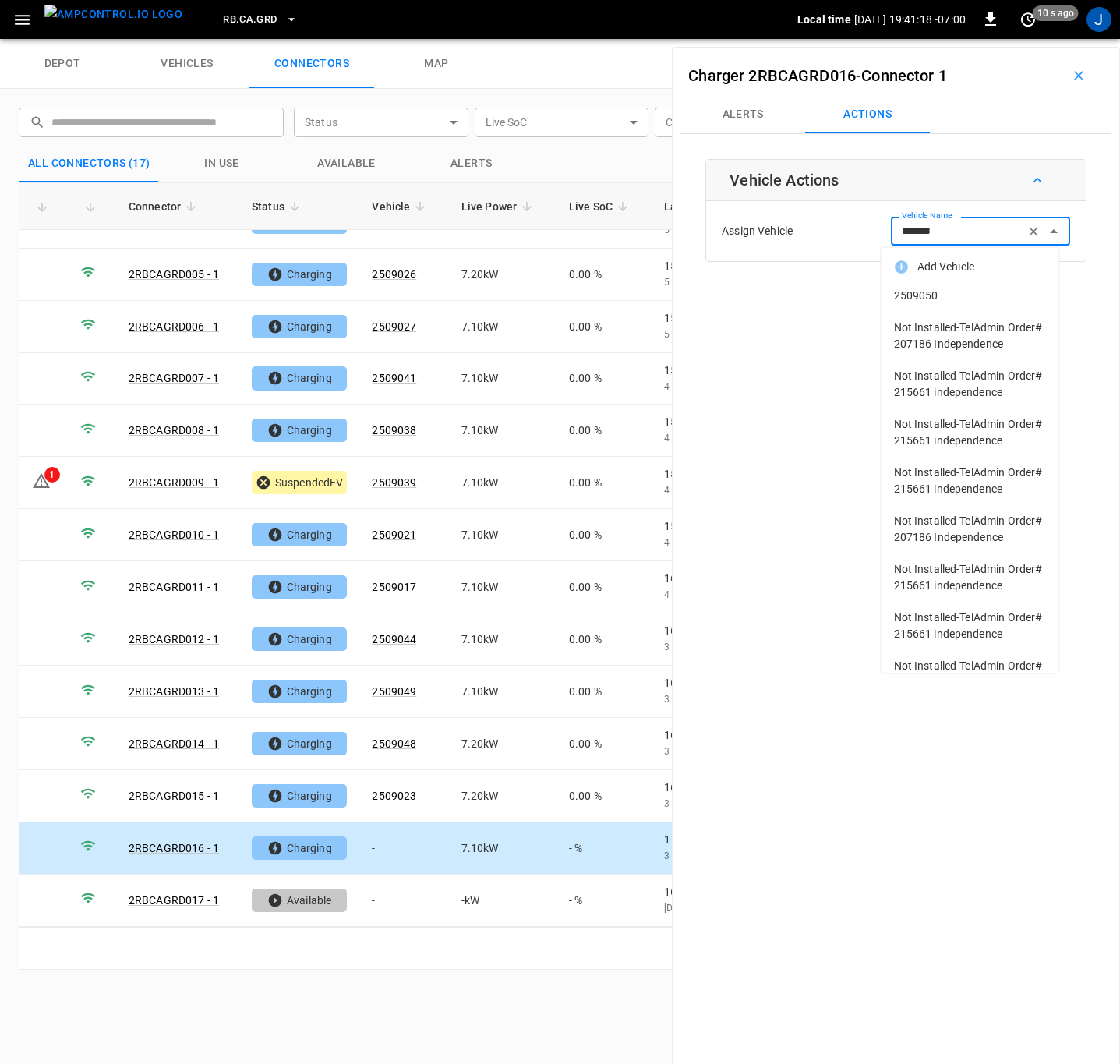
click at [945, 288] on span "2509050" at bounding box center [971, 295] width 153 height 16
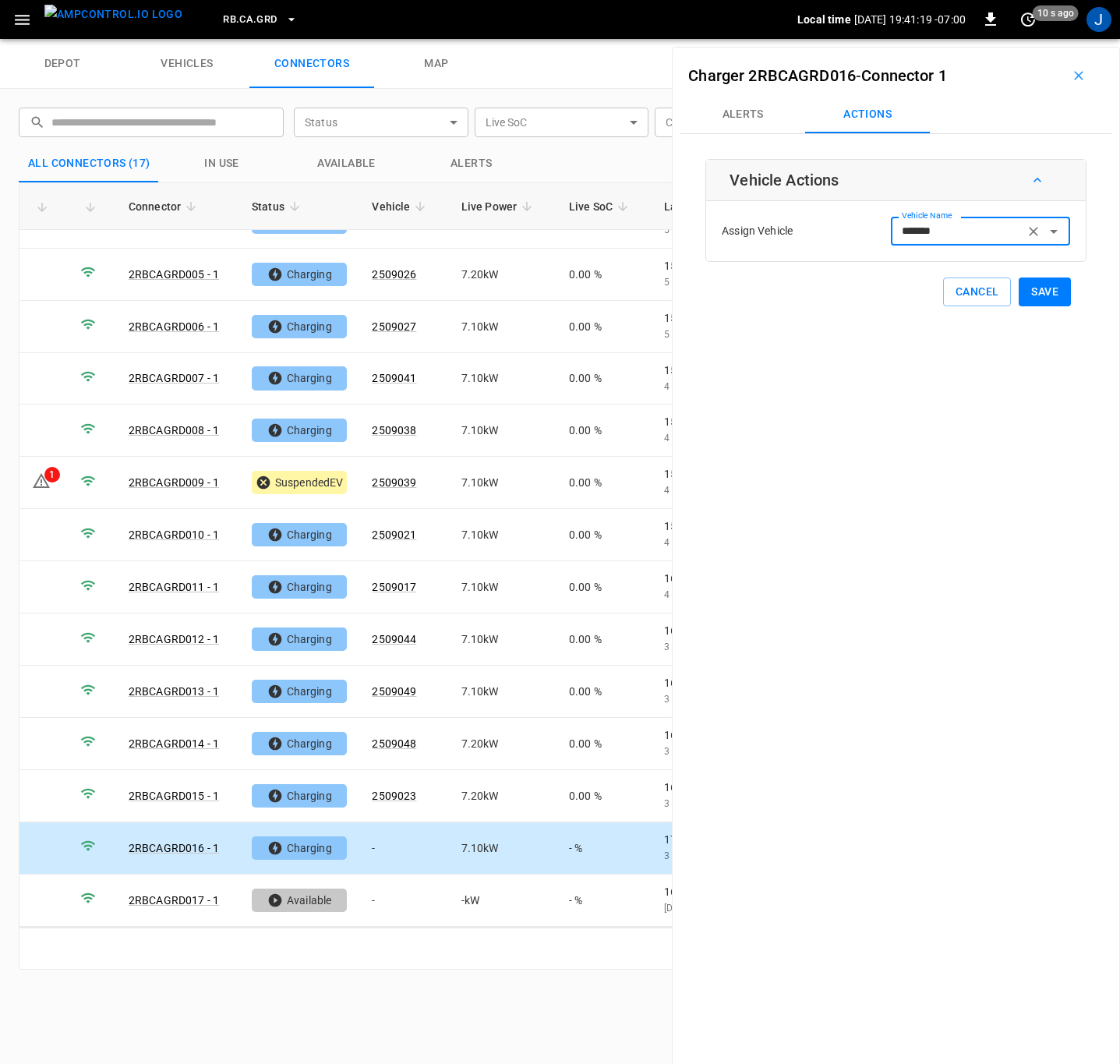
type input "*******"
click at [1043, 300] on button "Save" at bounding box center [1044, 292] width 52 height 29
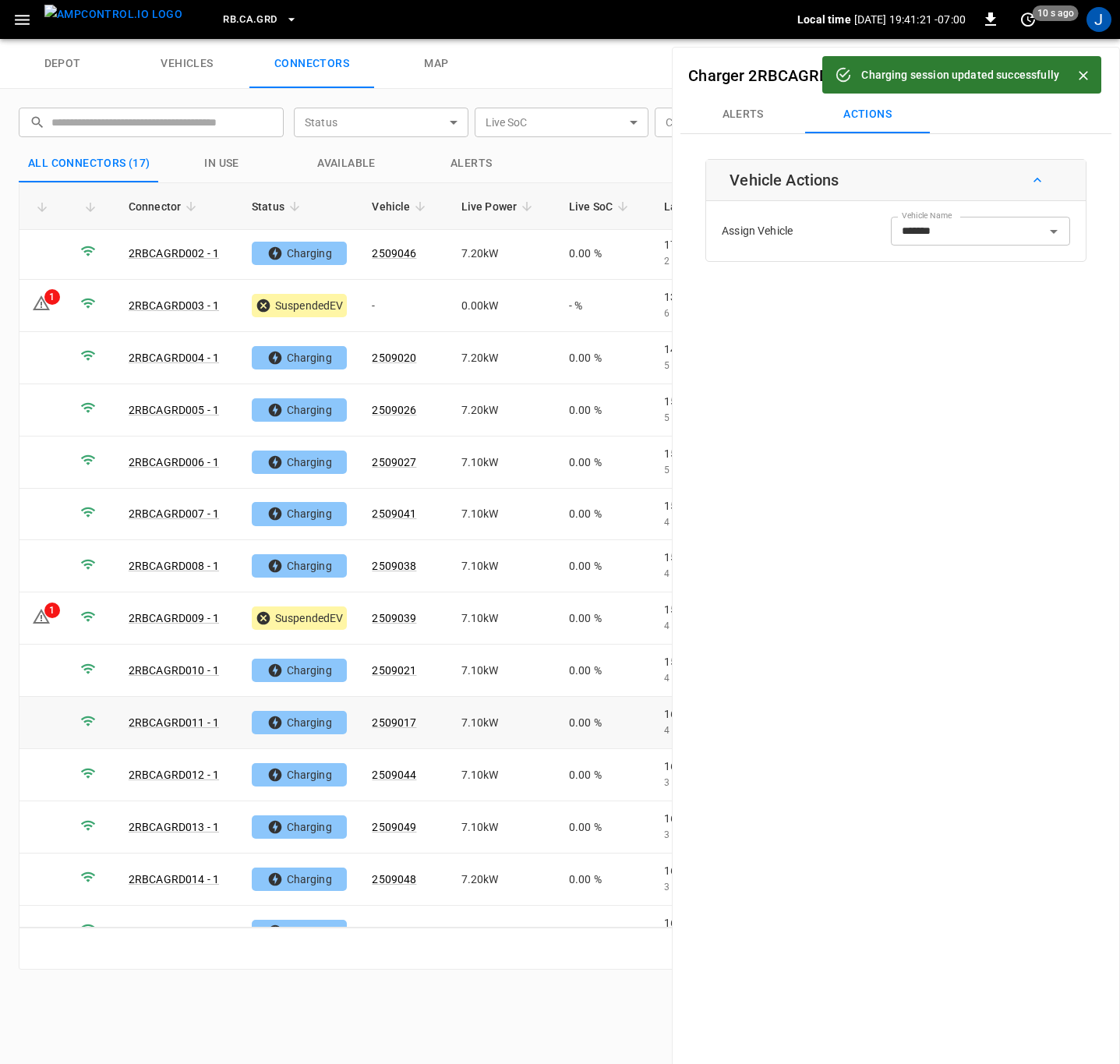
scroll to position [0, 0]
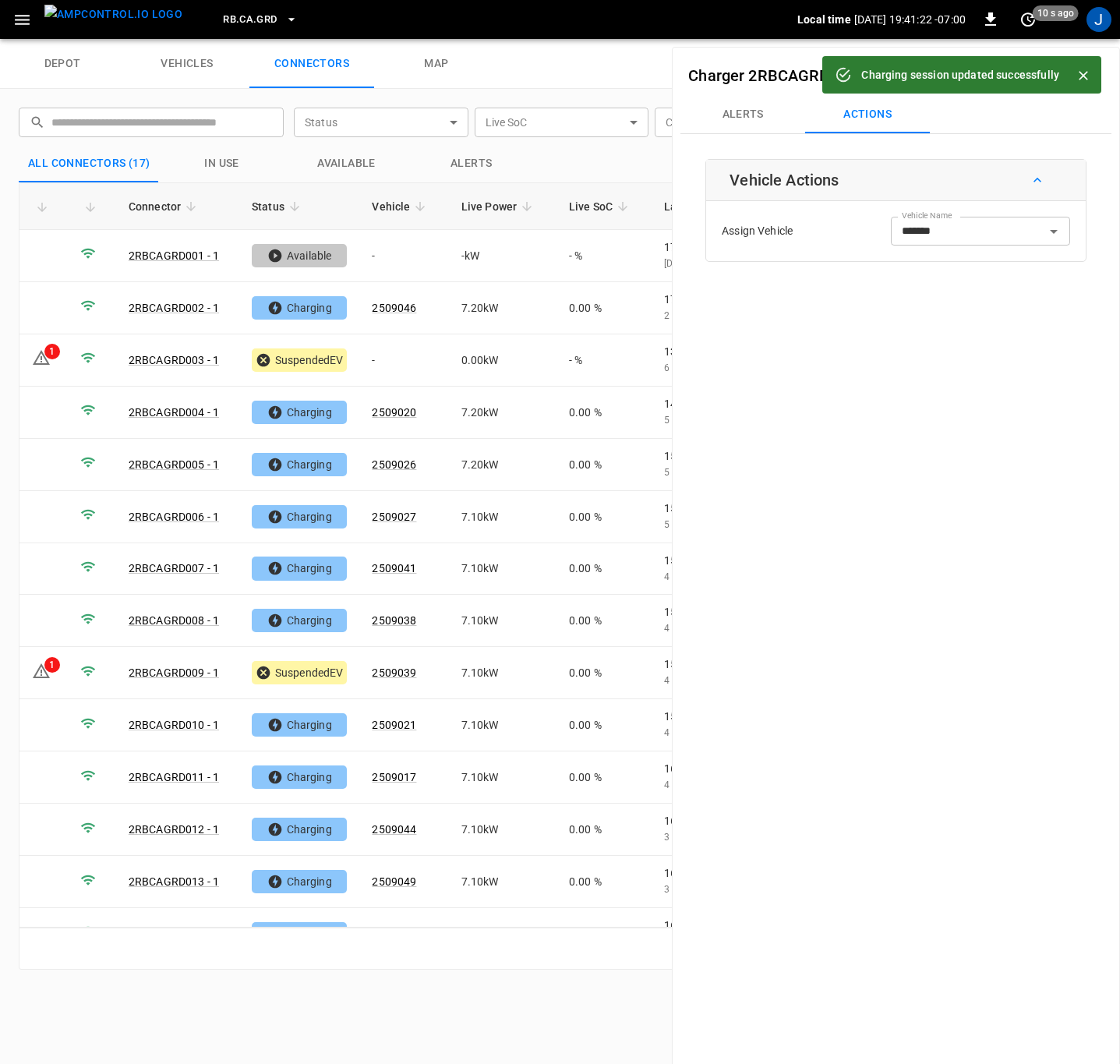
click at [1078, 72] on icon "Close" at bounding box center [1084, 76] width 16 height 16
click at [1071, 70] on icon "button" at bounding box center [1079, 76] width 16 height 16
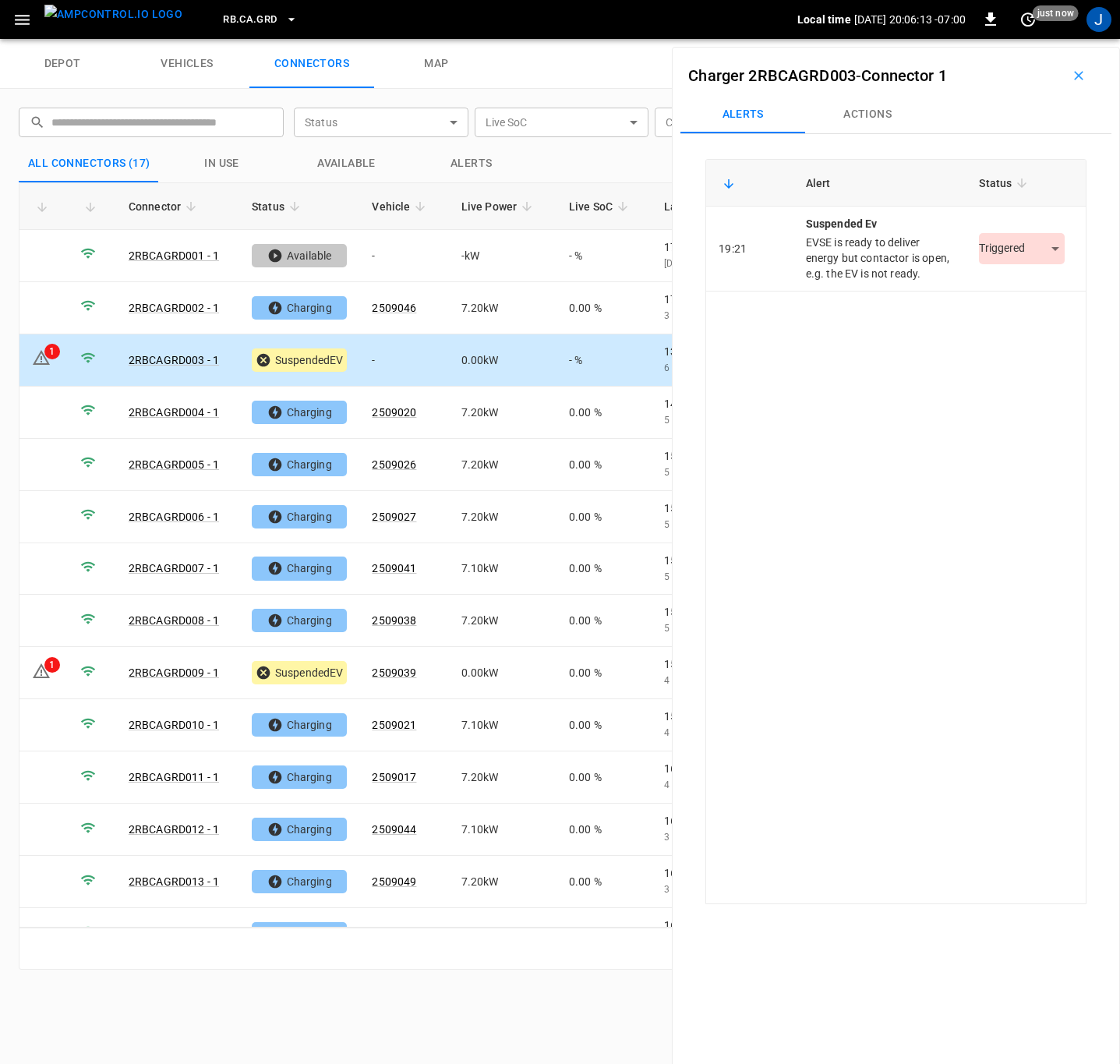
click at [1046, 39] on body "RB.CA.GRD Local time [DATE] 20:06:13 -07:00 0 just now J depot vehicles connect…" at bounding box center [560, 19] width 1120 height 39
click at [1013, 286] on li "Resolved" at bounding box center [1013, 296] width 97 height 26
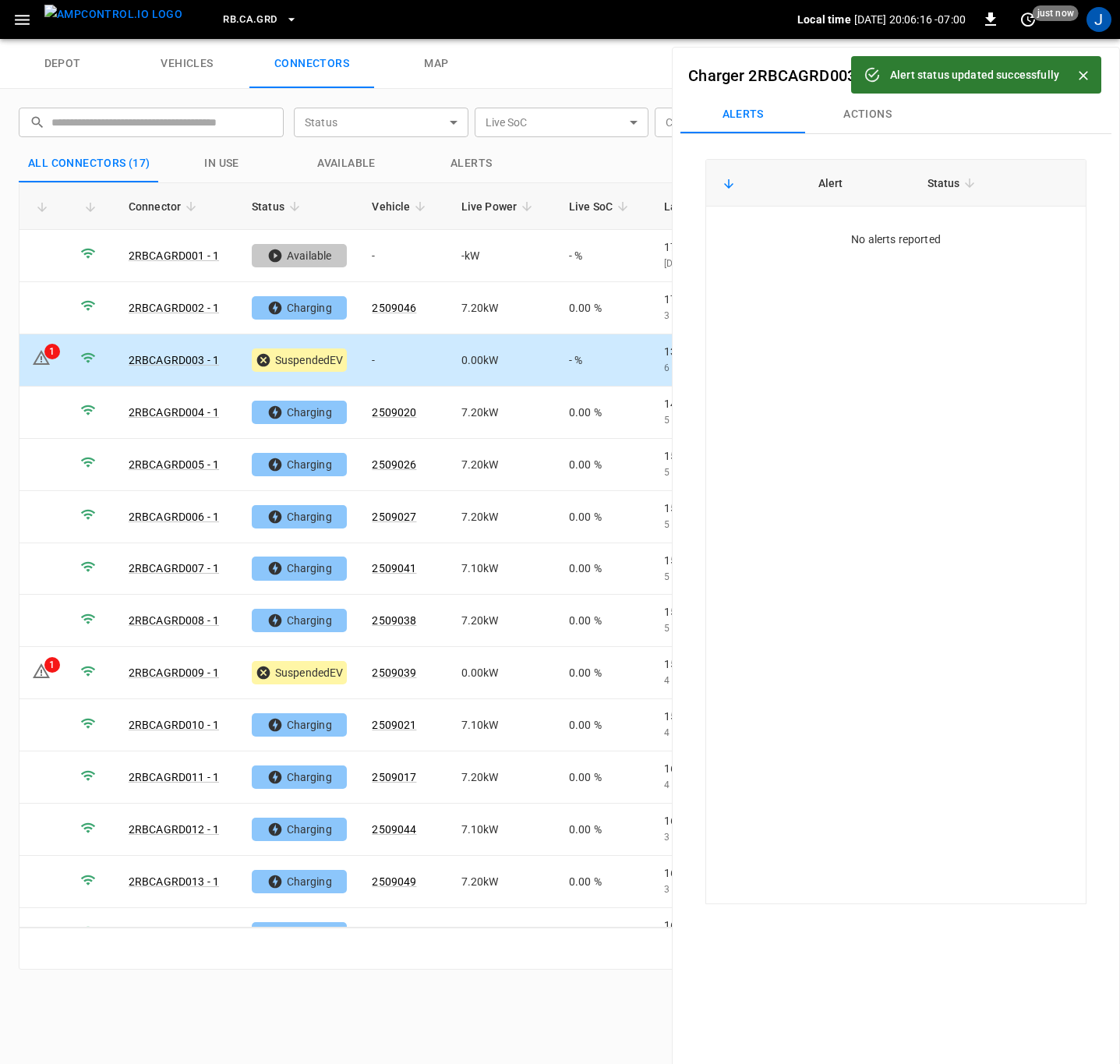
click at [1081, 73] on icon "Close" at bounding box center [1084, 76] width 10 height 10
click at [1076, 76] on icon "button" at bounding box center [1079, 76] width 16 height 16
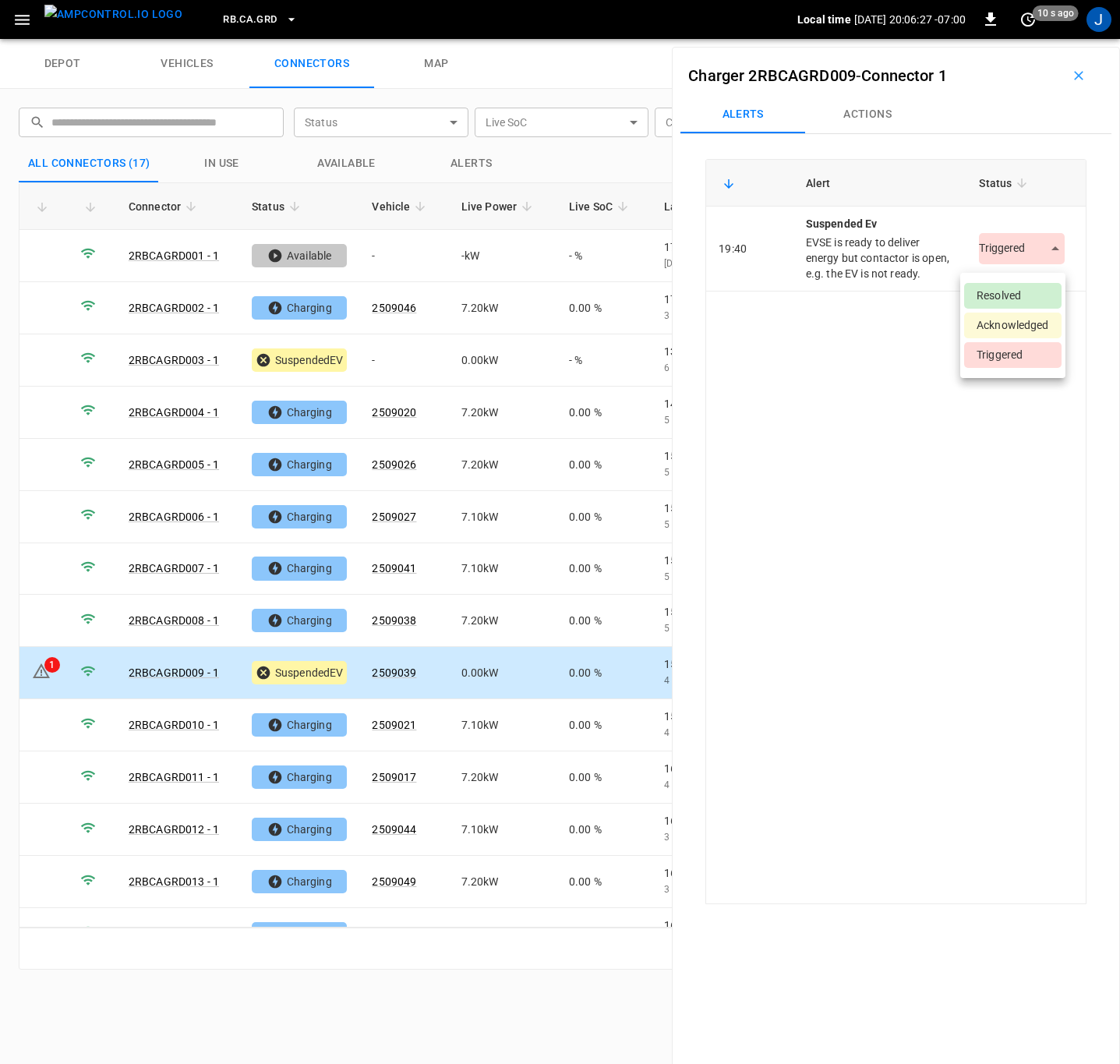
click at [1050, 39] on body "RB.CA.GRD Local time [DATE] 20:06:27 -07:00 0 10 s ago J depot vehicles connect…" at bounding box center [560, 19] width 1120 height 39
click at [1041, 287] on li "Resolved" at bounding box center [1013, 296] width 97 height 26
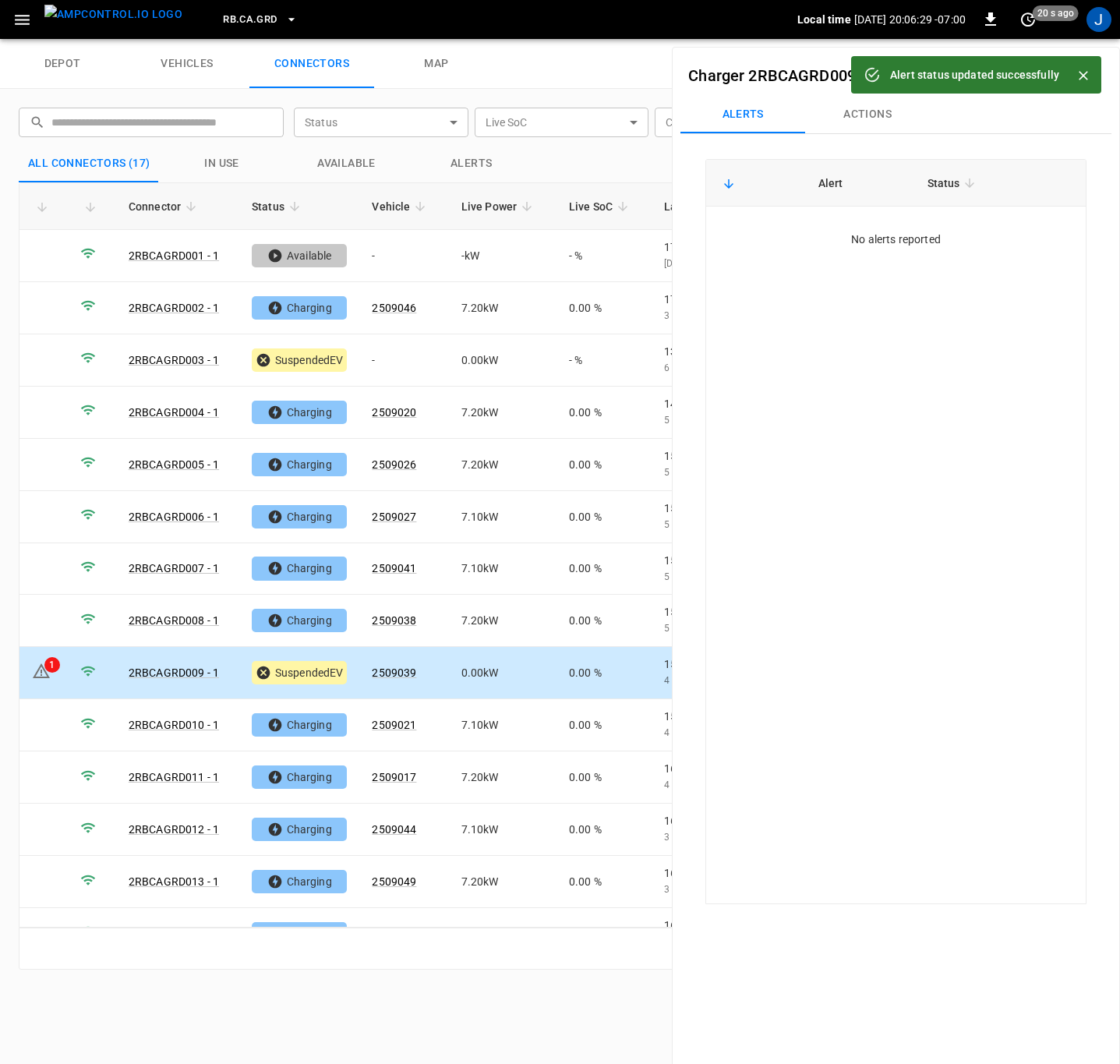
click at [1080, 76] on icon "Close" at bounding box center [1084, 76] width 16 height 16
click at [1077, 72] on icon "button" at bounding box center [1079, 76] width 16 height 16
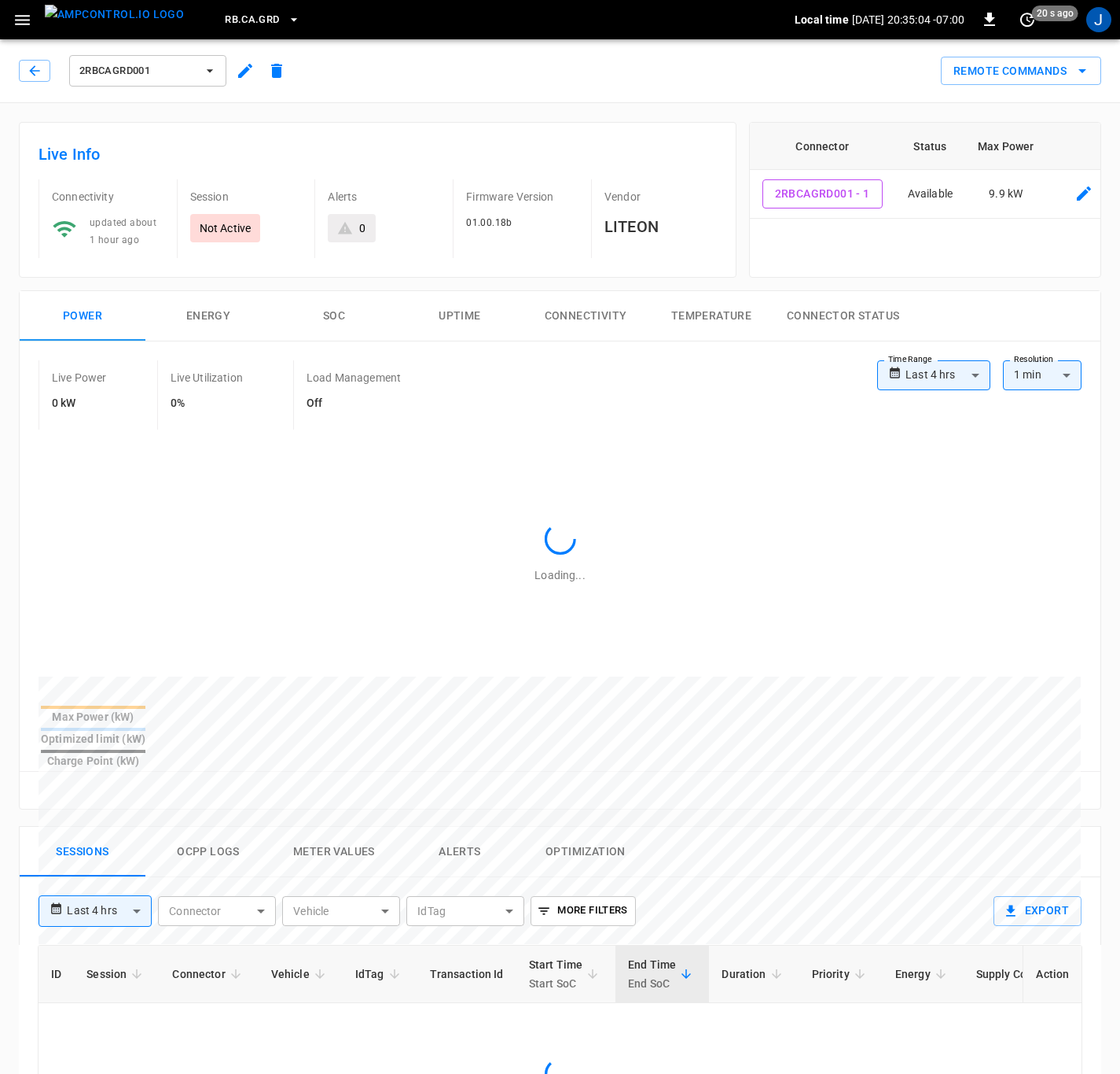
type input "**********"
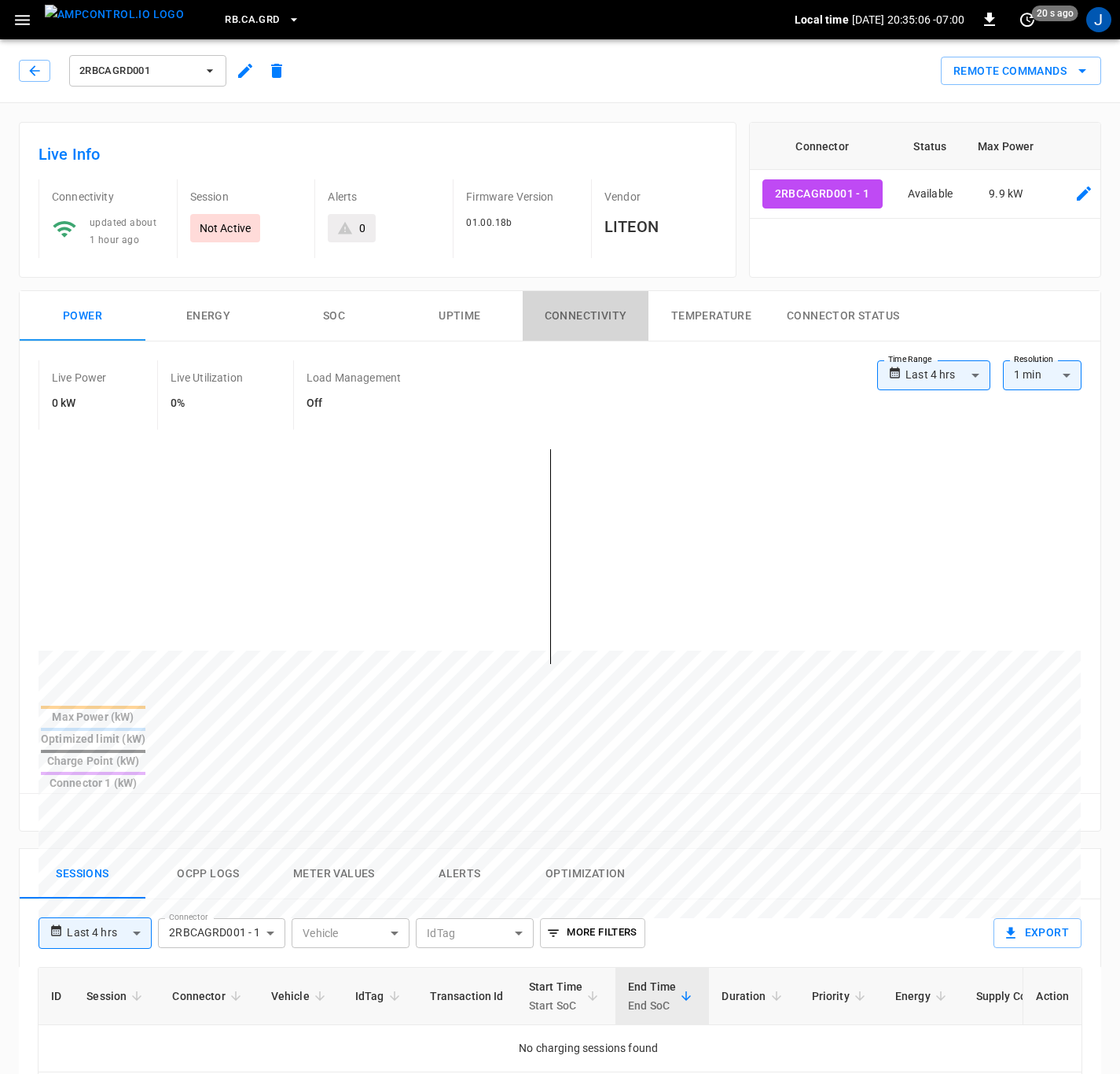
click at [581, 314] on button "Connectivity" at bounding box center [586, 315] width 126 height 50
